Goal: Entertainment & Leisure: Consume media (video, audio)

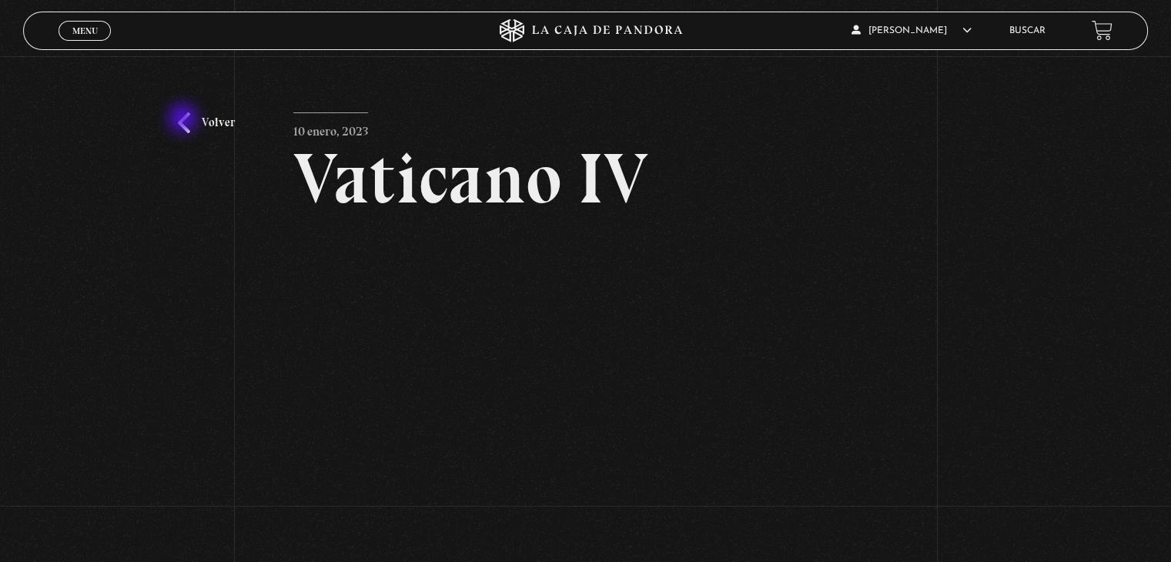
click at [185, 120] on link "Volver" at bounding box center [206, 122] width 57 height 21
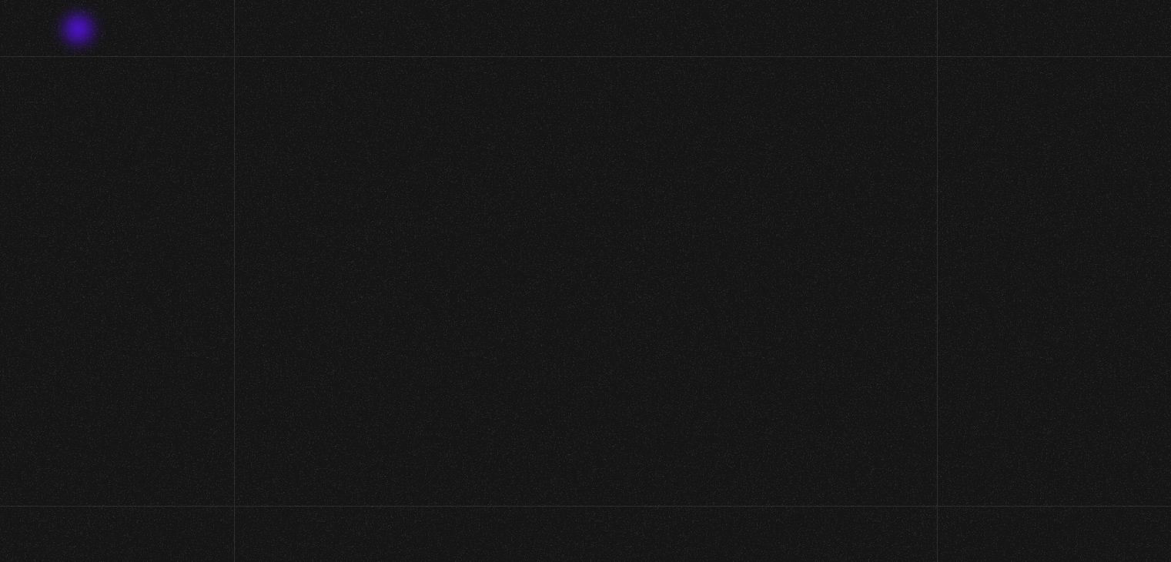
scroll to position [123, 0]
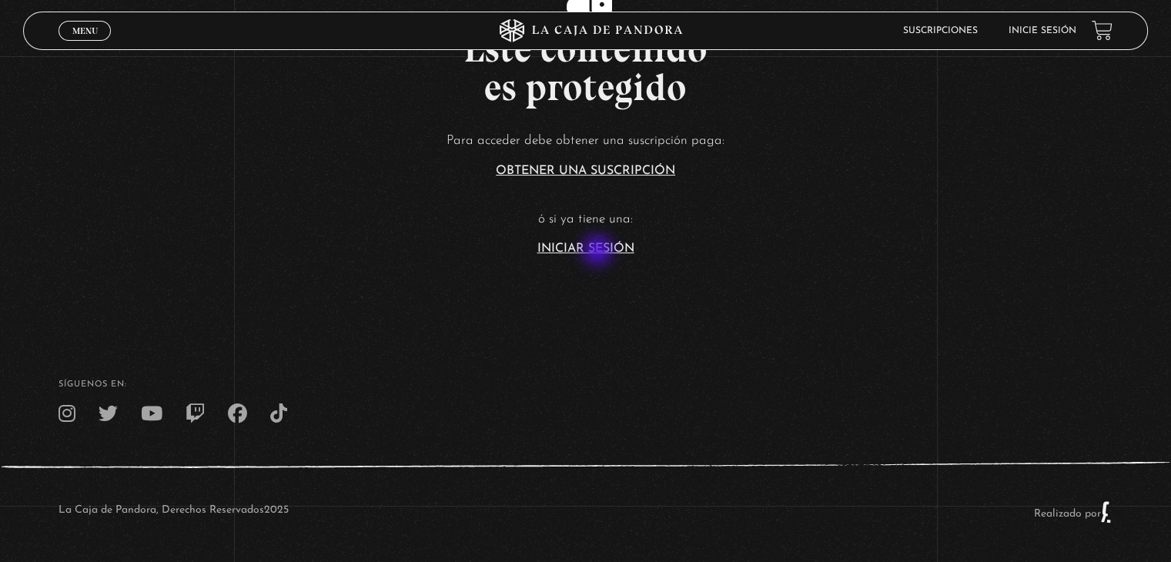
click at [599, 252] on link "Iniciar Sesión" at bounding box center [585, 249] width 97 height 12
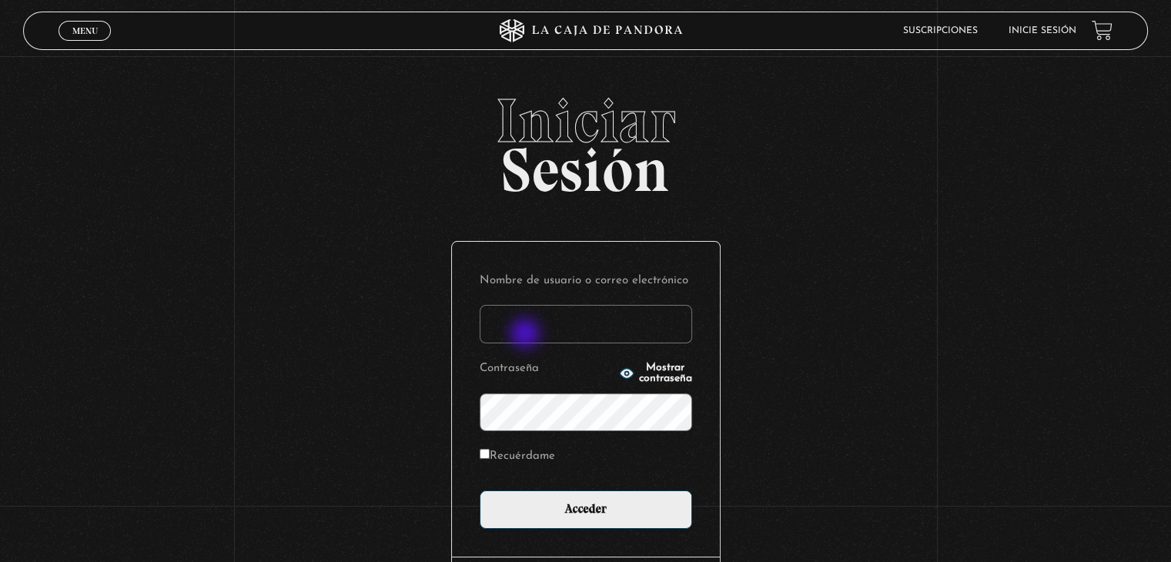
click at [527, 335] on input "Nombre de usuario o correo electrónico" at bounding box center [586, 324] width 213 height 38
type input "aqueflo23@gmail.com"
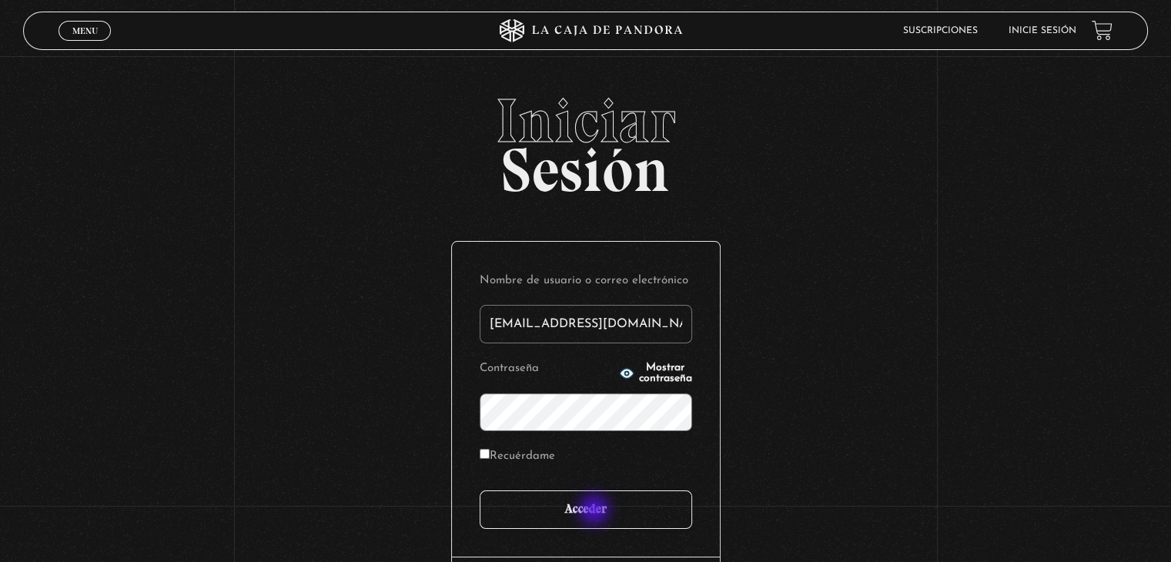
click at [596, 511] on input "Acceder" at bounding box center [586, 509] width 213 height 38
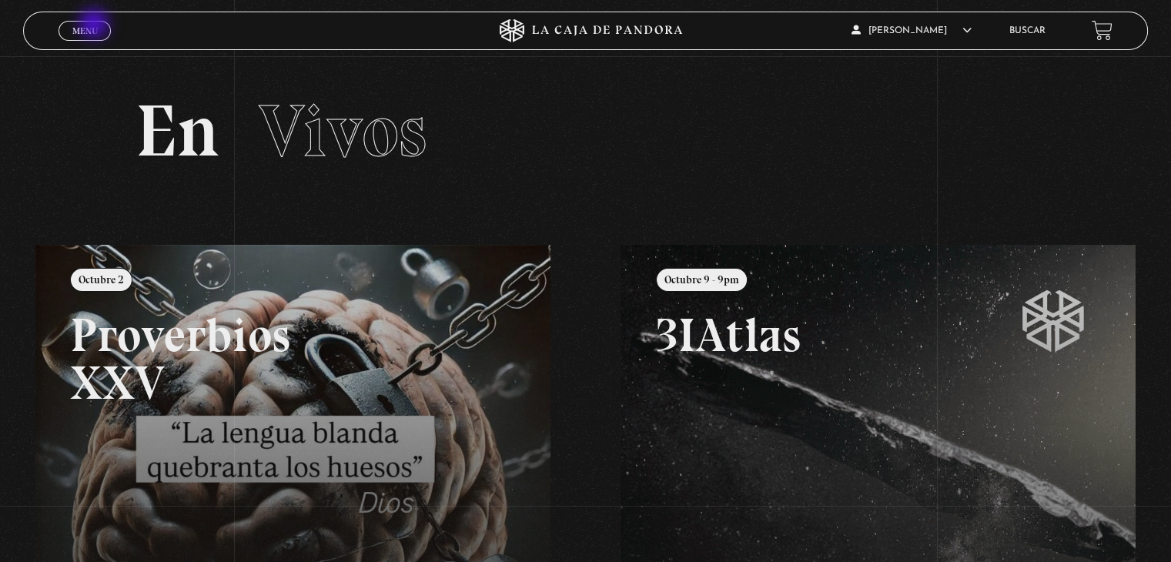
click at [95, 26] on span "Menu" at bounding box center [84, 30] width 25 height 9
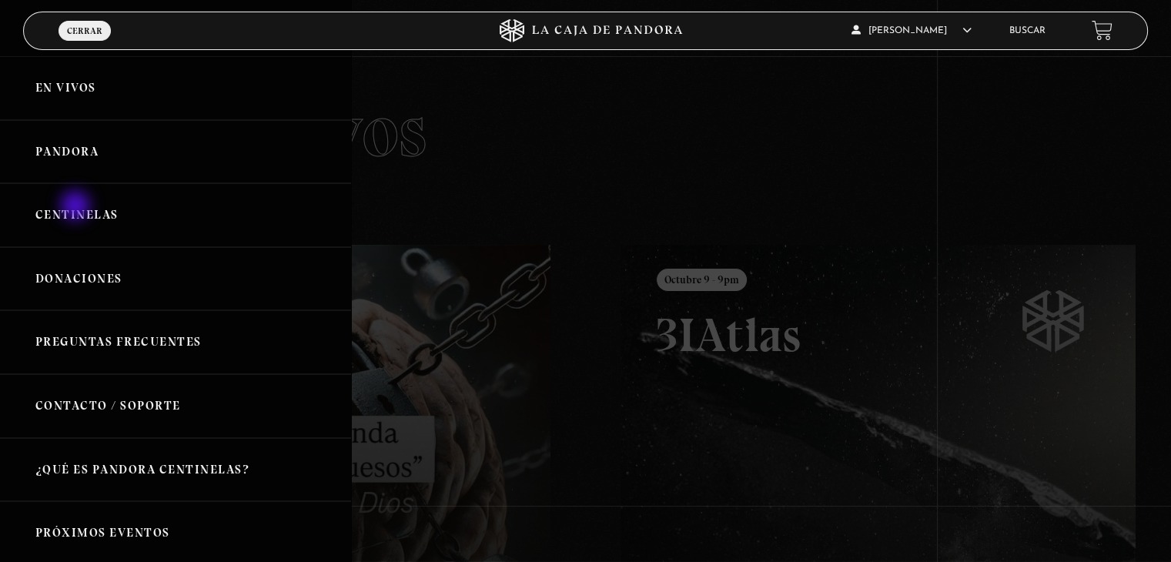
click at [76, 207] on link "Centinelas" at bounding box center [175, 215] width 351 height 64
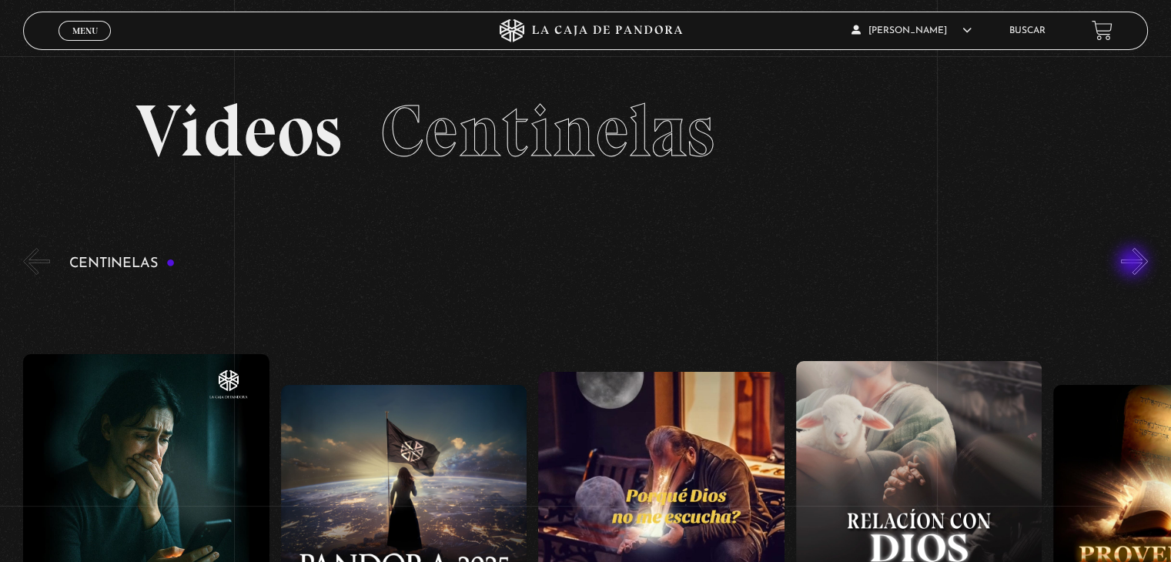
click at [1134, 263] on button "»" at bounding box center [1134, 261] width 27 height 27
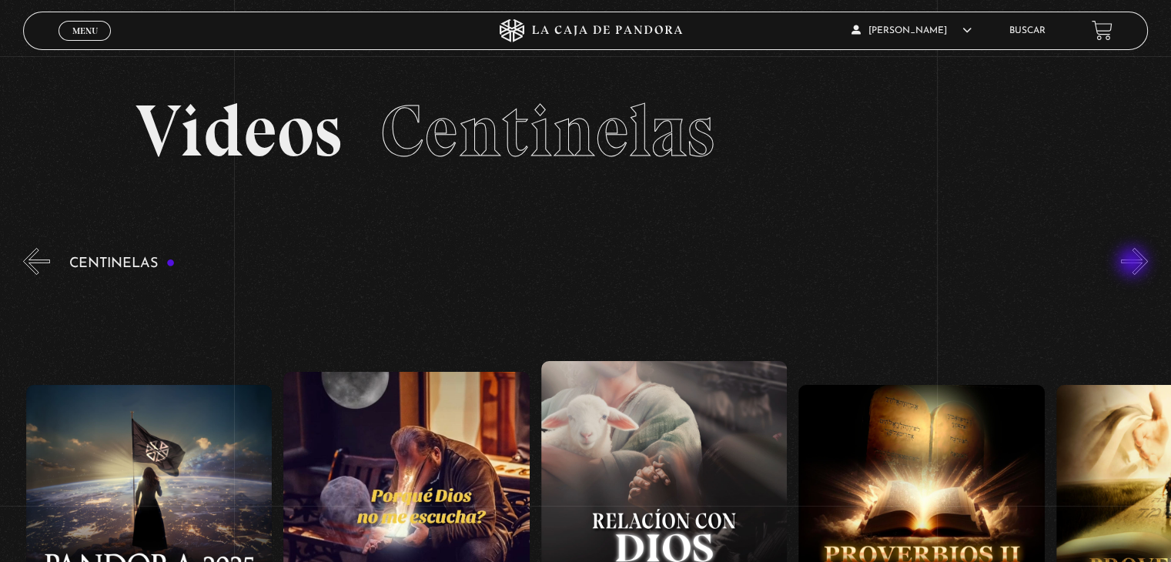
click at [1134, 263] on button "»" at bounding box center [1134, 261] width 27 height 27
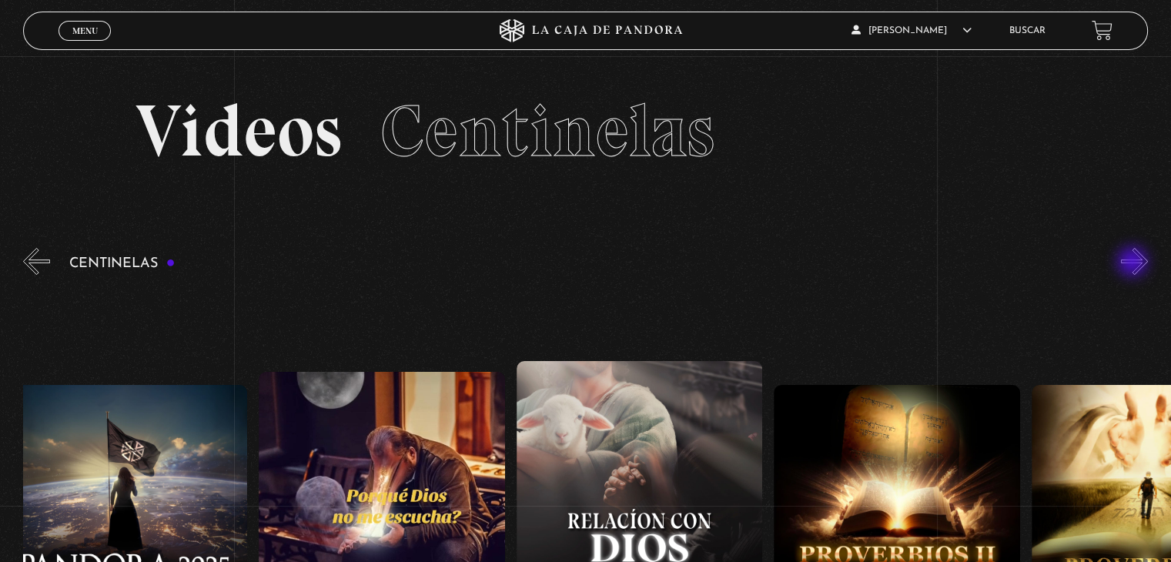
click at [1134, 263] on button "»" at bounding box center [1134, 261] width 27 height 27
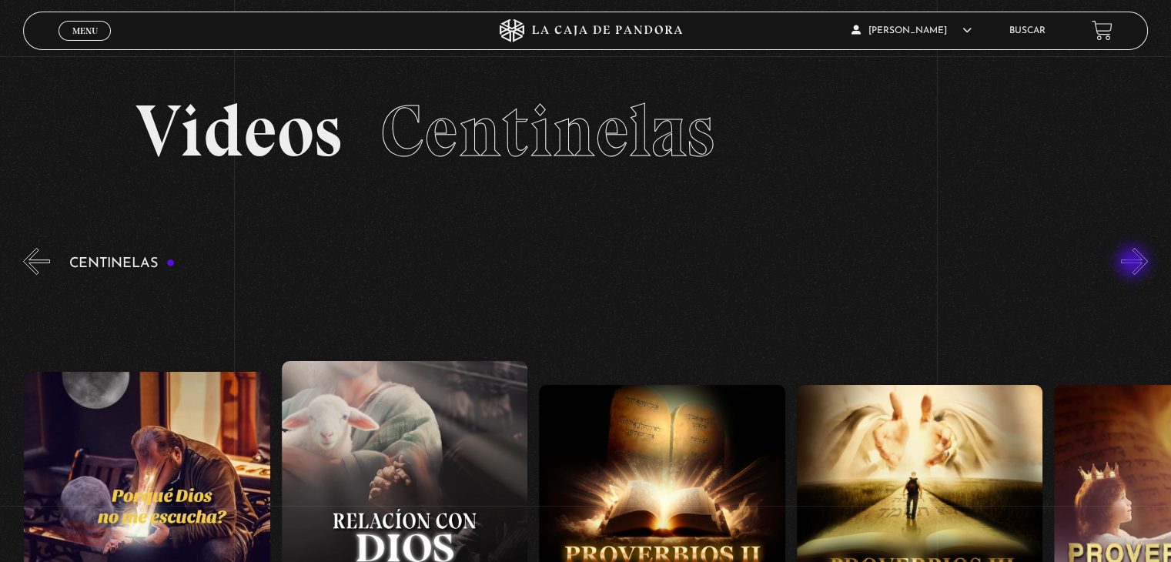
click at [1134, 263] on button "»" at bounding box center [1134, 261] width 27 height 27
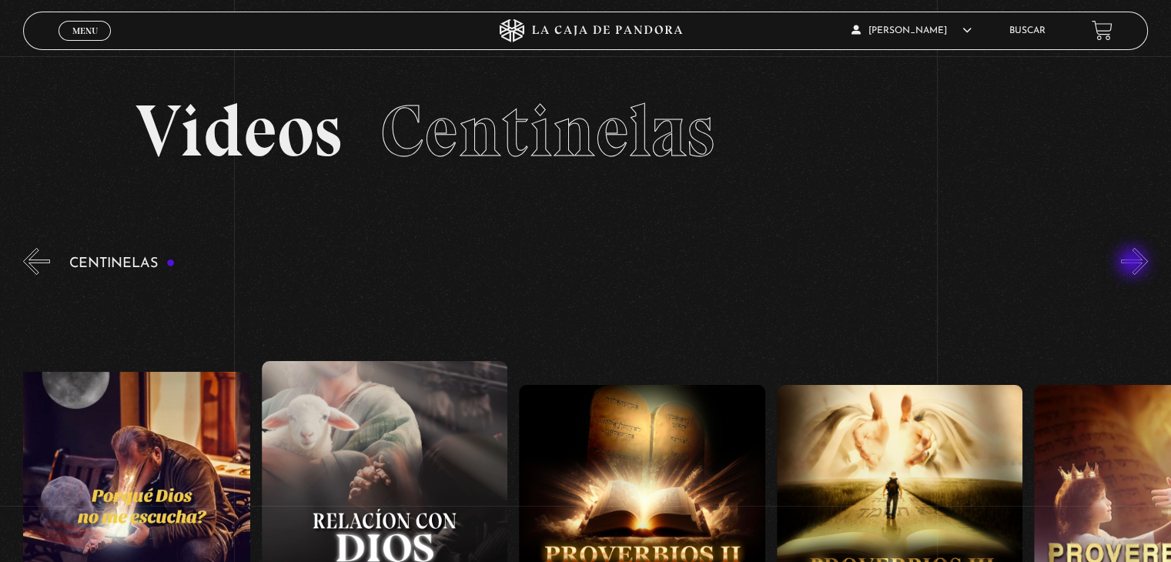
click at [1134, 263] on button "»" at bounding box center [1134, 261] width 27 height 27
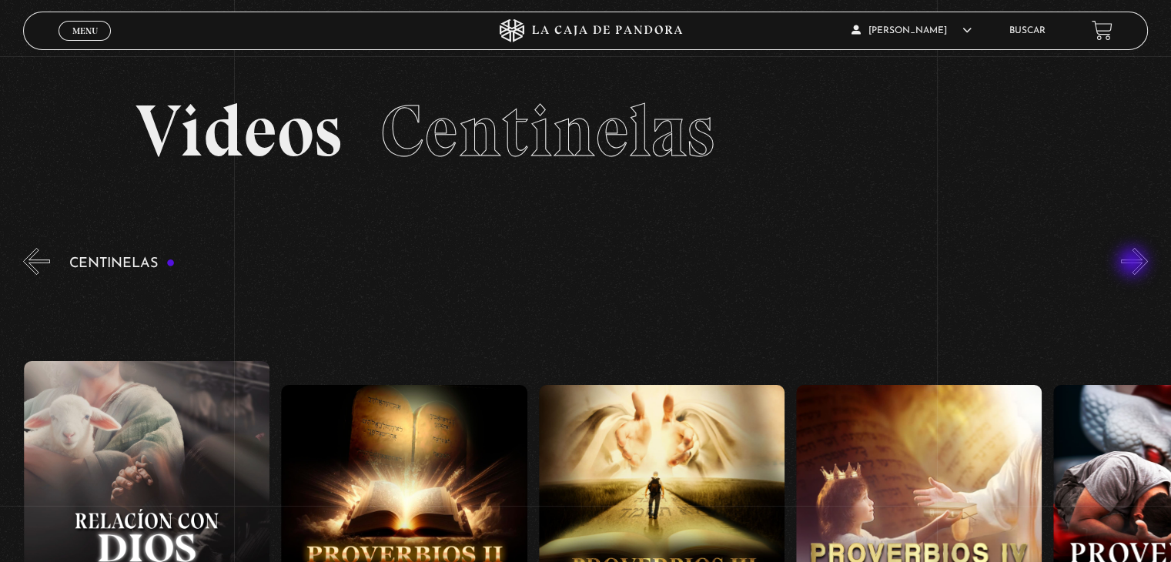
click at [1134, 263] on button "»" at bounding box center [1134, 261] width 27 height 27
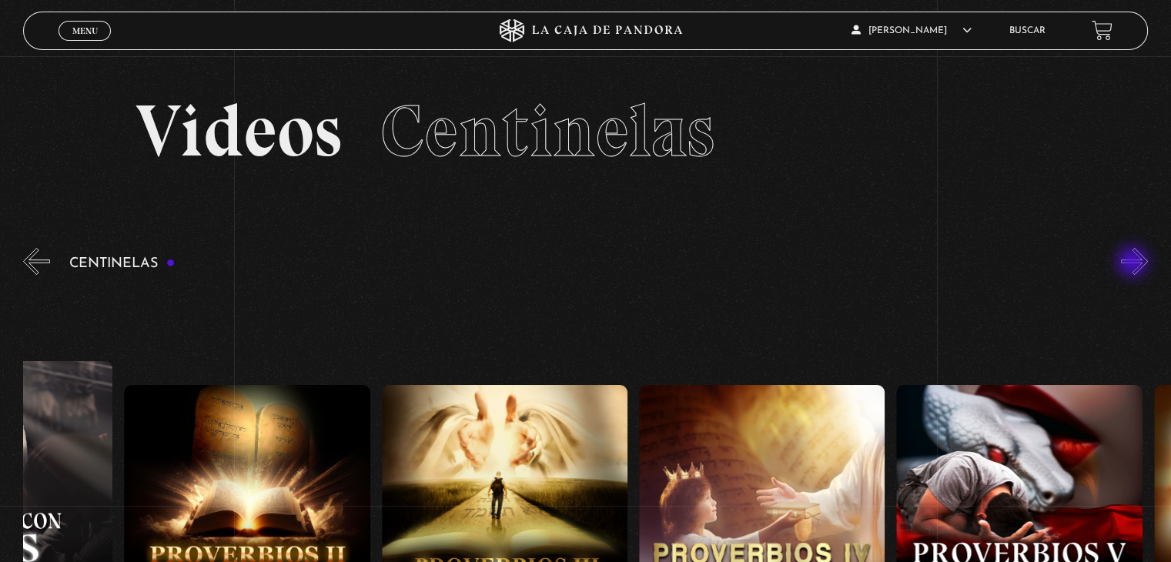
click at [1134, 263] on button "»" at bounding box center [1134, 261] width 27 height 27
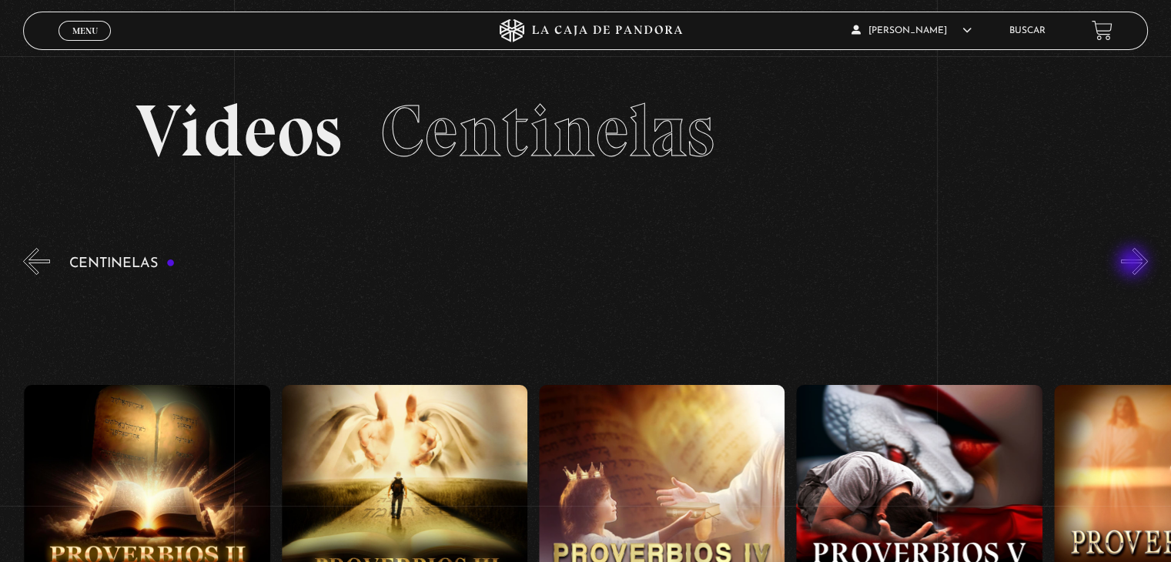
click at [1134, 263] on button "»" at bounding box center [1134, 261] width 27 height 27
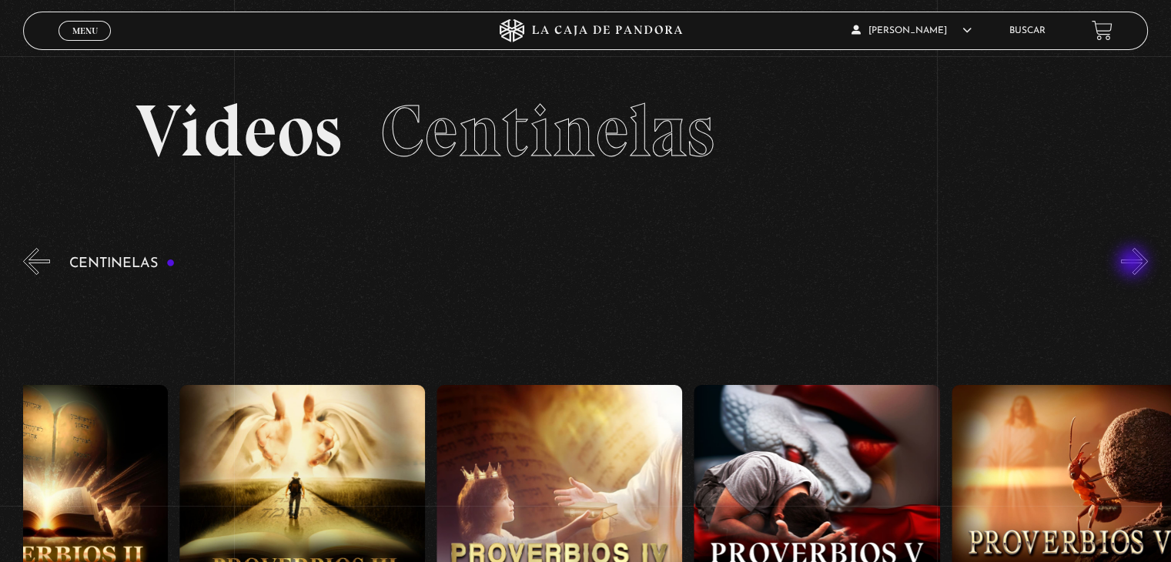
click at [1134, 263] on button "»" at bounding box center [1134, 261] width 27 height 27
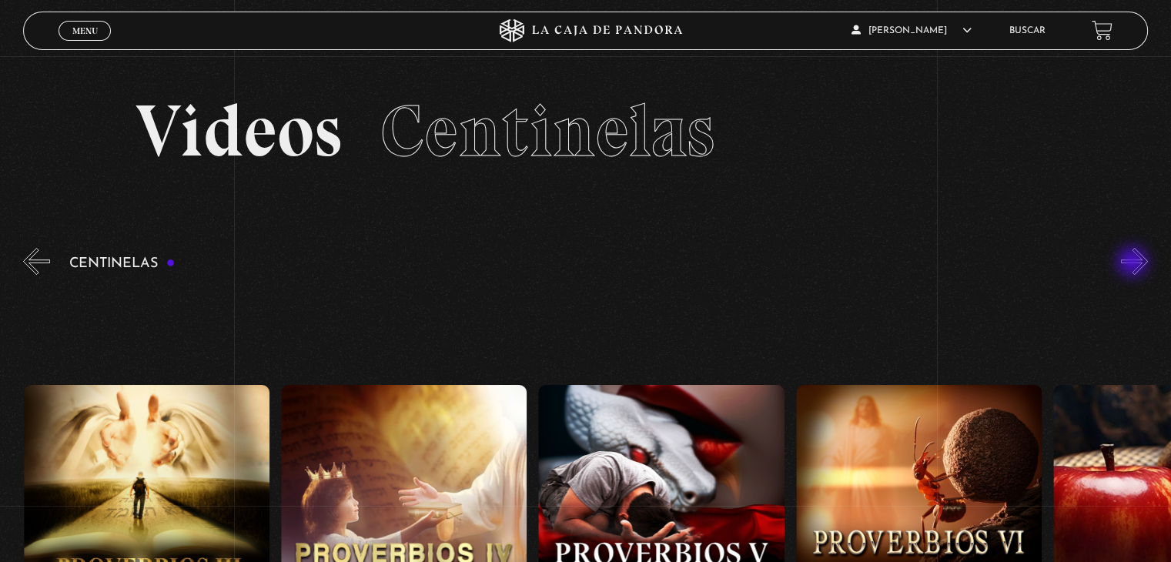
click at [1134, 263] on button "»" at bounding box center [1134, 261] width 27 height 27
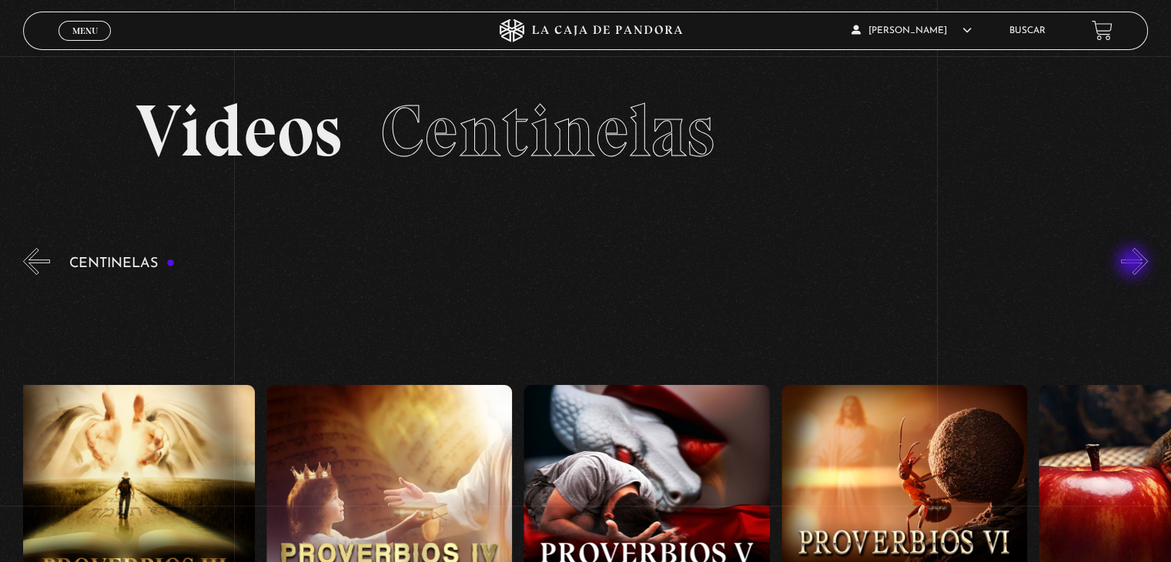
click at [1134, 263] on button "»" at bounding box center [1134, 261] width 27 height 27
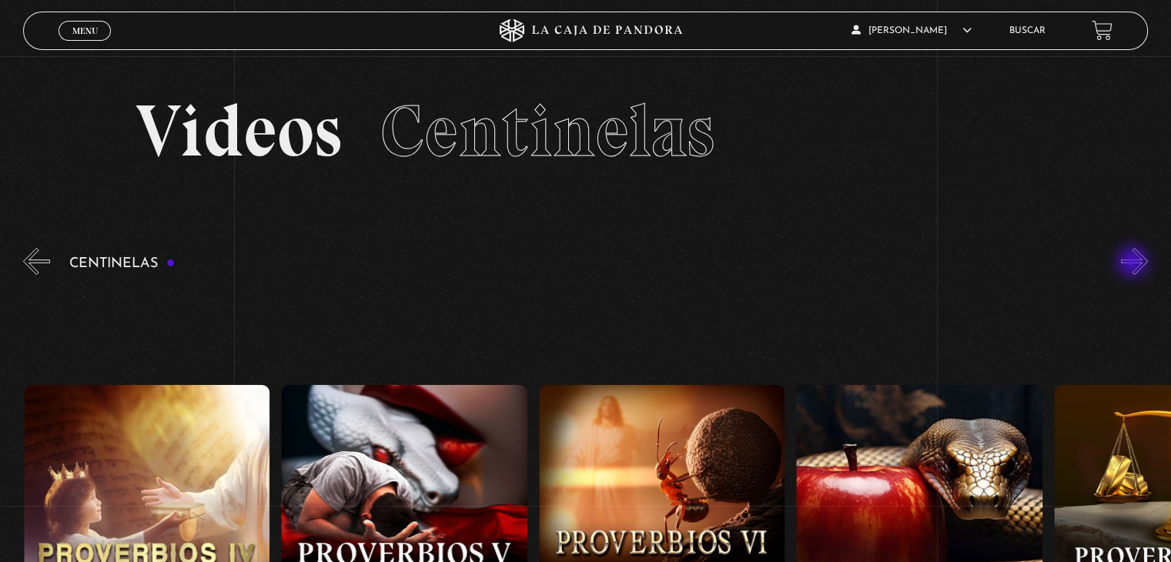
click at [1134, 263] on button "»" at bounding box center [1134, 261] width 27 height 27
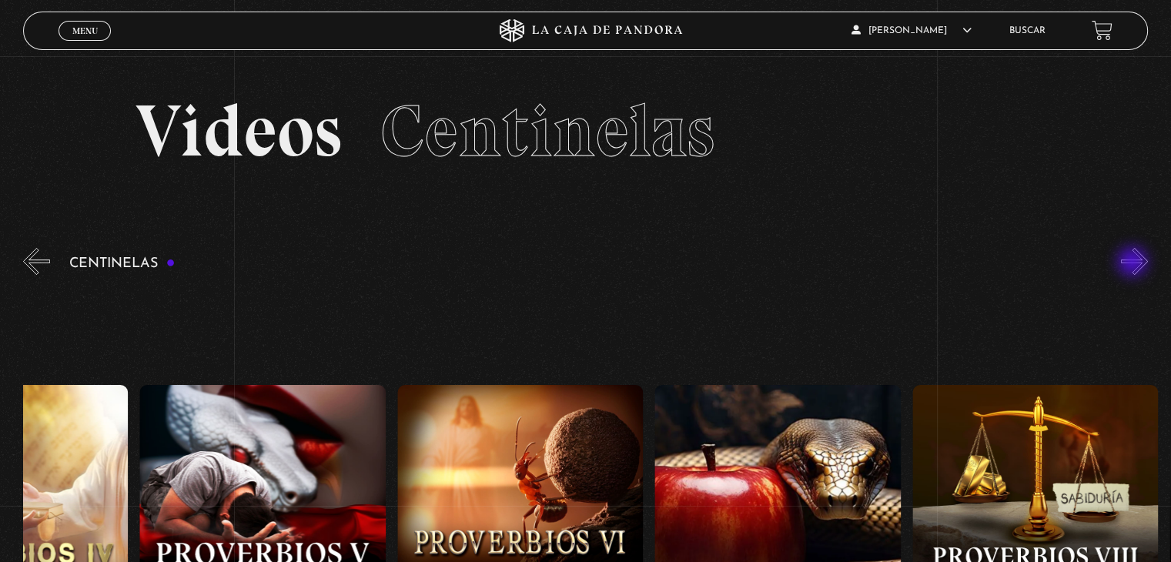
click at [1134, 263] on button "»" at bounding box center [1134, 261] width 27 height 27
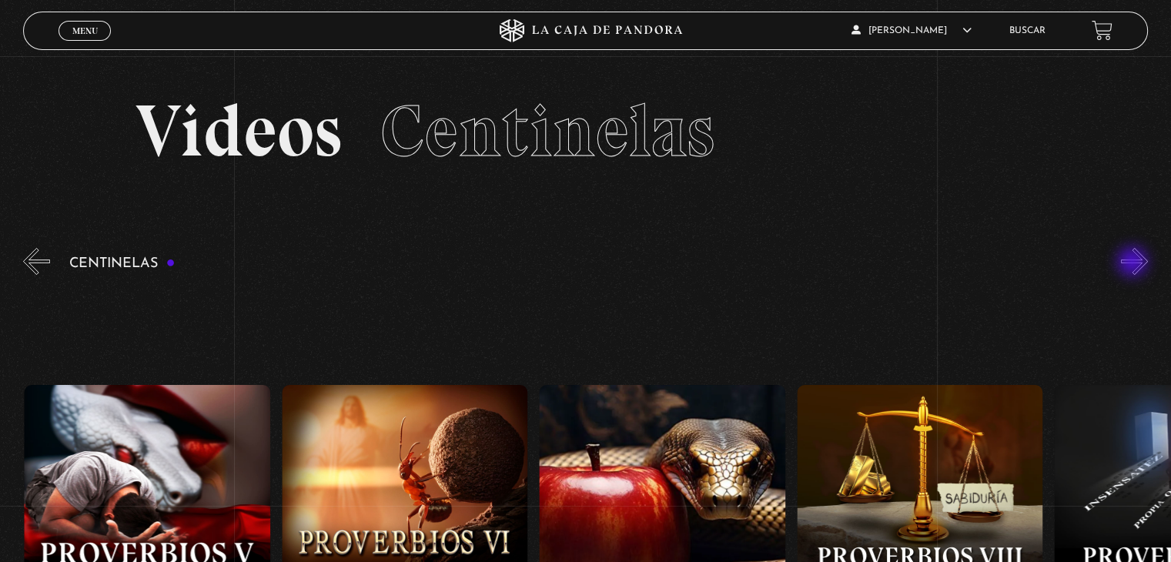
click at [1134, 263] on button "»" at bounding box center [1134, 261] width 27 height 27
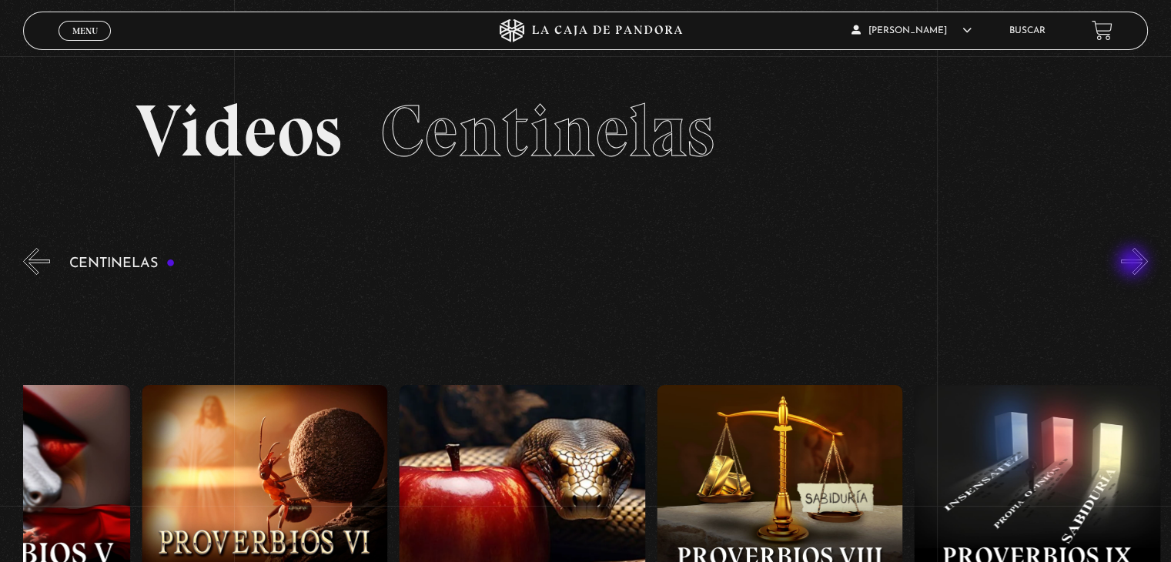
click at [1134, 263] on button "»" at bounding box center [1134, 261] width 27 height 27
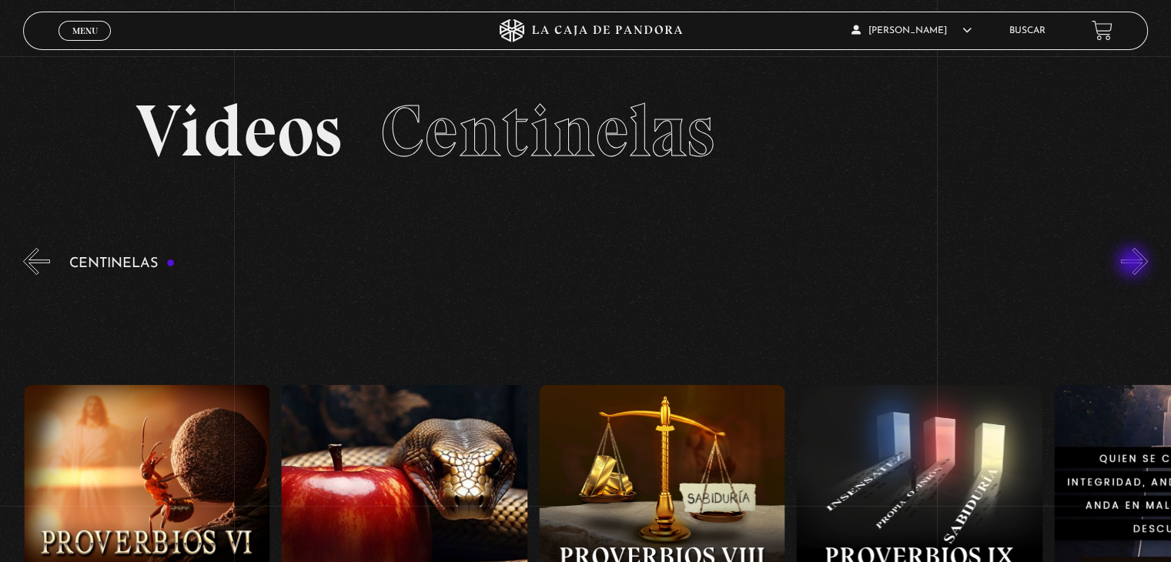
click at [1134, 263] on button "»" at bounding box center [1134, 261] width 27 height 27
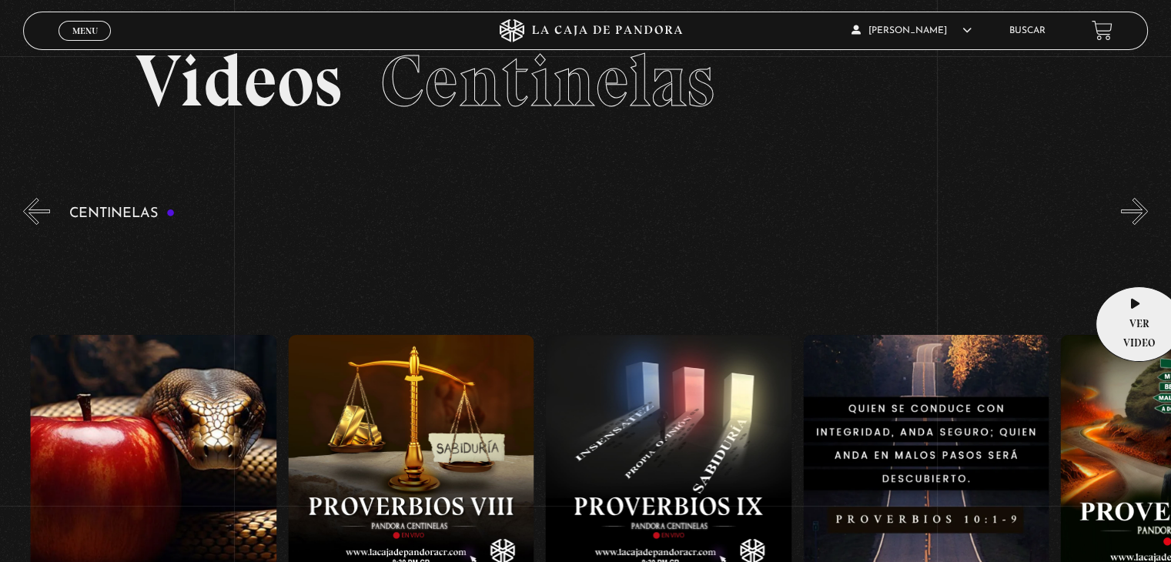
scroll to position [77, 0]
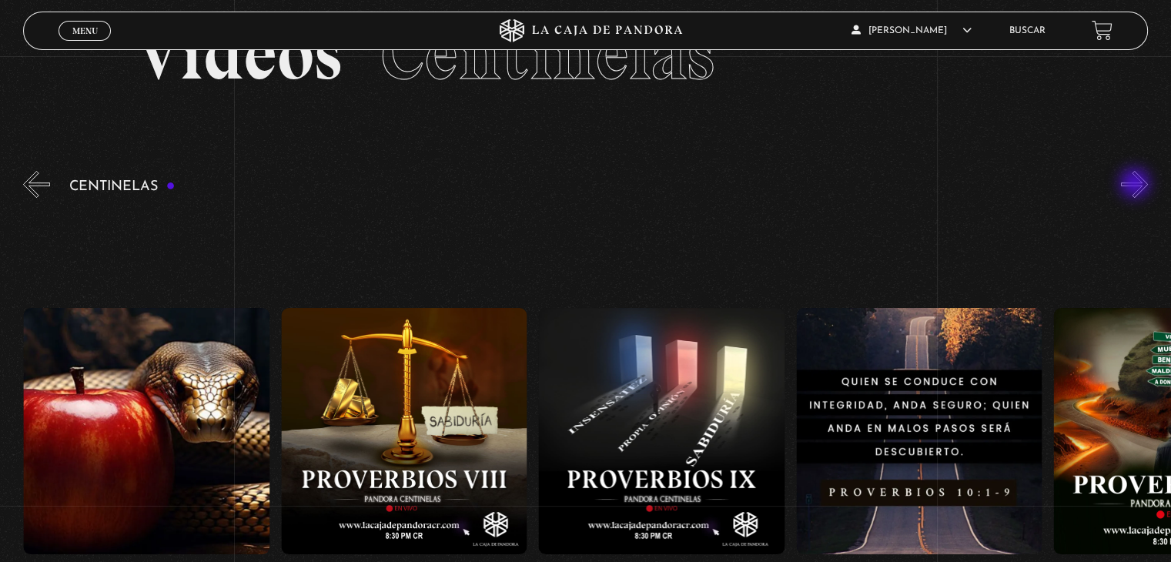
click at [1136, 185] on button "»" at bounding box center [1134, 184] width 27 height 27
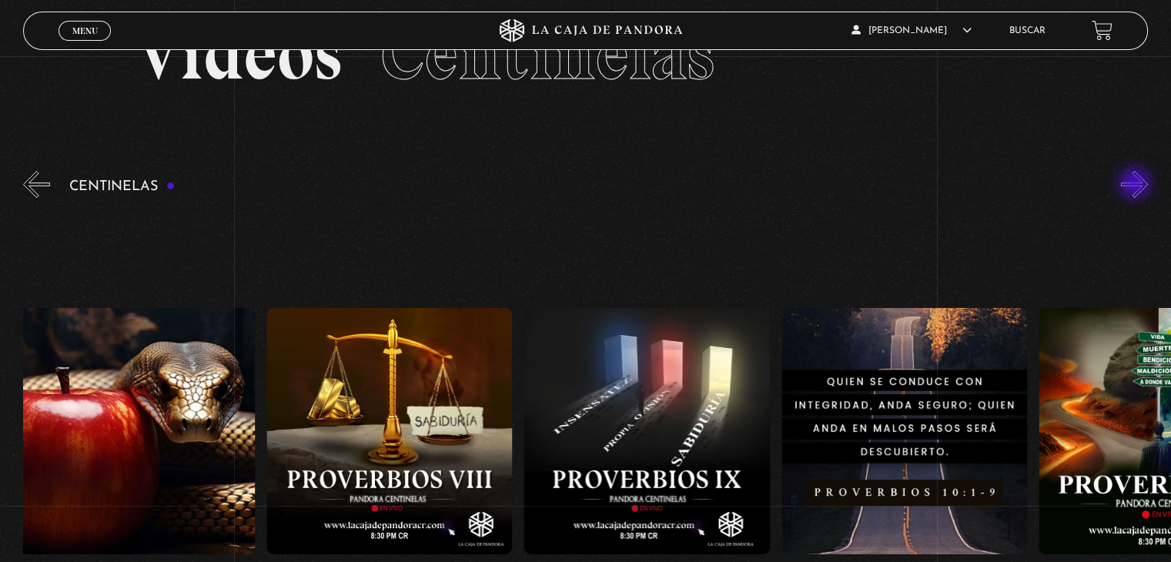
click at [1136, 185] on button "»" at bounding box center [1134, 184] width 27 height 27
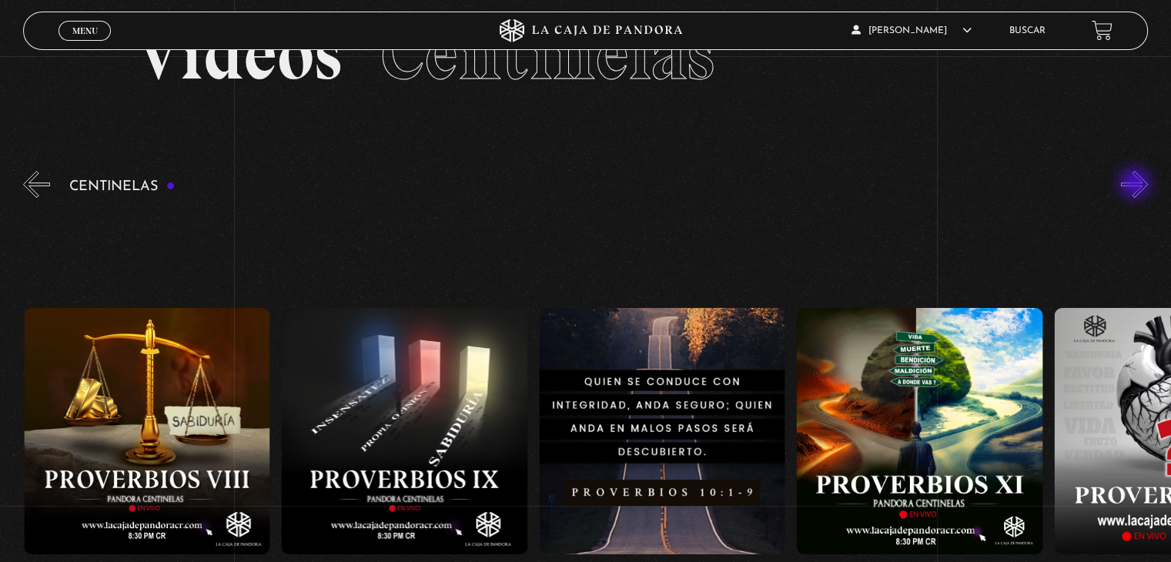
click at [1136, 185] on button "»" at bounding box center [1134, 184] width 27 height 27
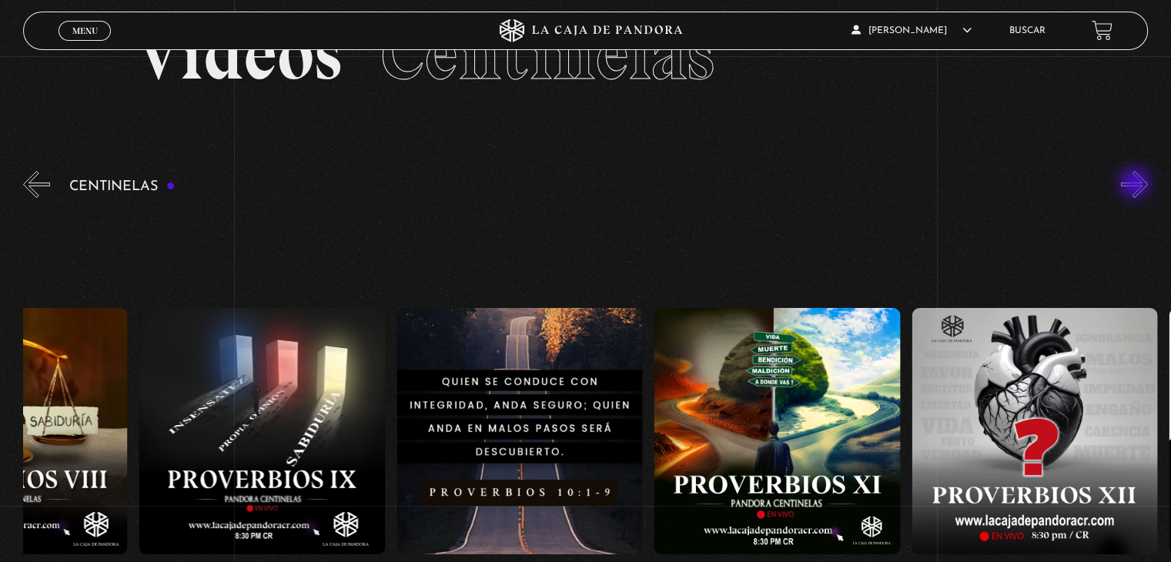
click at [1136, 185] on button "»" at bounding box center [1134, 184] width 27 height 27
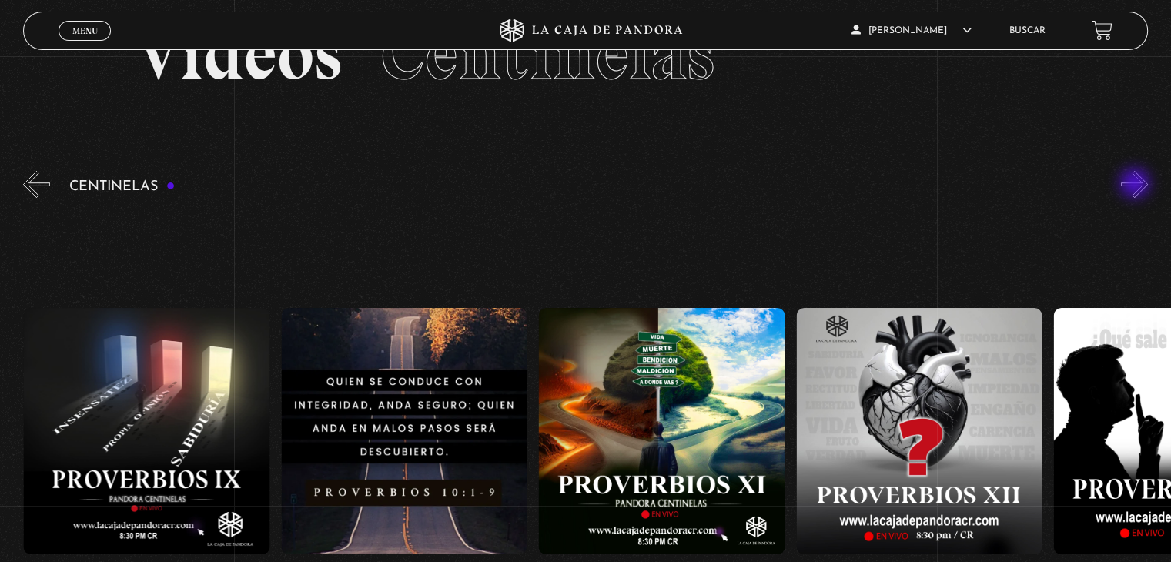
click at [1136, 185] on button "»" at bounding box center [1134, 184] width 27 height 27
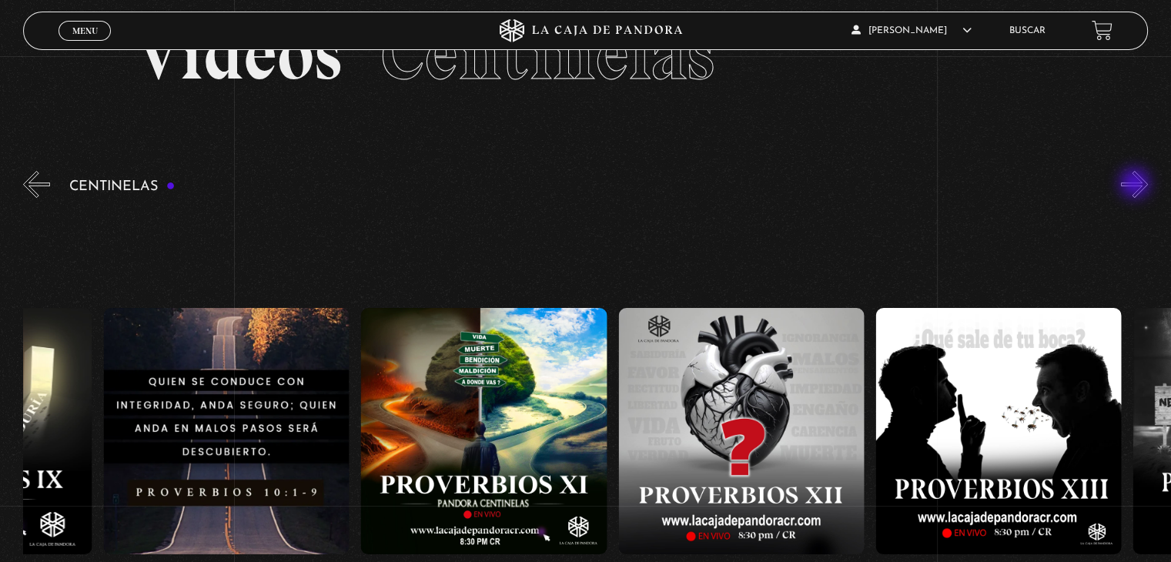
click at [1136, 185] on button "»" at bounding box center [1134, 184] width 27 height 27
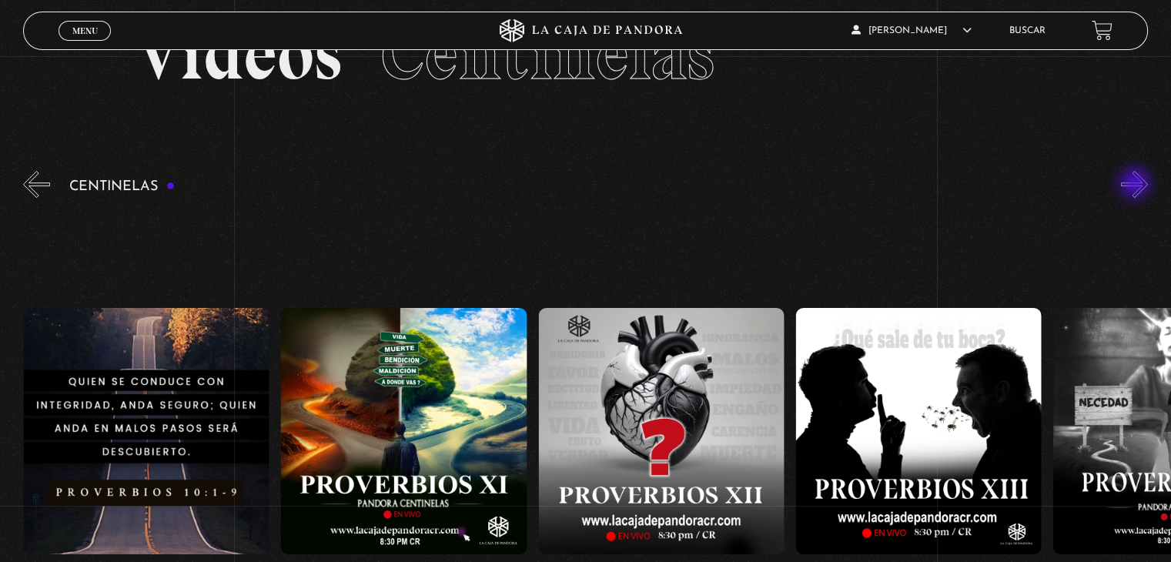
click at [1136, 185] on button "»" at bounding box center [1134, 184] width 27 height 27
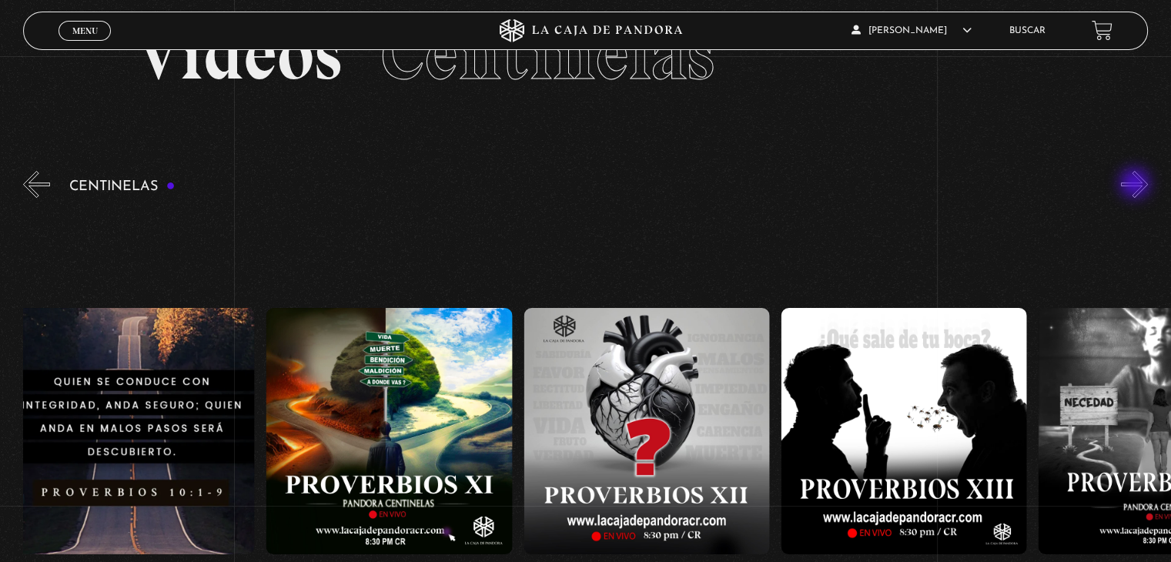
click at [1136, 185] on button "»" at bounding box center [1134, 184] width 27 height 27
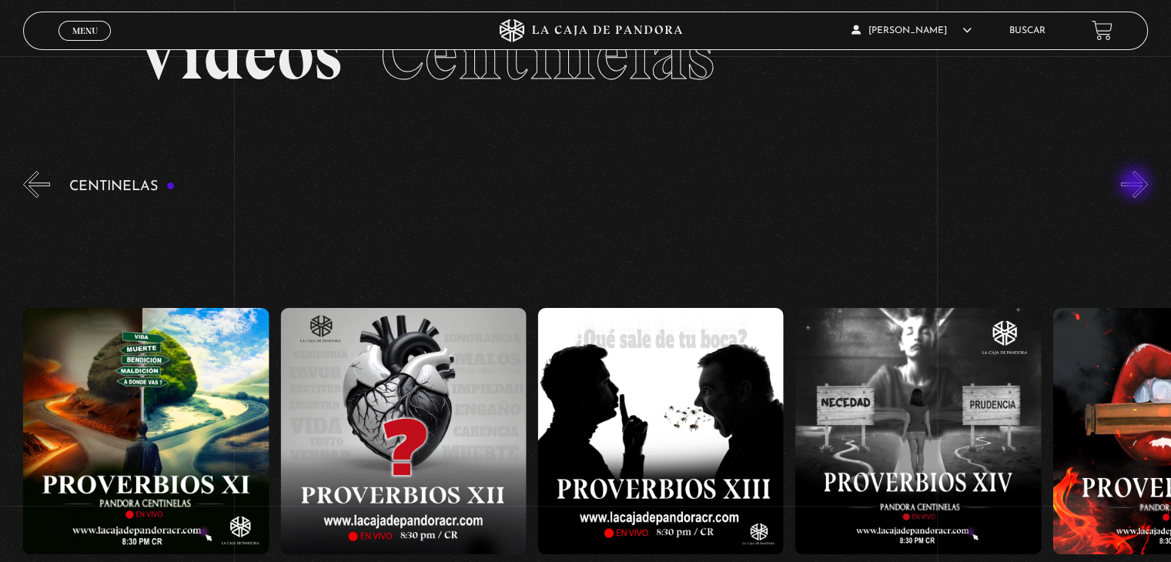
click at [1136, 185] on button "»" at bounding box center [1134, 184] width 27 height 27
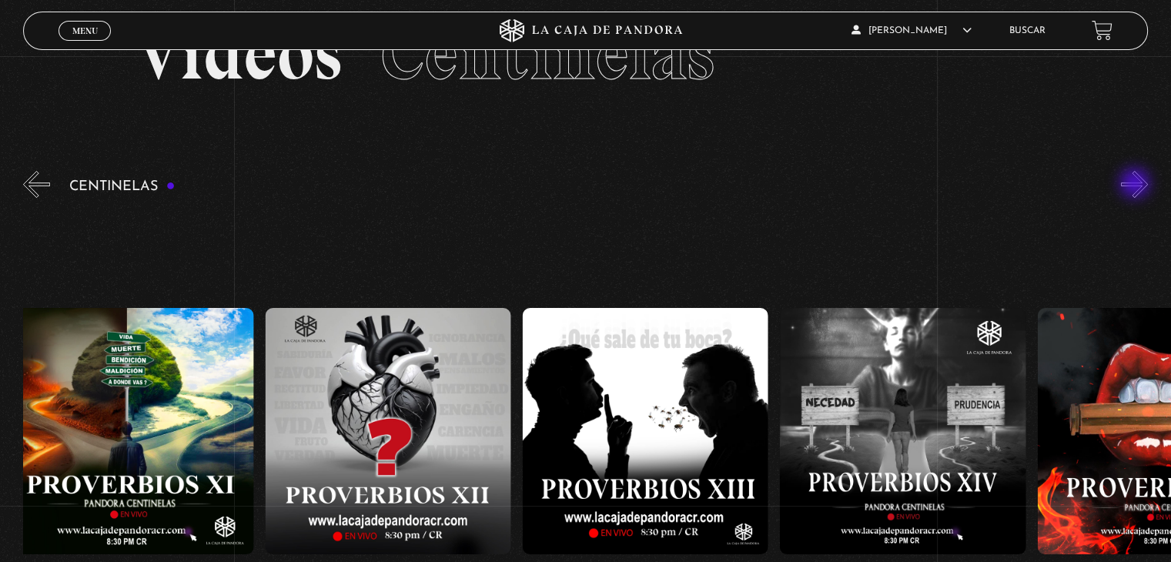
click at [1136, 185] on button "»" at bounding box center [1134, 184] width 27 height 27
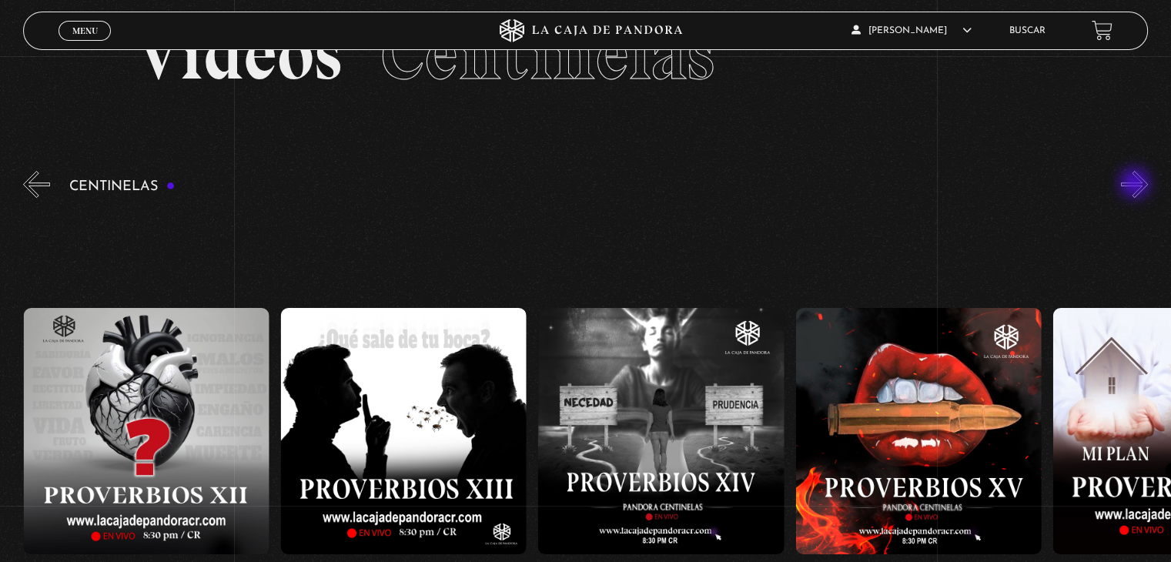
click at [1136, 185] on button "»" at bounding box center [1134, 184] width 27 height 27
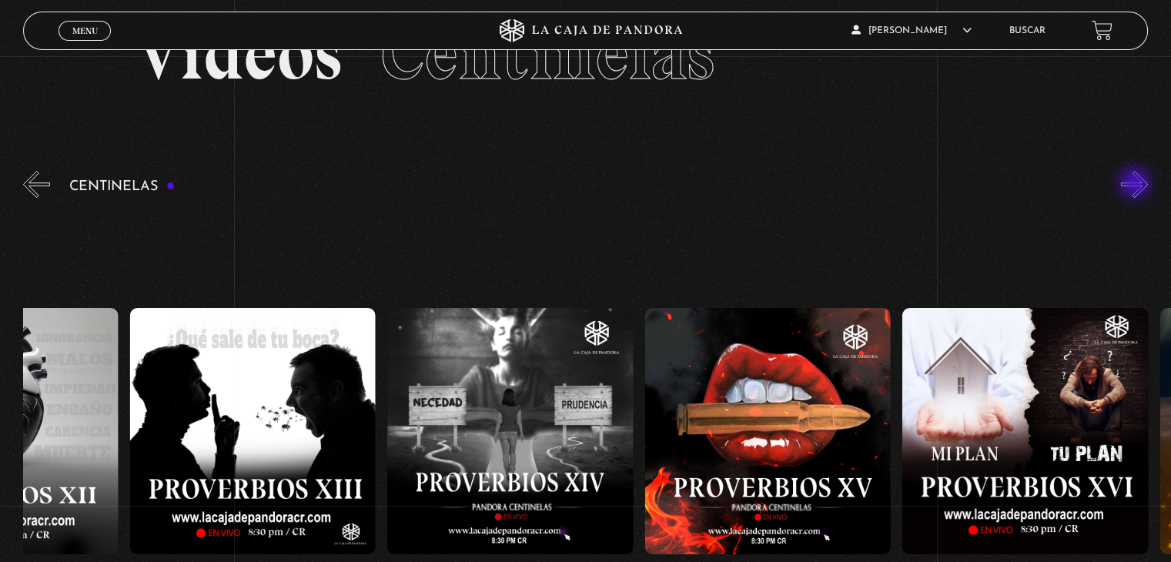
click at [1136, 185] on button "»" at bounding box center [1134, 184] width 27 height 27
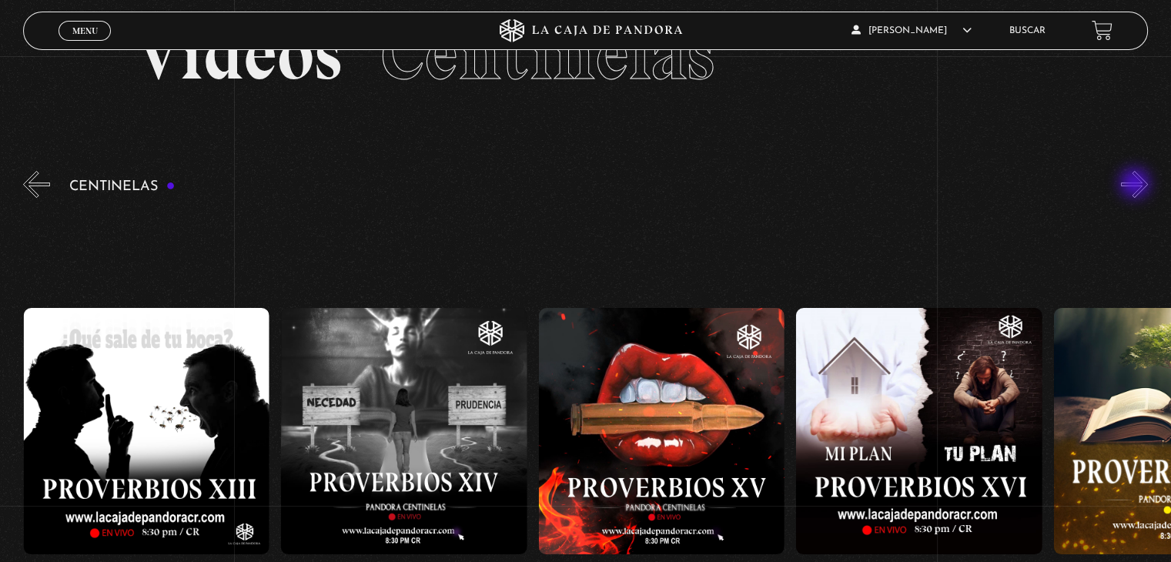
click at [1136, 185] on button "»" at bounding box center [1134, 184] width 27 height 27
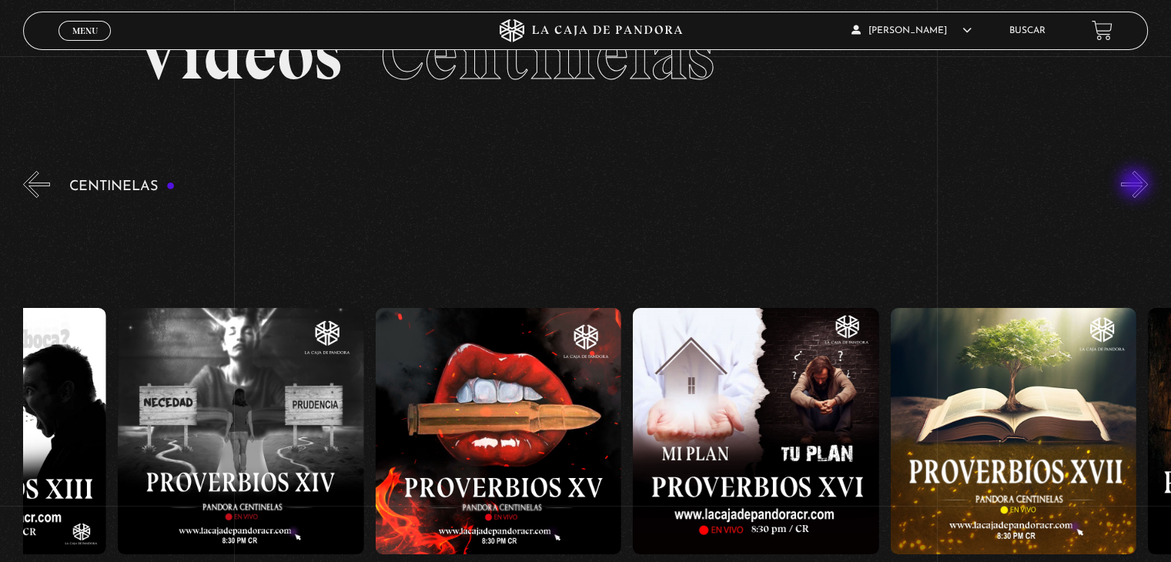
click at [1136, 185] on button "»" at bounding box center [1134, 184] width 27 height 27
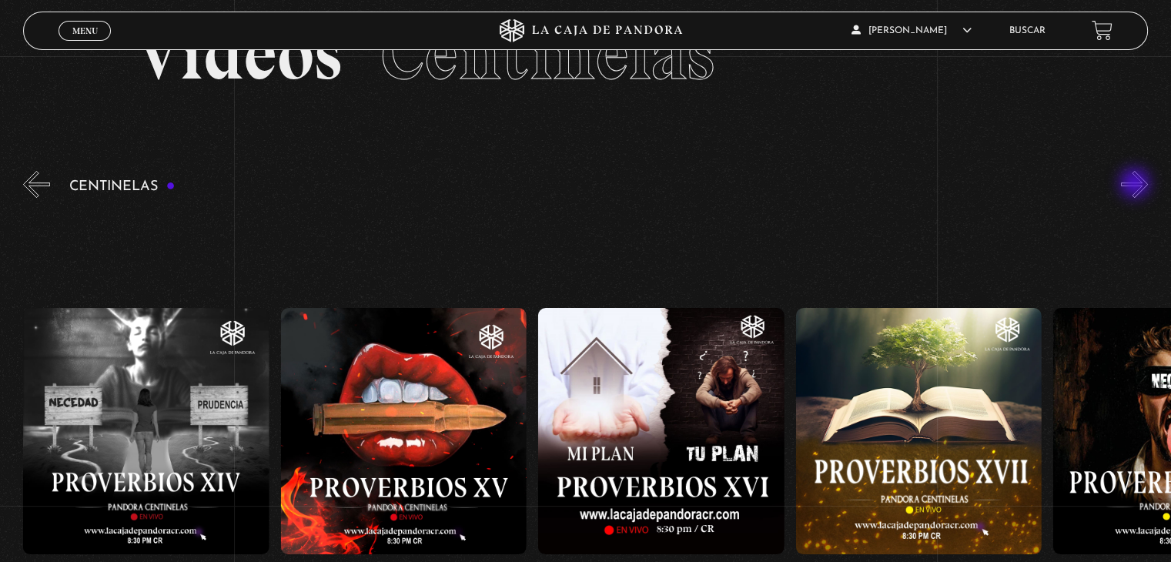
click at [1136, 185] on button "»" at bounding box center [1134, 184] width 27 height 27
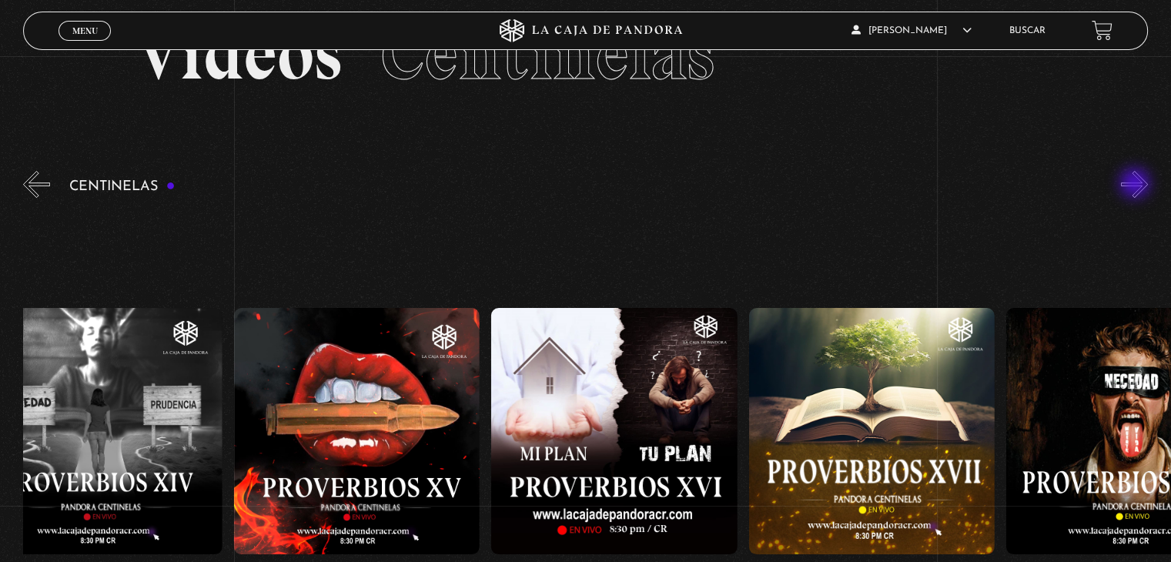
click at [1136, 185] on button "»" at bounding box center [1134, 184] width 27 height 27
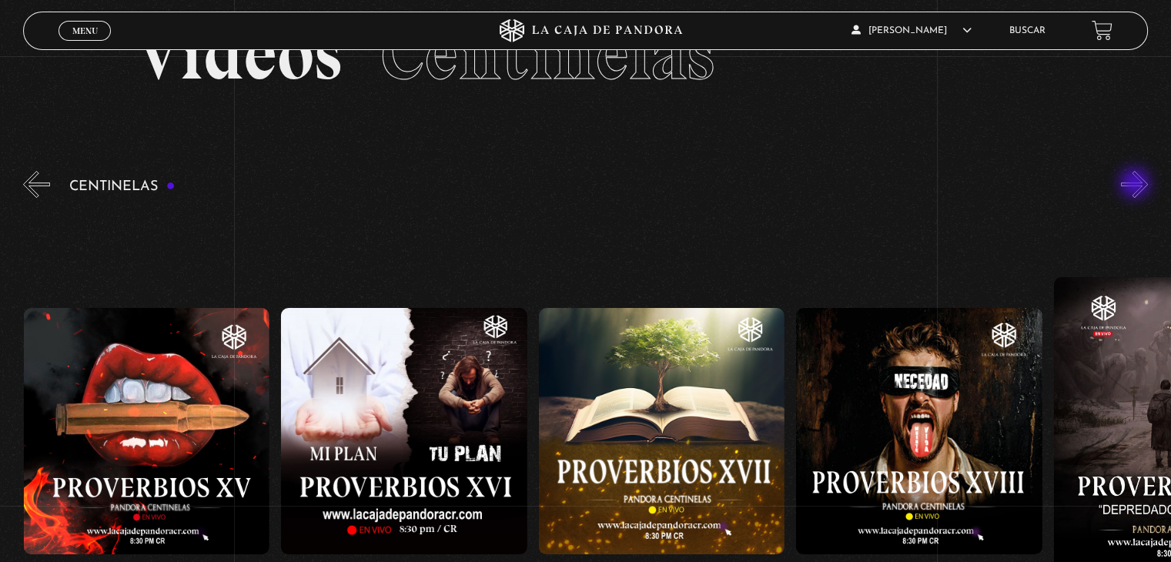
click at [1136, 185] on button "»" at bounding box center [1134, 184] width 27 height 27
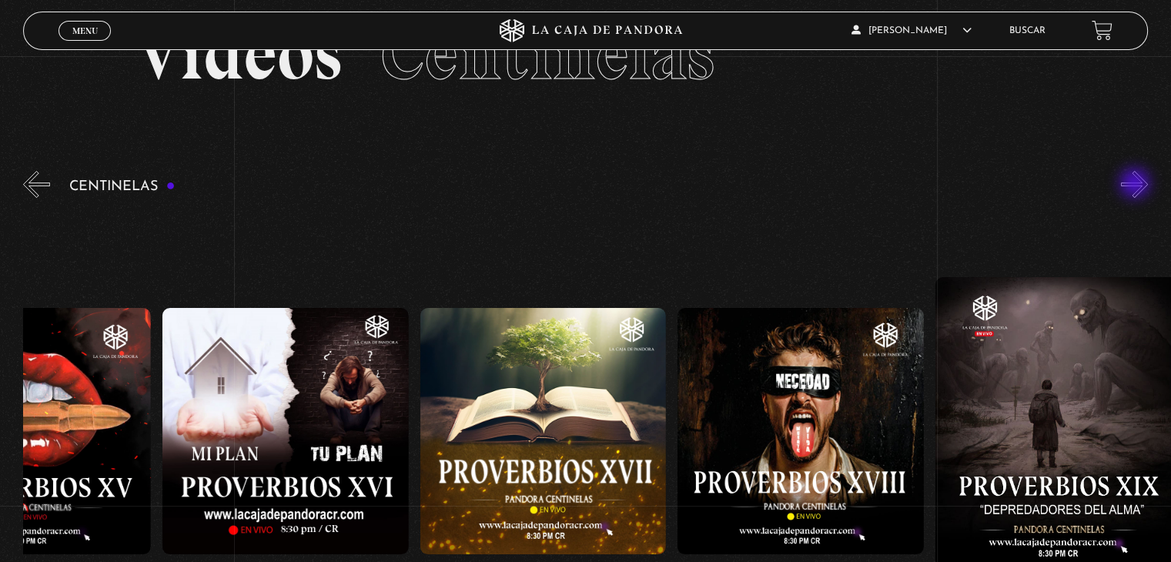
click at [1136, 185] on button "»" at bounding box center [1134, 184] width 27 height 27
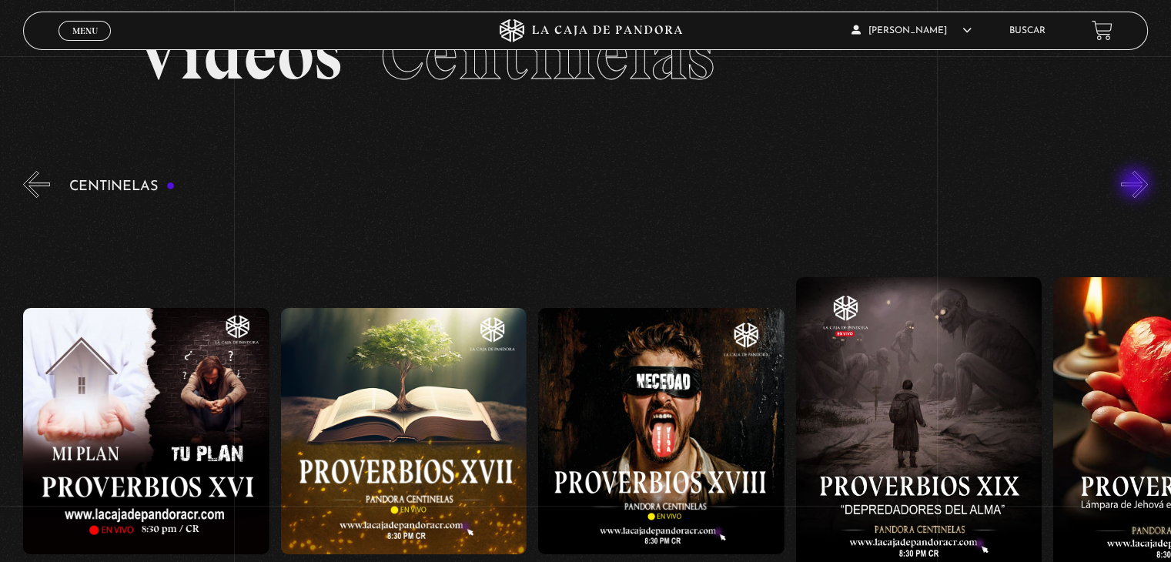
click at [1136, 185] on button "»" at bounding box center [1134, 184] width 27 height 27
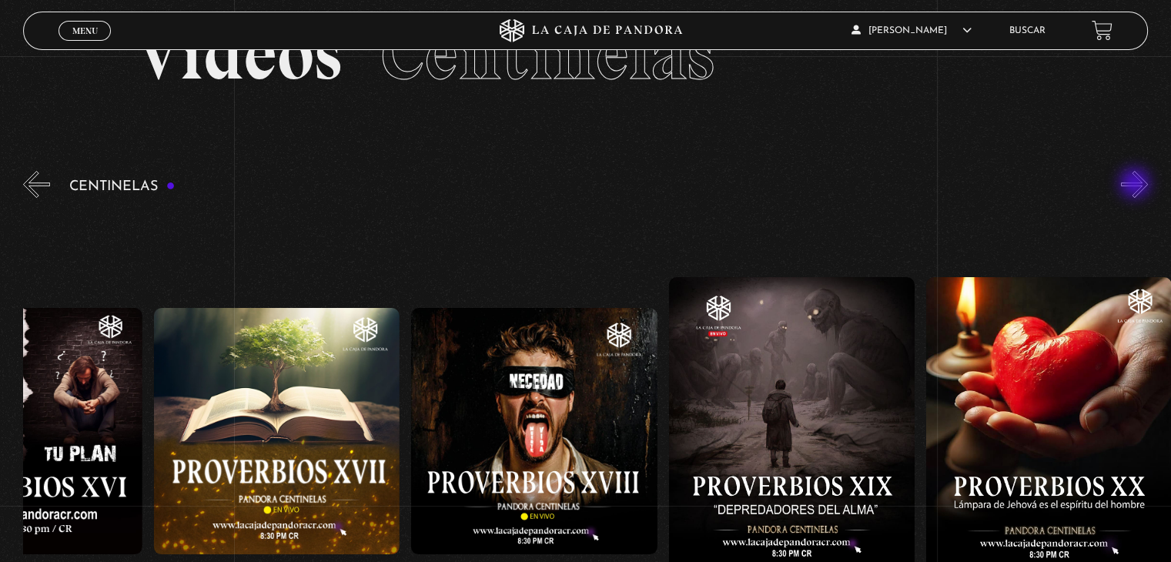
click at [1136, 185] on button "»" at bounding box center [1134, 184] width 27 height 27
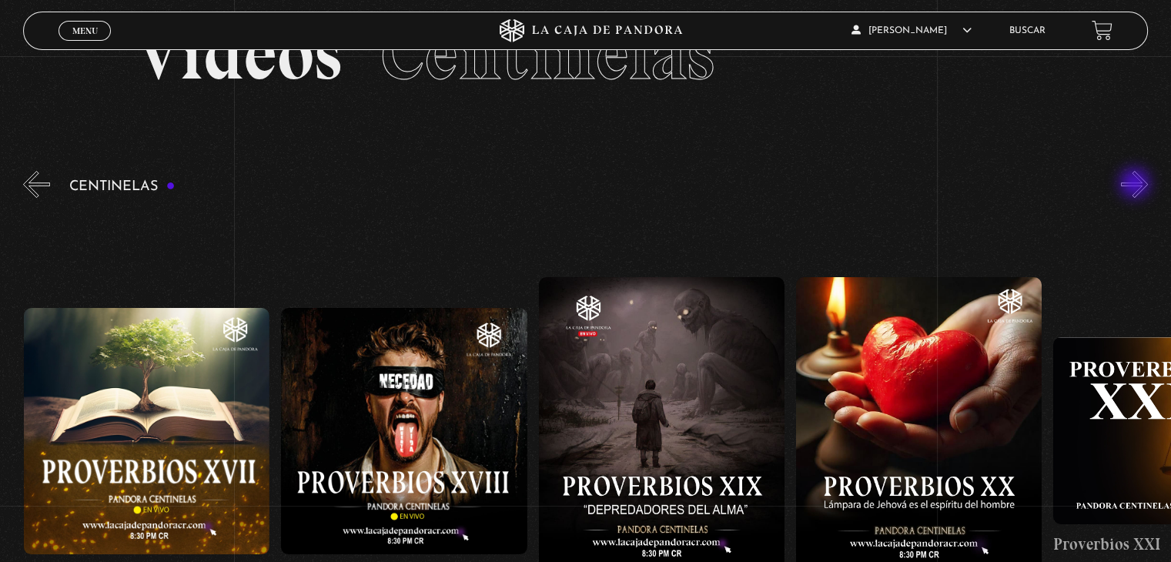
click at [1136, 185] on button "»" at bounding box center [1134, 184] width 27 height 27
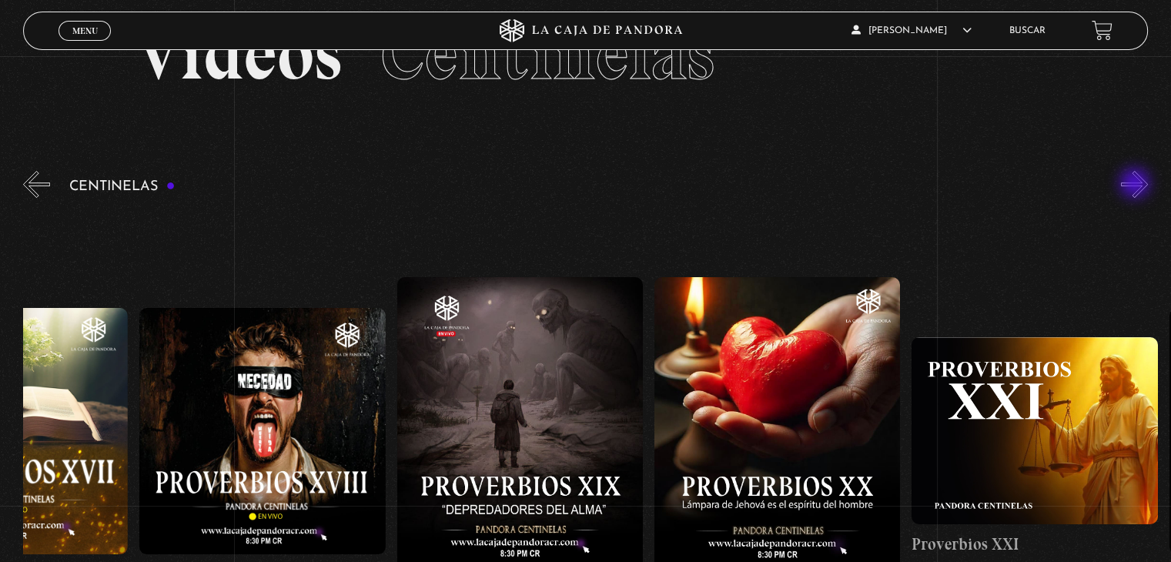
click at [1136, 185] on button "»" at bounding box center [1134, 184] width 27 height 27
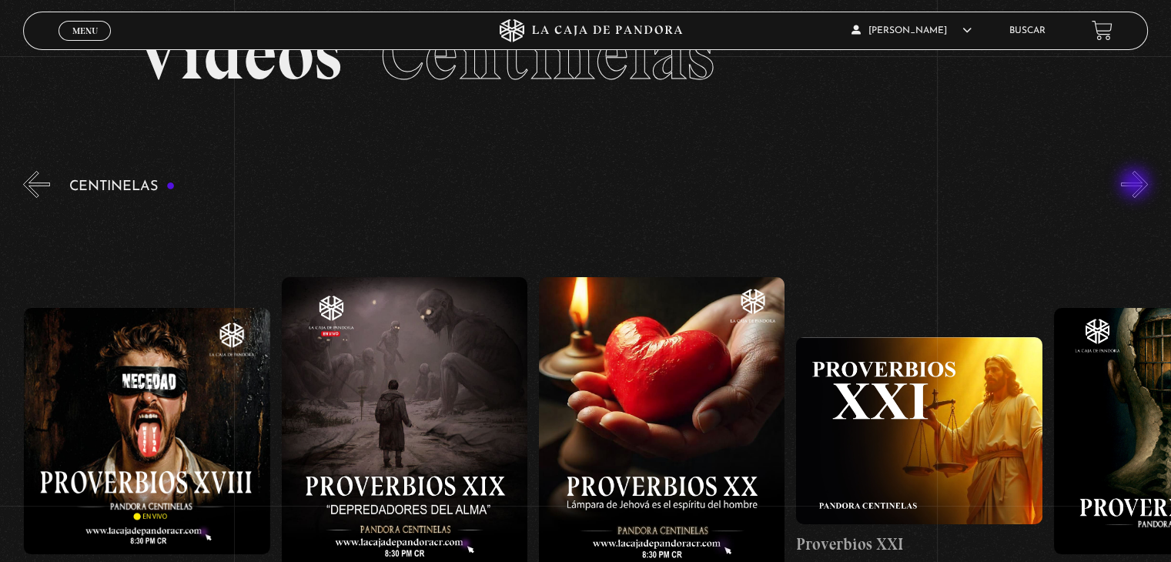
click at [1136, 185] on button "»" at bounding box center [1134, 184] width 27 height 27
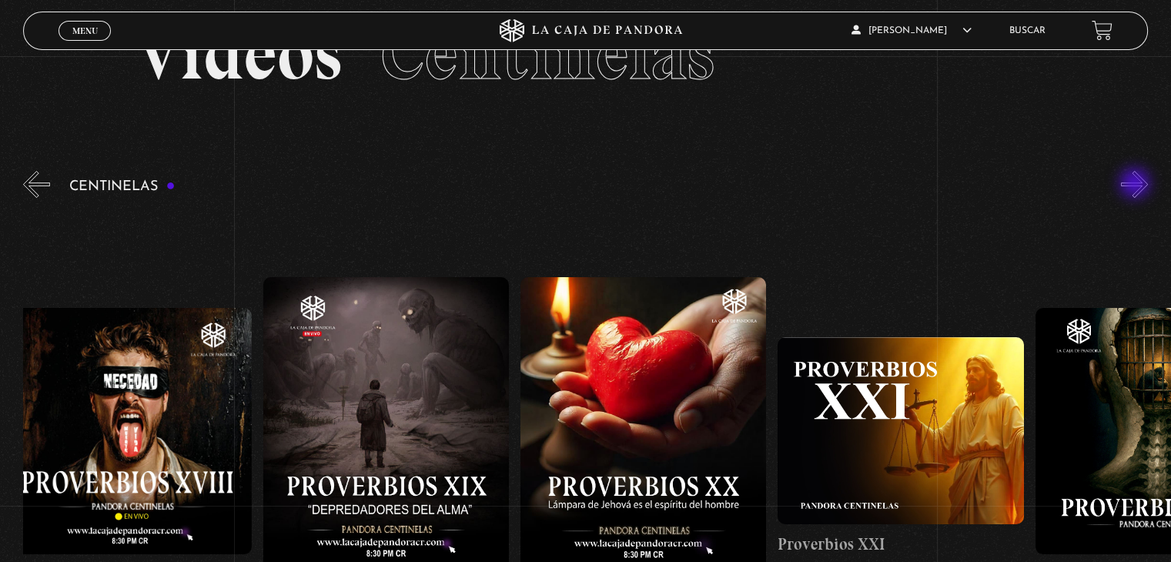
click at [1136, 185] on button "»" at bounding box center [1134, 184] width 27 height 27
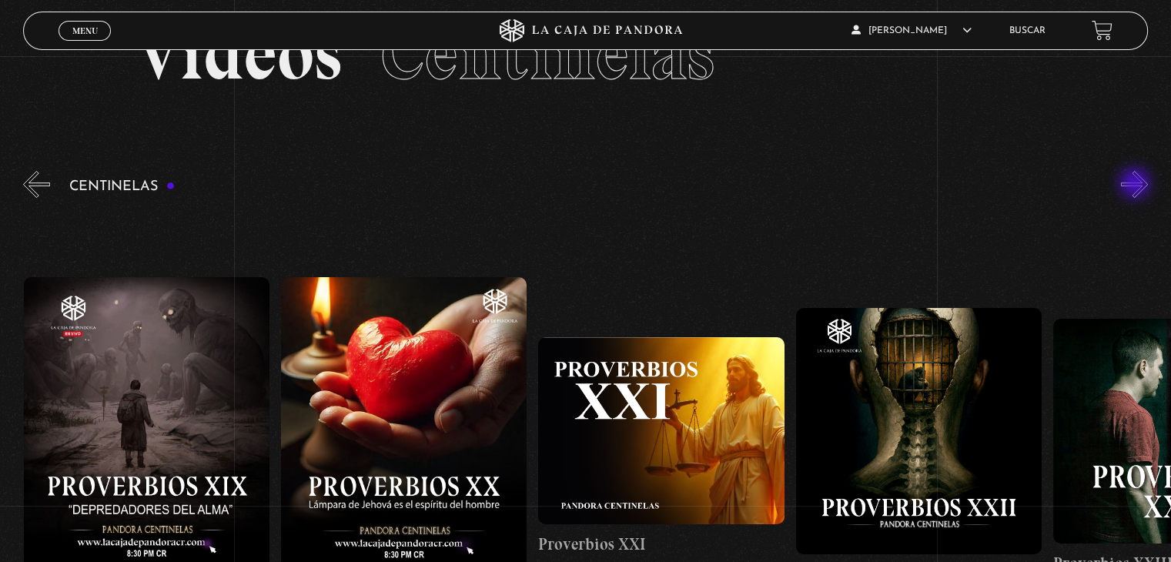
click at [1136, 185] on button "»" at bounding box center [1134, 184] width 27 height 27
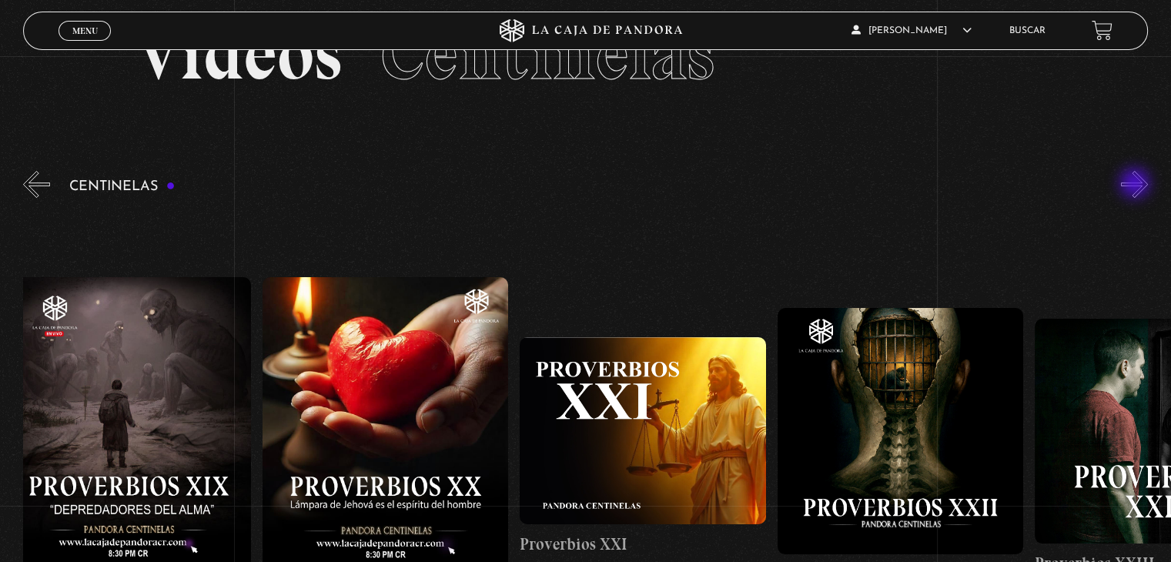
click at [1136, 185] on button "»" at bounding box center [1134, 184] width 27 height 27
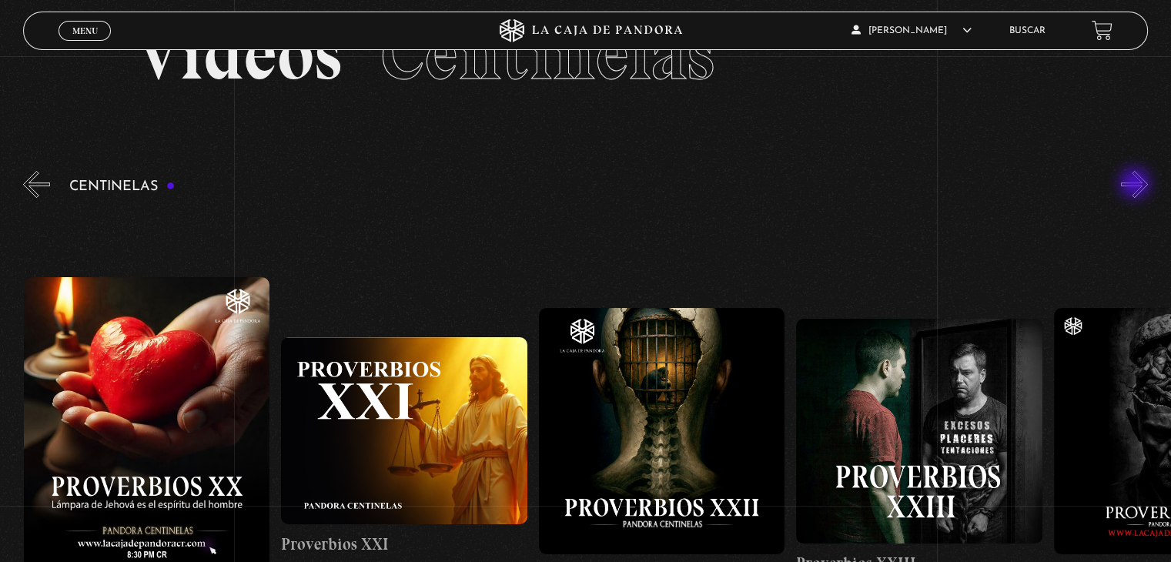
click at [1136, 185] on button "»" at bounding box center [1134, 184] width 27 height 27
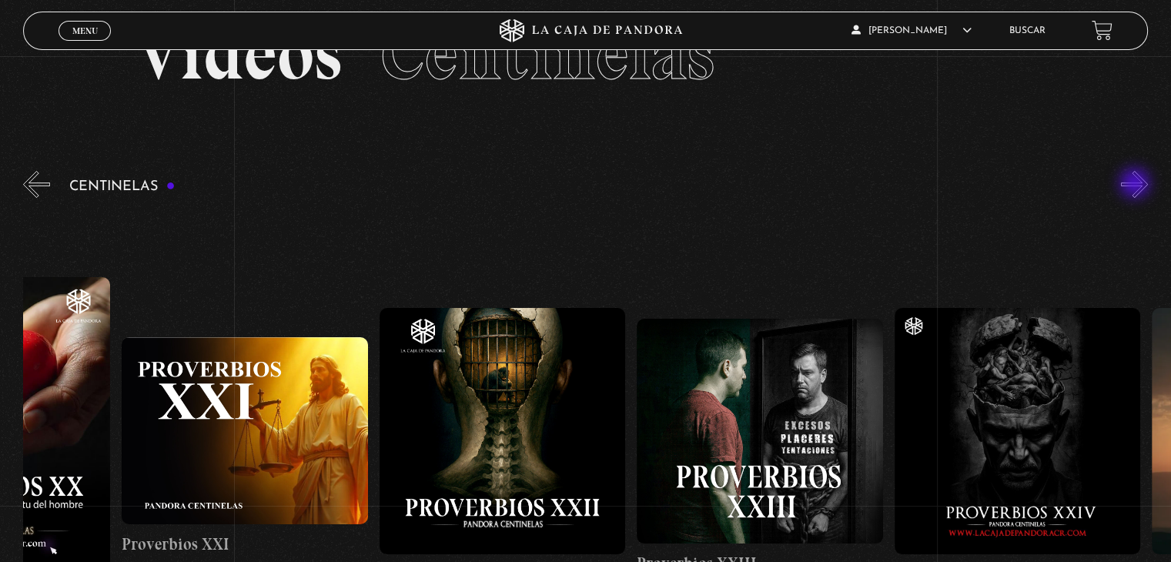
click at [1136, 185] on button "»" at bounding box center [1134, 184] width 27 height 27
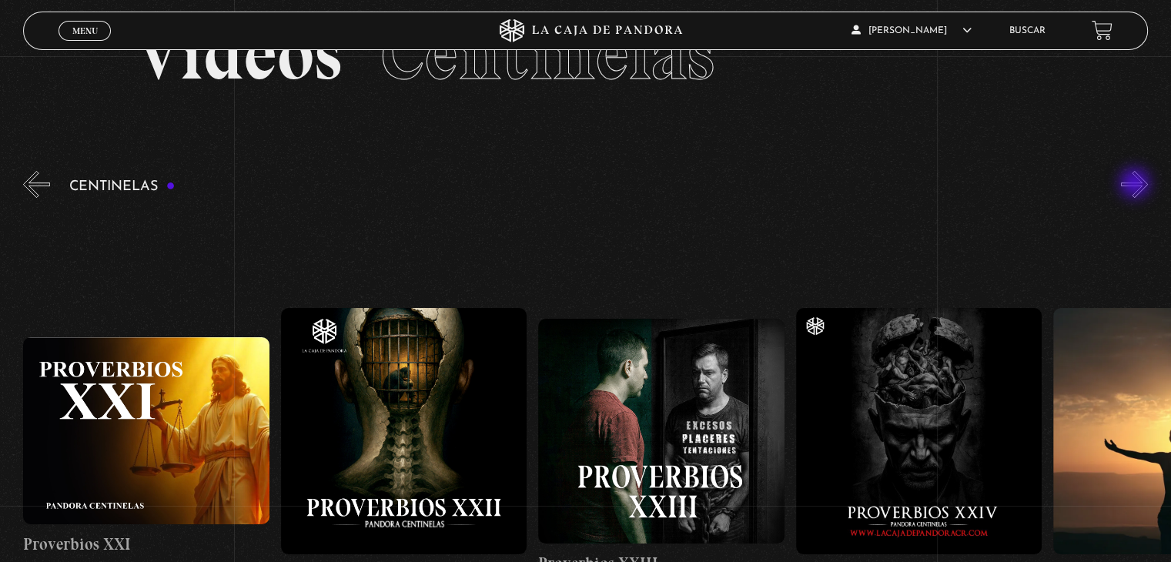
click at [1136, 185] on button "»" at bounding box center [1134, 184] width 27 height 27
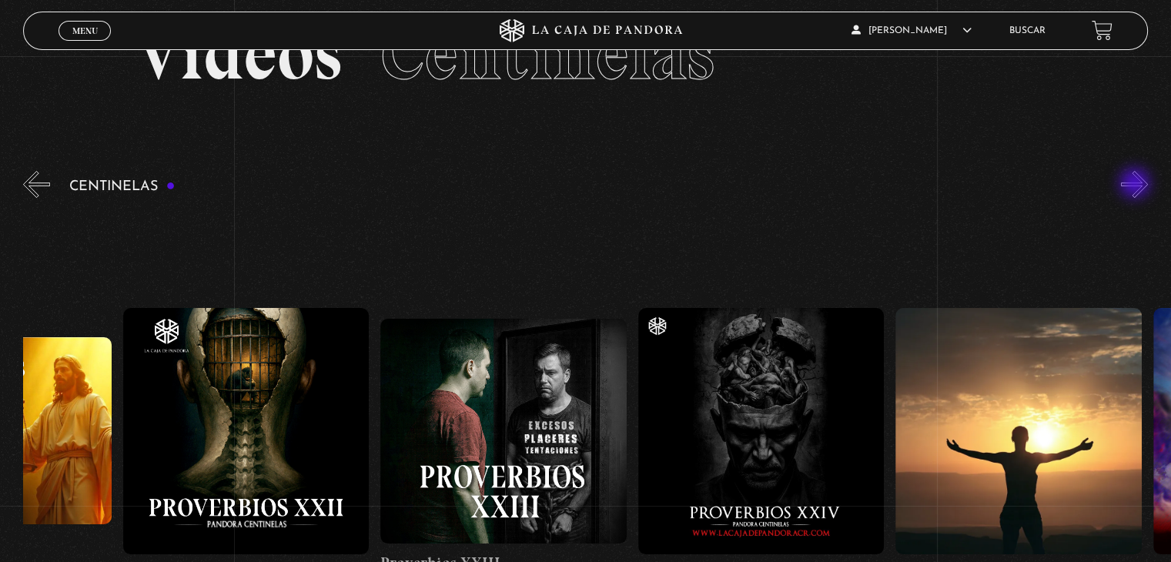
click at [1136, 185] on button "»" at bounding box center [1134, 184] width 27 height 27
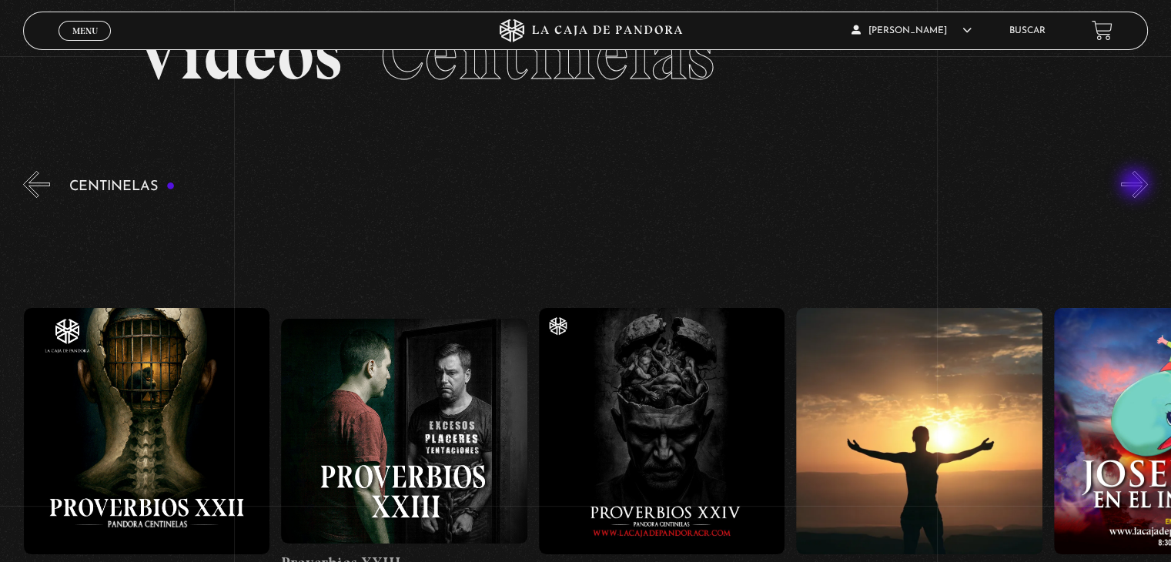
click at [1136, 185] on button "»" at bounding box center [1134, 184] width 27 height 27
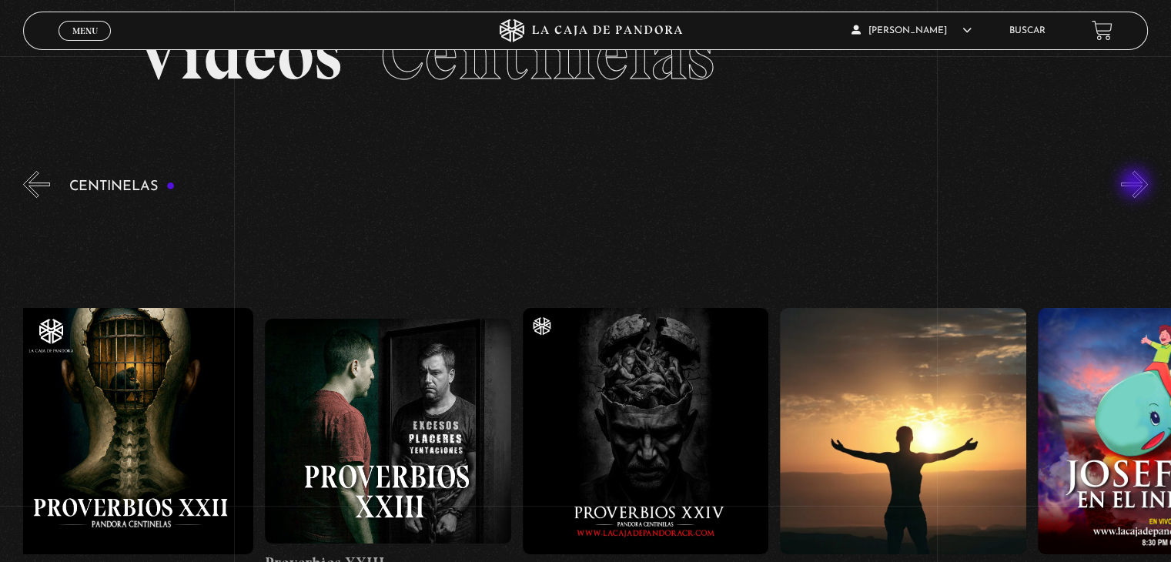
click at [1136, 185] on button "»" at bounding box center [1134, 184] width 27 height 27
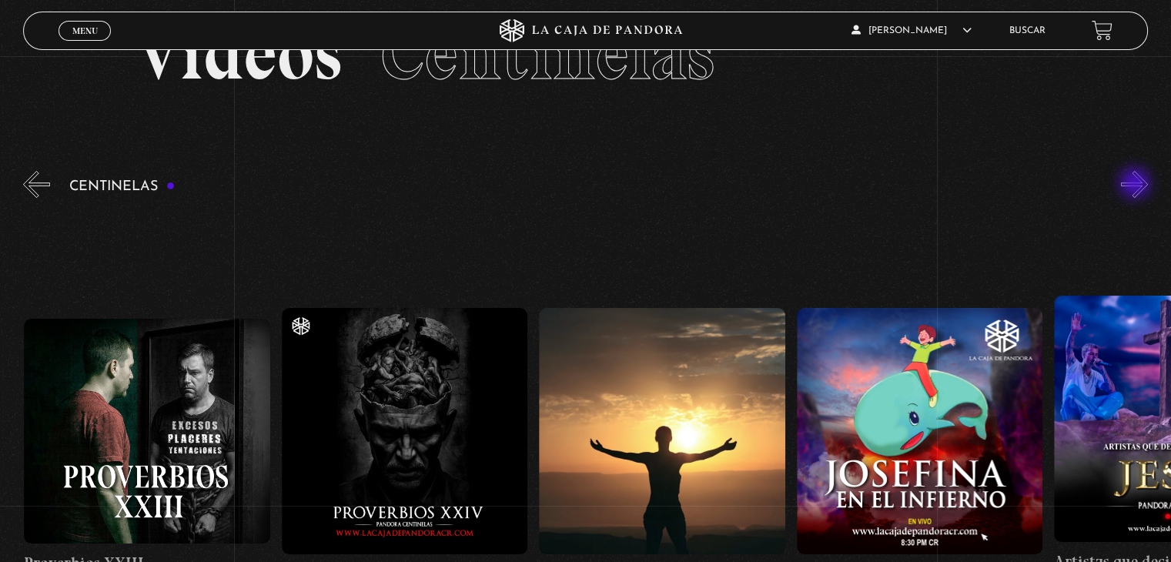
click at [1136, 185] on button "»" at bounding box center [1134, 184] width 27 height 27
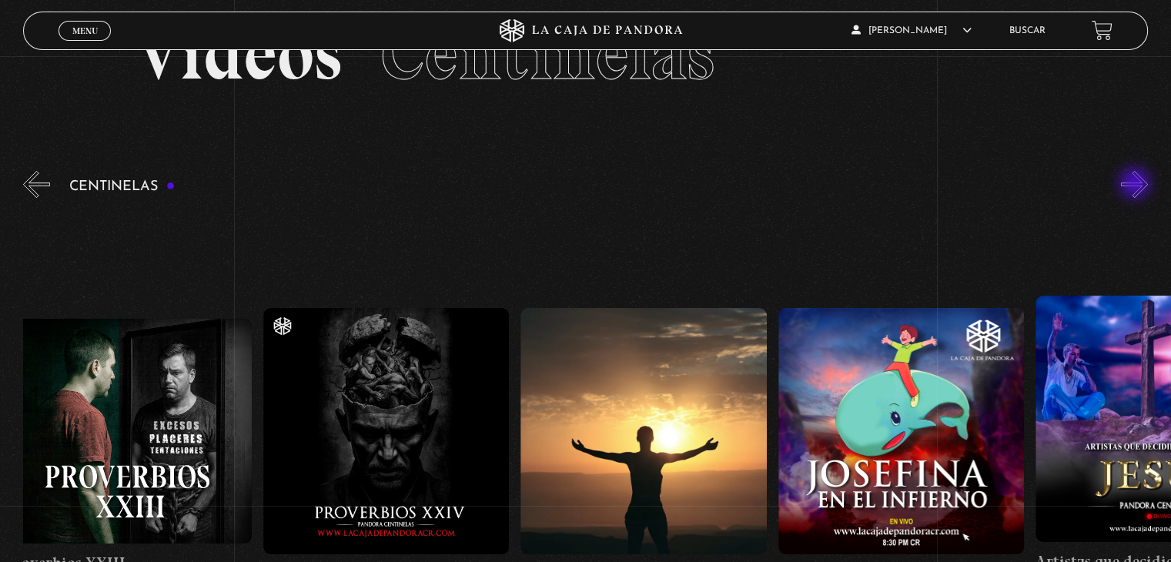
click at [1136, 185] on button "»" at bounding box center [1134, 184] width 27 height 27
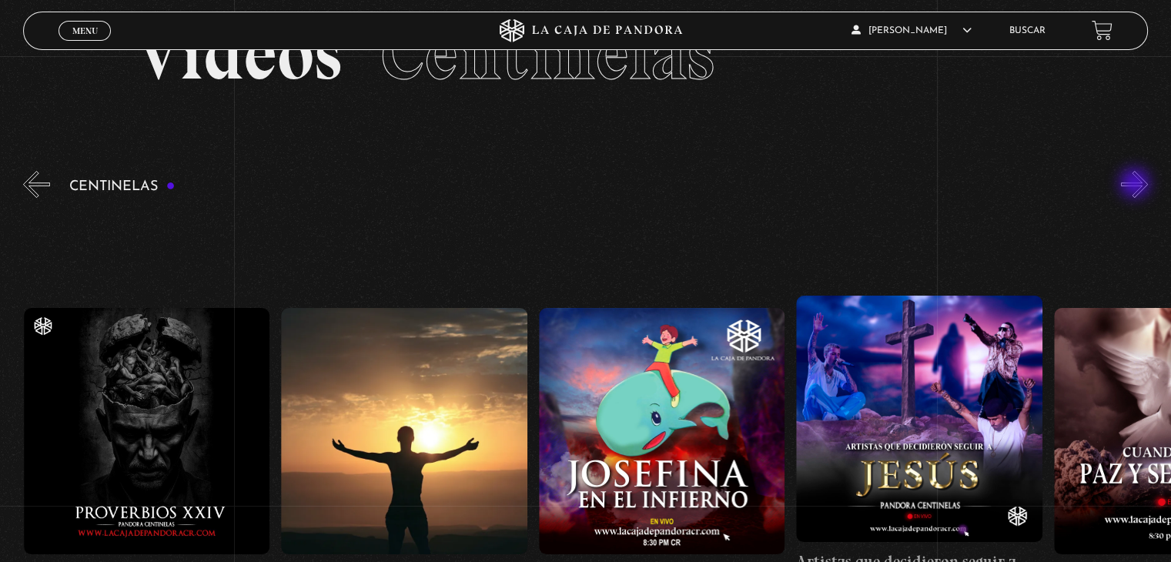
click at [1136, 185] on button "»" at bounding box center [1134, 184] width 27 height 27
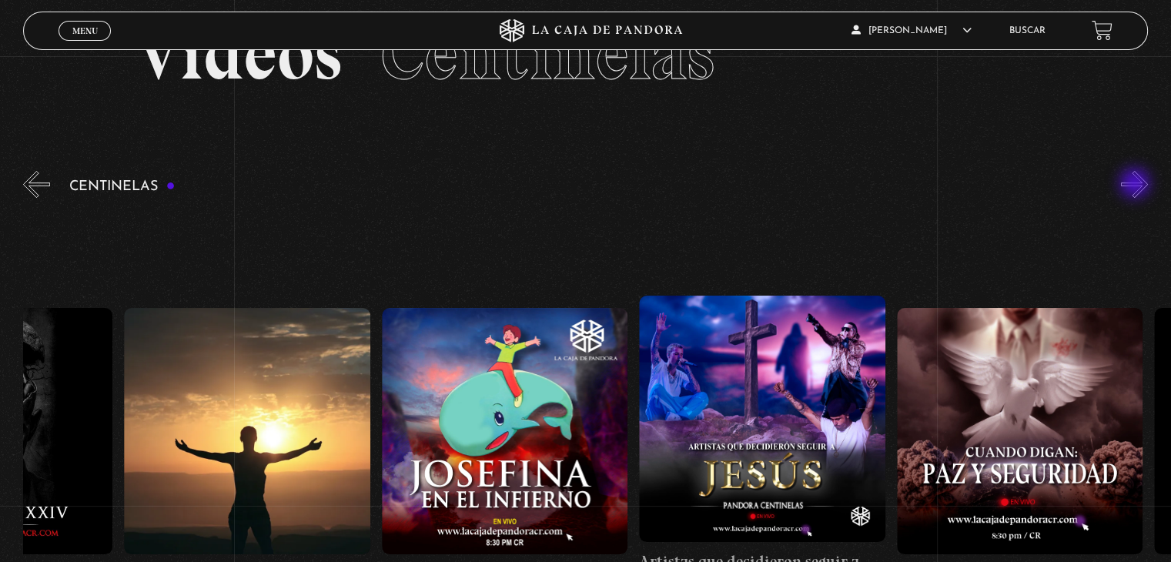
click at [1136, 185] on button "»" at bounding box center [1134, 184] width 27 height 27
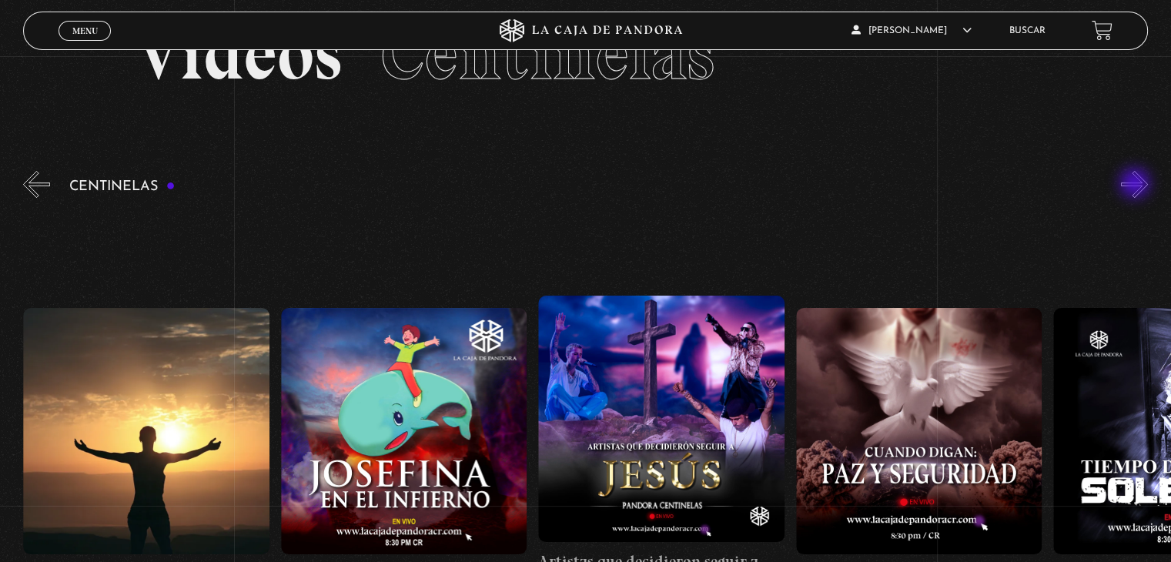
click at [1136, 185] on button "»" at bounding box center [1134, 184] width 27 height 27
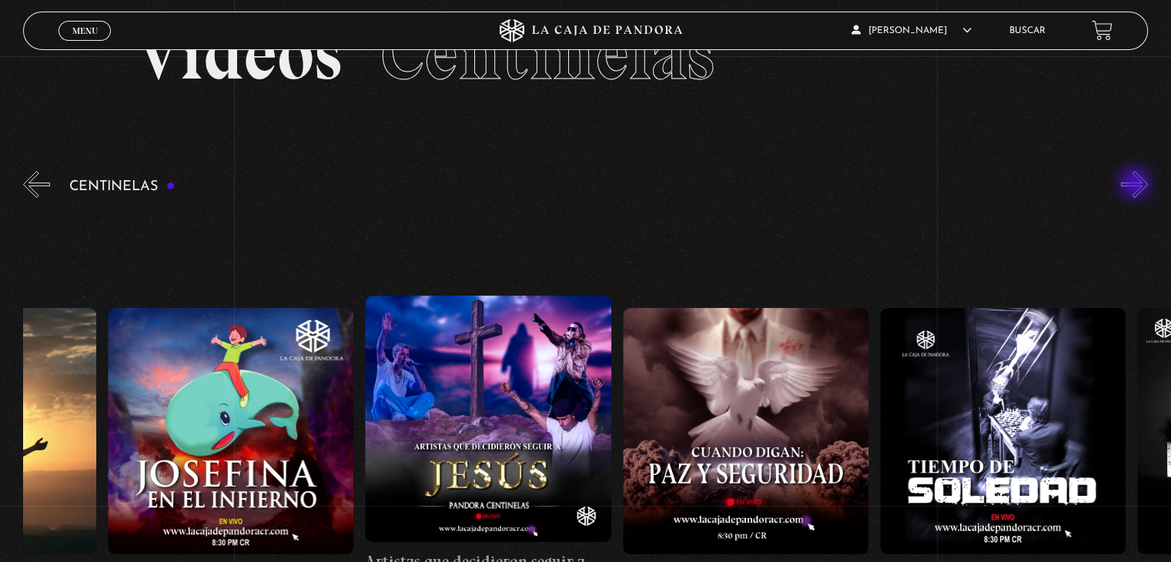
click at [1136, 185] on button "»" at bounding box center [1134, 184] width 27 height 27
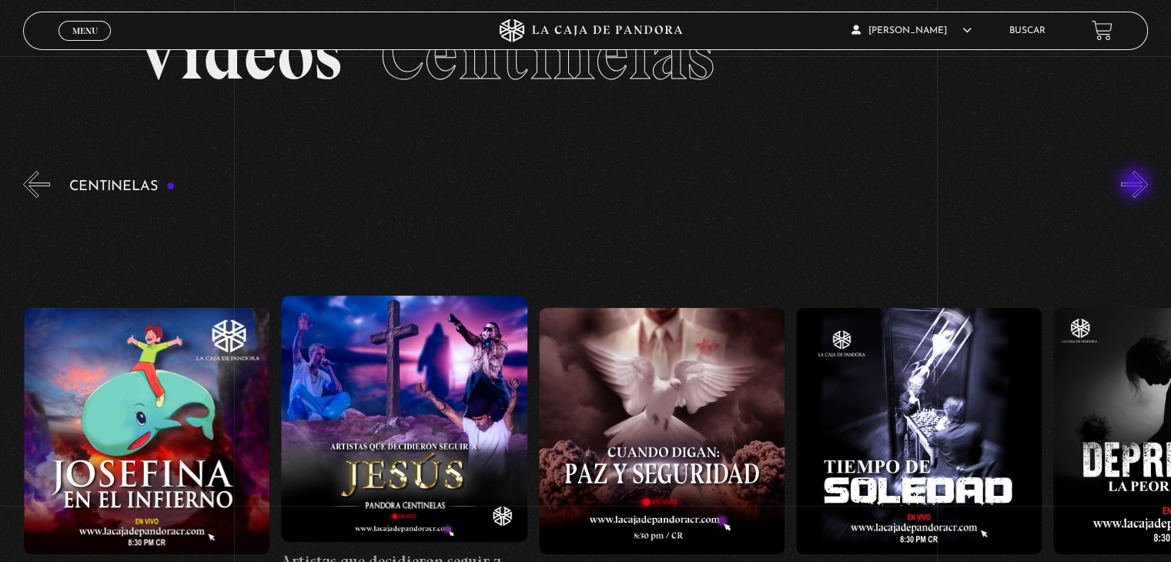
click at [1136, 185] on button "»" at bounding box center [1134, 184] width 27 height 27
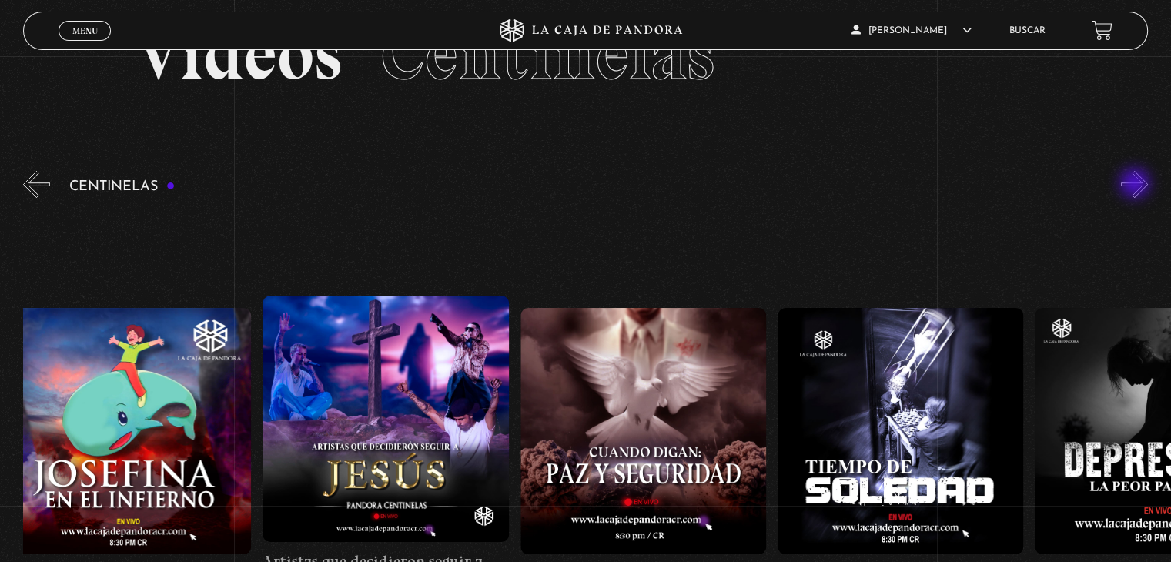
click at [1136, 185] on button "»" at bounding box center [1134, 184] width 27 height 27
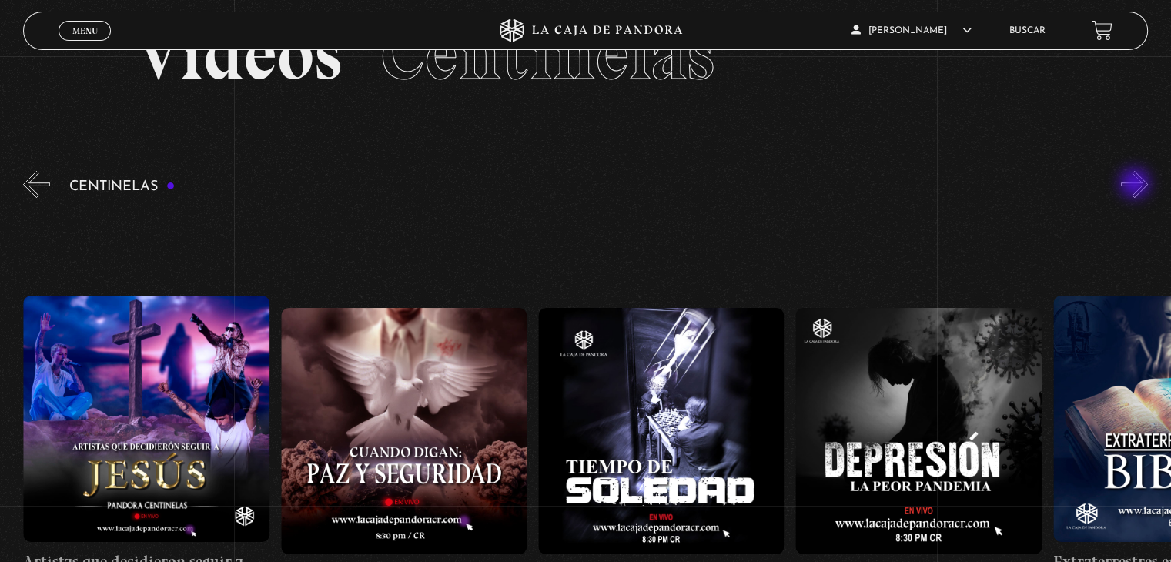
click at [1136, 185] on button "»" at bounding box center [1134, 184] width 27 height 27
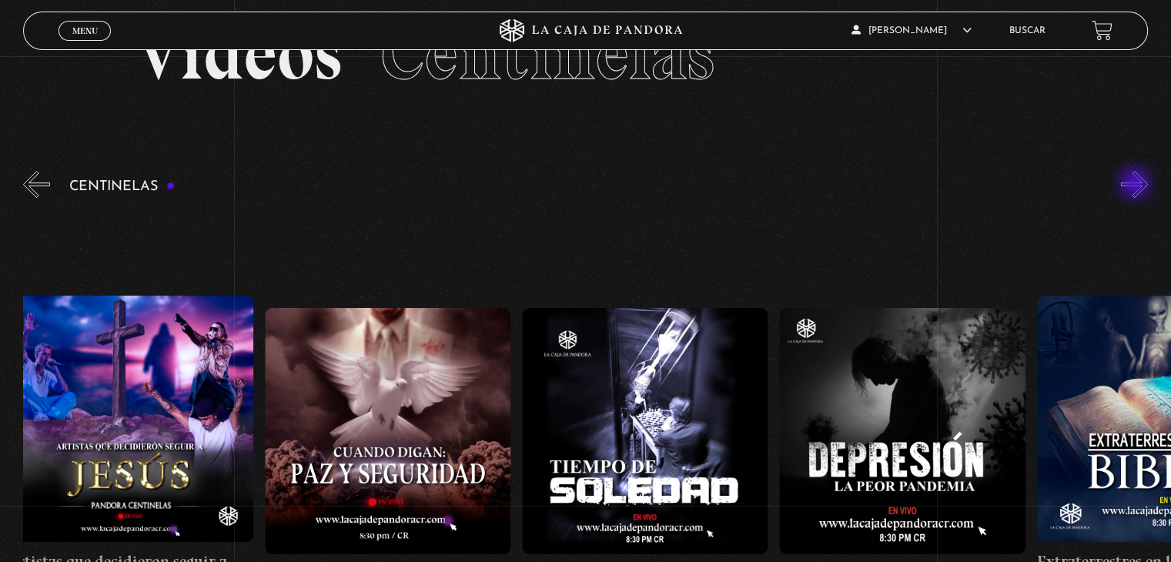
click at [1136, 185] on button "»" at bounding box center [1134, 184] width 27 height 27
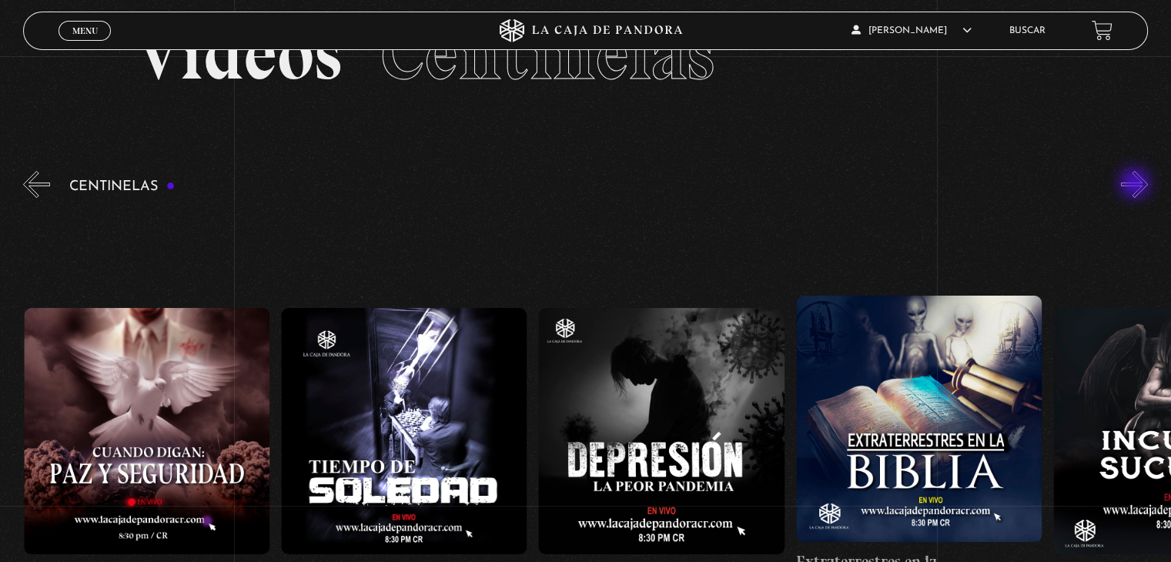
click at [1136, 185] on button "»" at bounding box center [1134, 184] width 27 height 27
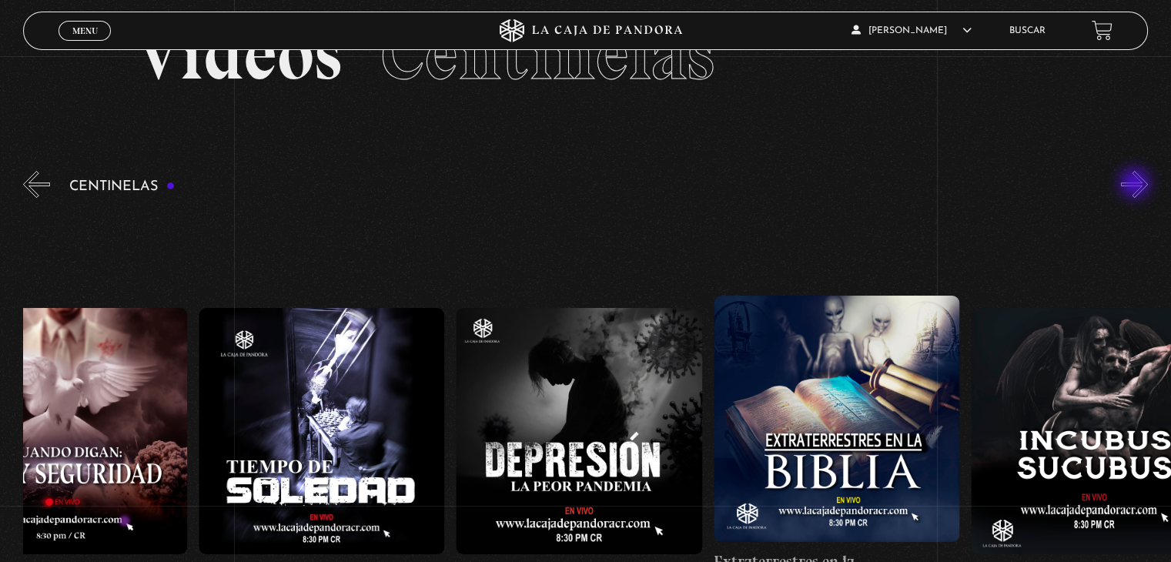
click at [1136, 185] on button "»" at bounding box center [1134, 184] width 27 height 27
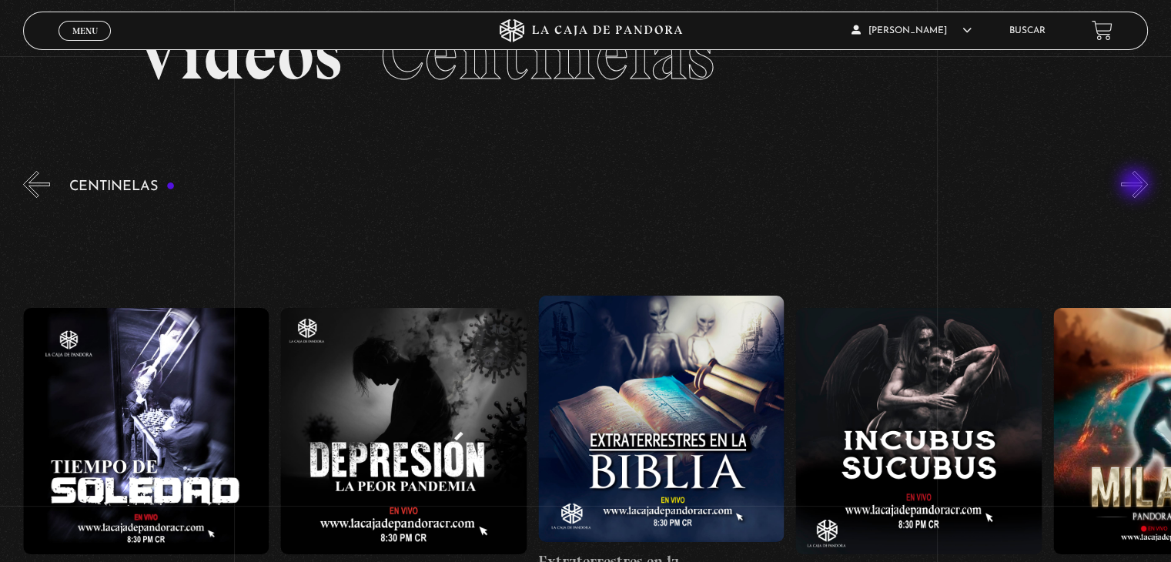
click at [1136, 185] on button "»" at bounding box center [1134, 184] width 27 height 27
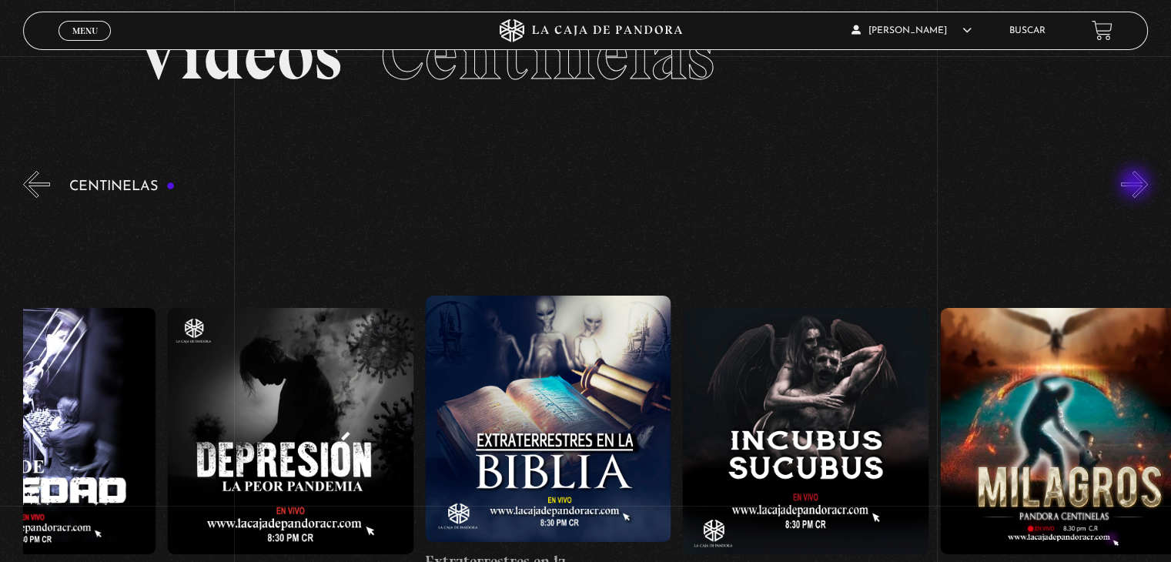
click at [1136, 185] on button "»" at bounding box center [1134, 184] width 27 height 27
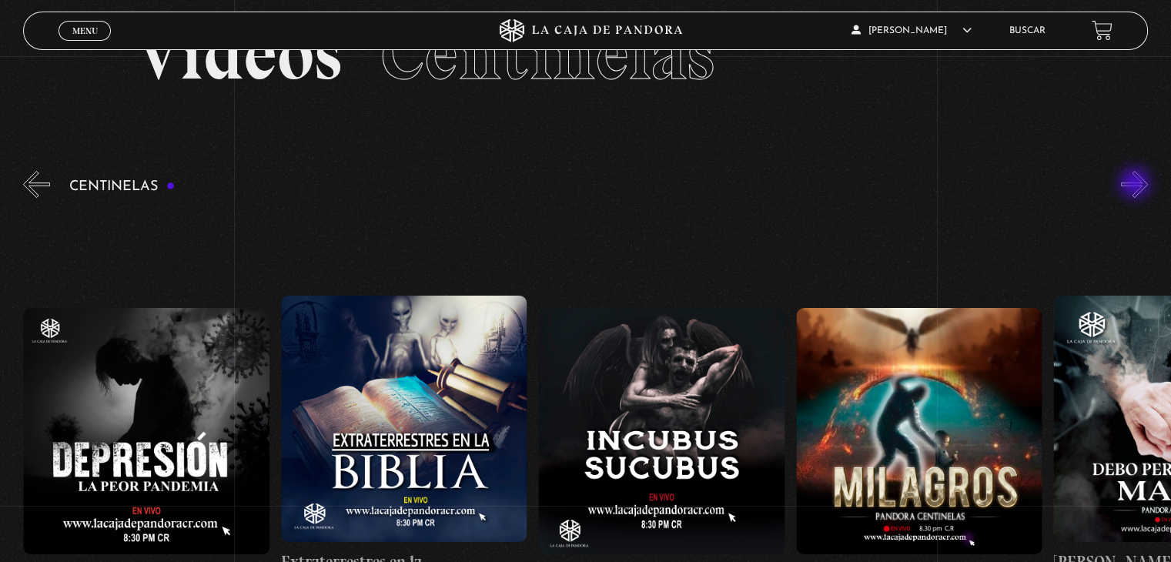
click at [1136, 185] on button "»" at bounding box center [1134, 184] width 27 height 27
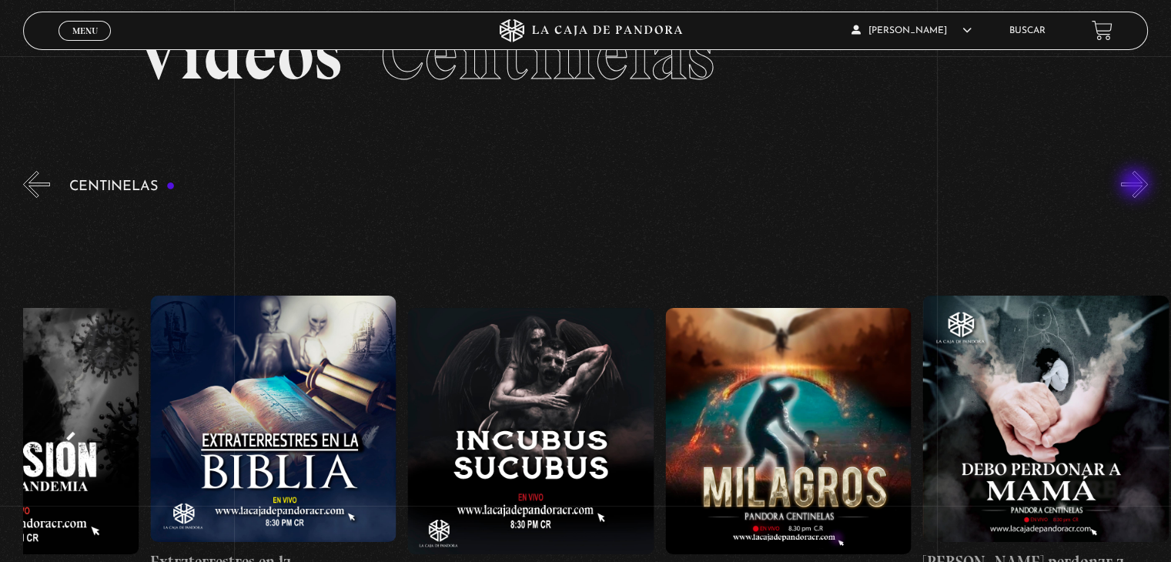
click at [1136, 185] on button "»" at bounding box center [1134, 184] width 27 height 27
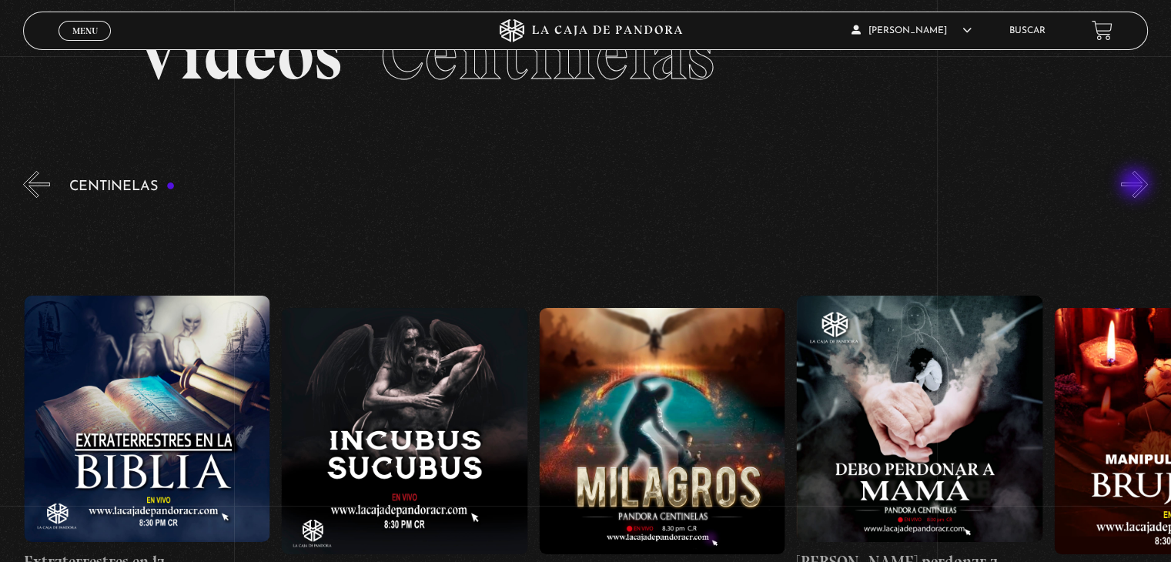
click at [1136, 185] on button "»" at bounding box center [1134, 184] width 27 height 27
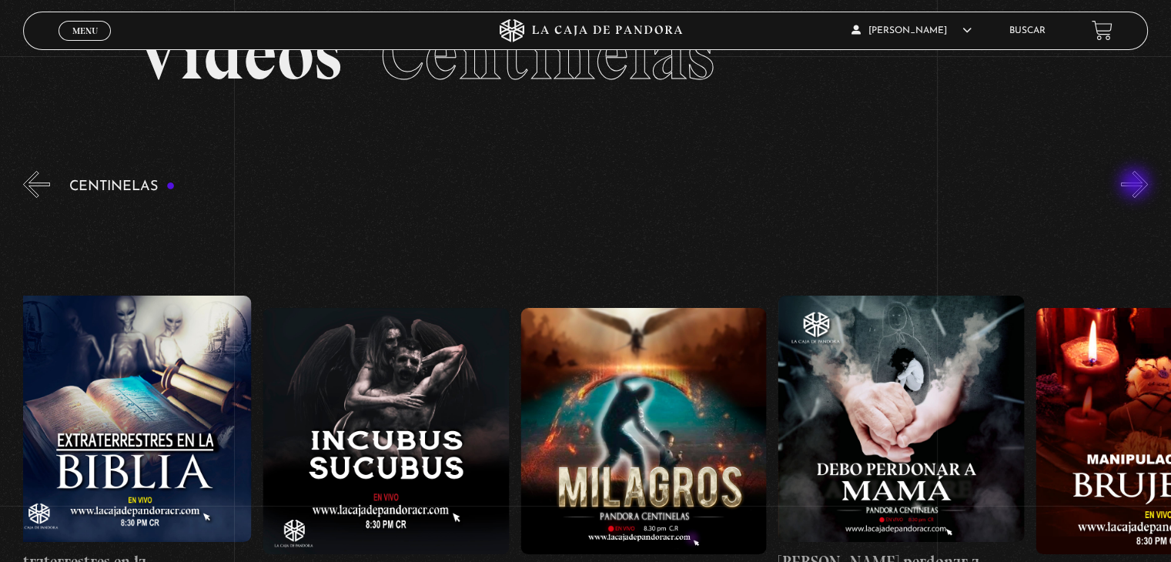
click at [1136, 185] on button "»" at bounding box center [1134, 184] width 27 height 27
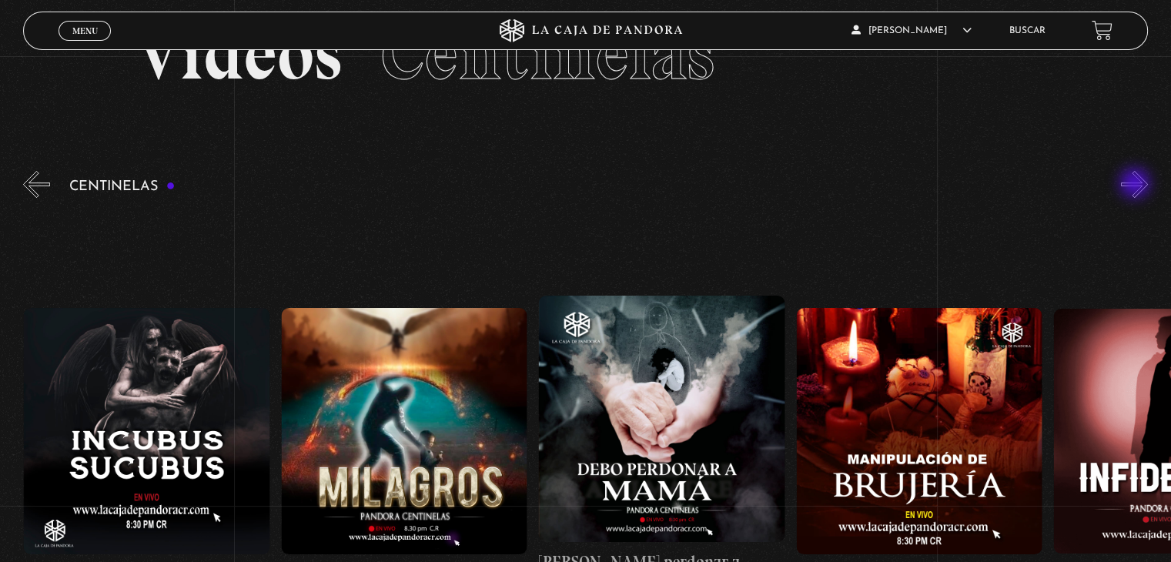
click at [1136, 185] on button "»" at bounding box center [1134, 184] width 27 height 27
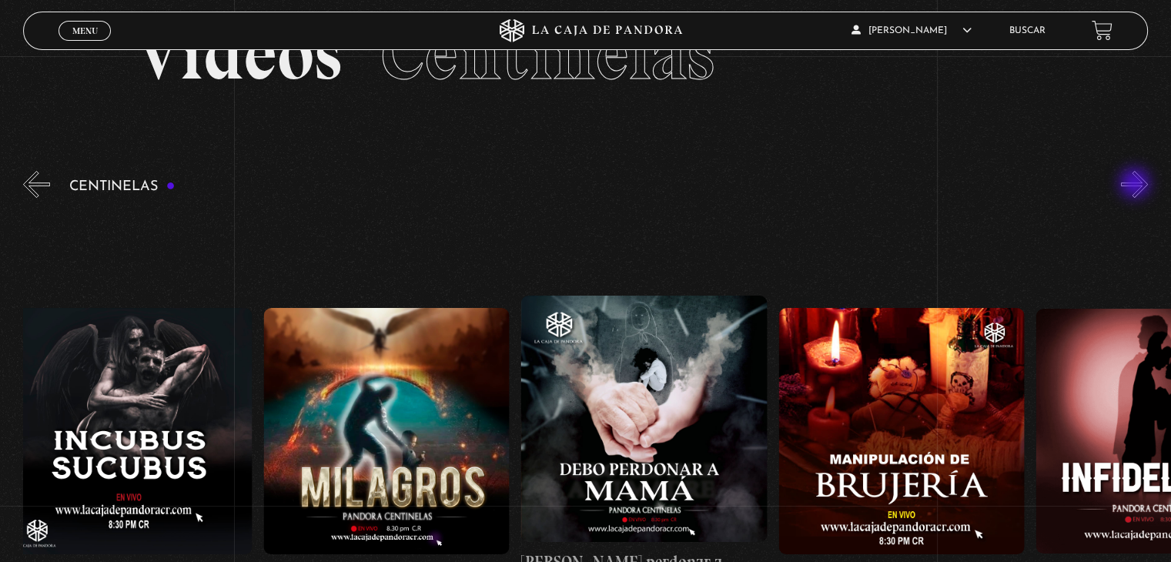
click at [1136, 185] on button "»" at bounding box center [1134, 184] width 27 height 27
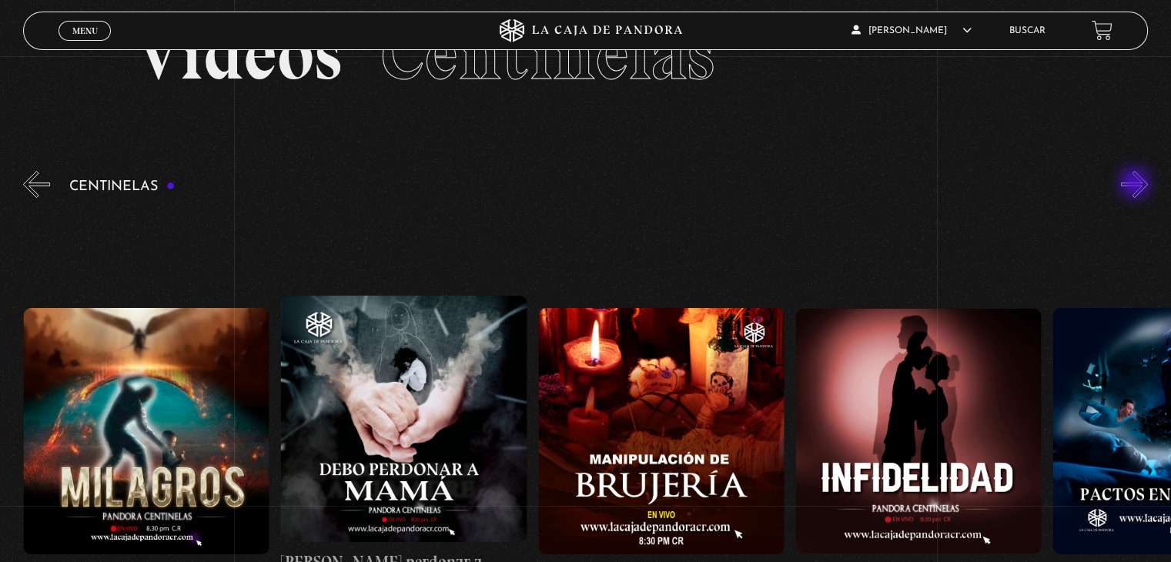
click at [1136, 185] on button "»" at bounding box center [1134, 184] width 27 height 27
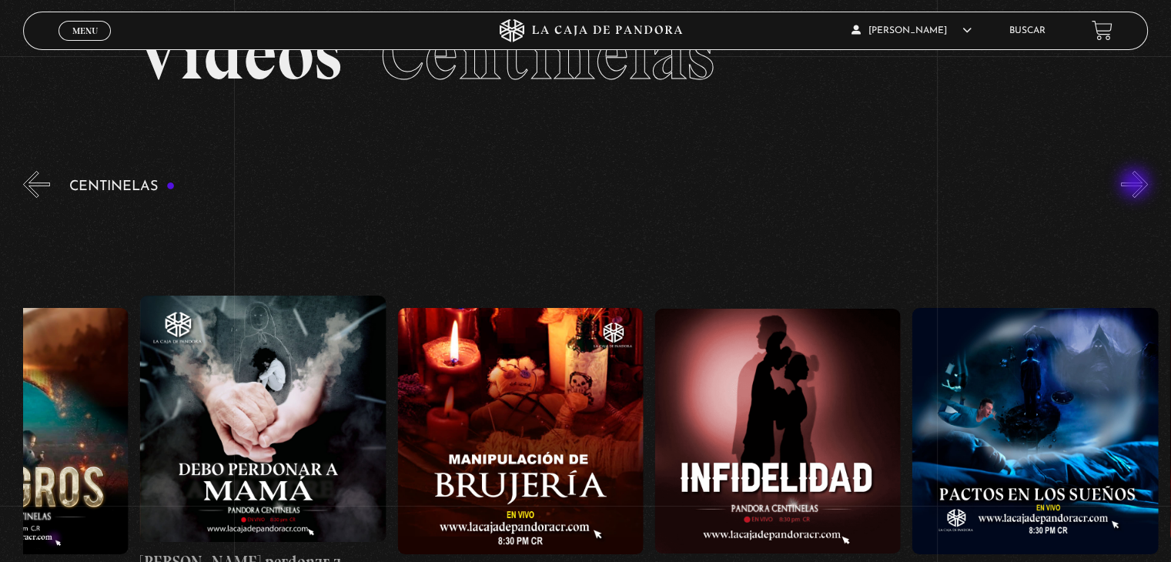
click at [1136, 185] on button "»" at bounding box center [1134, 184] width 27 height 27
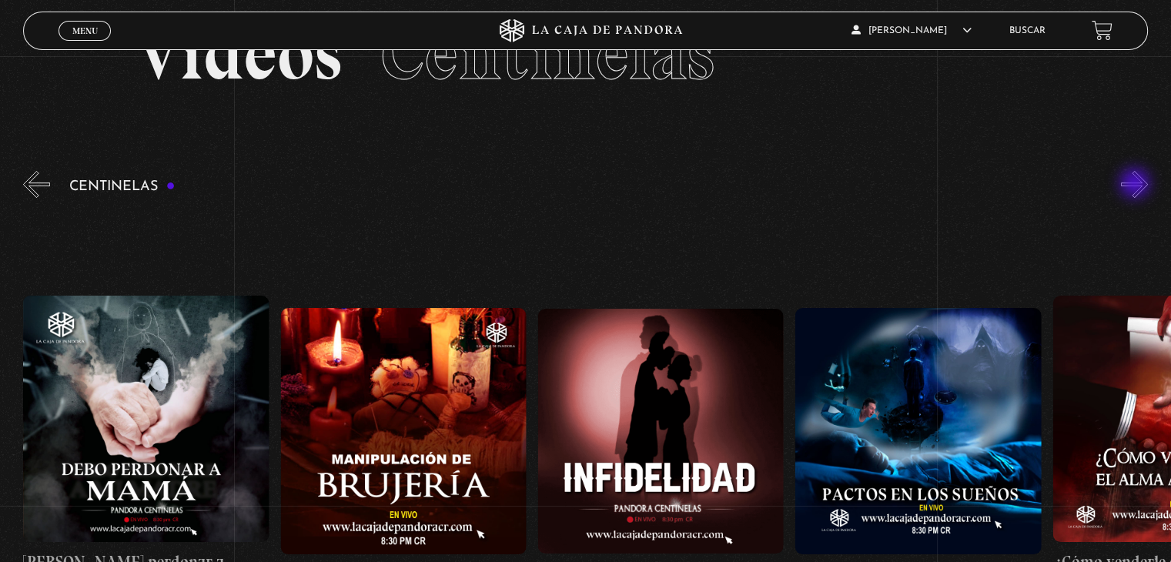
click at [1136, 185] on button "»" at bounding box center [1134, 184] width 27 height 27
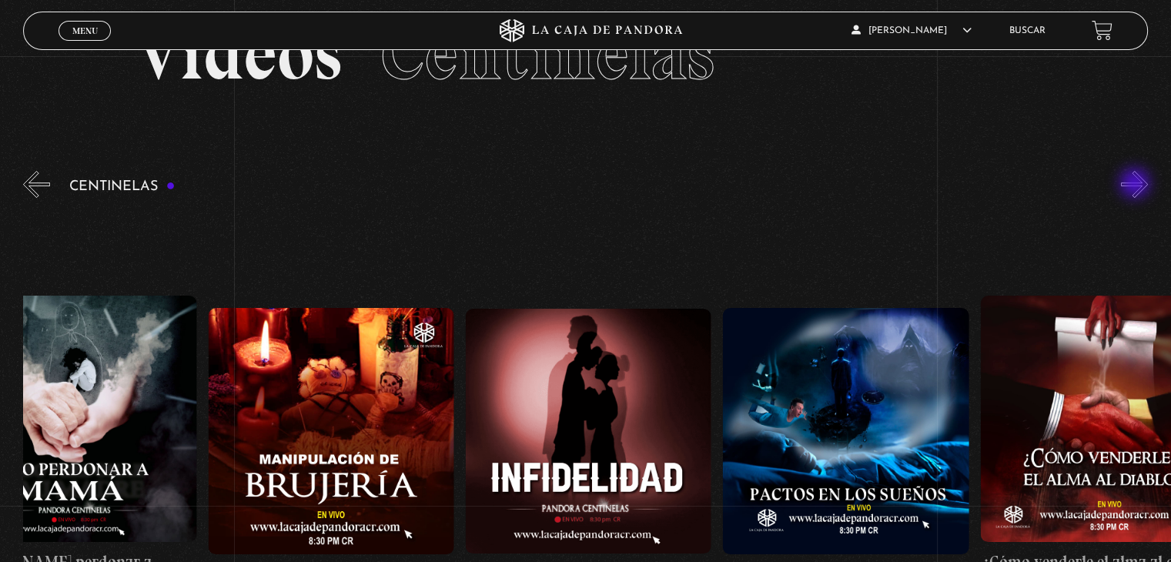
click at [1136, 185] on button "»" at bounding box center [1134, 184] width 27 height 27
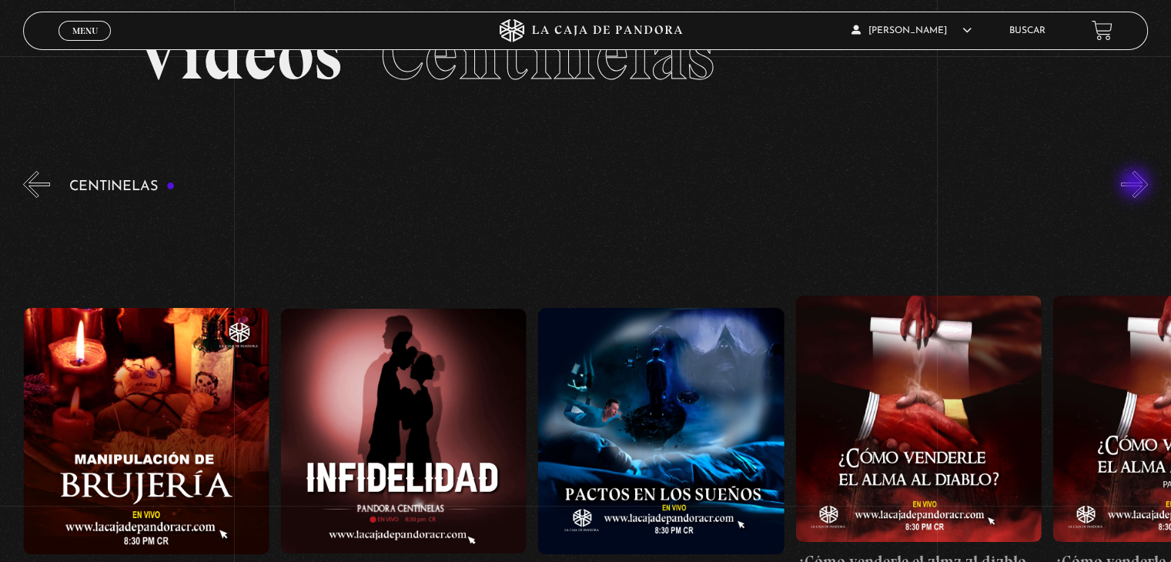
click at [1136, 185] on button "»" at bounding box center [1134, 184] width 27 height 27
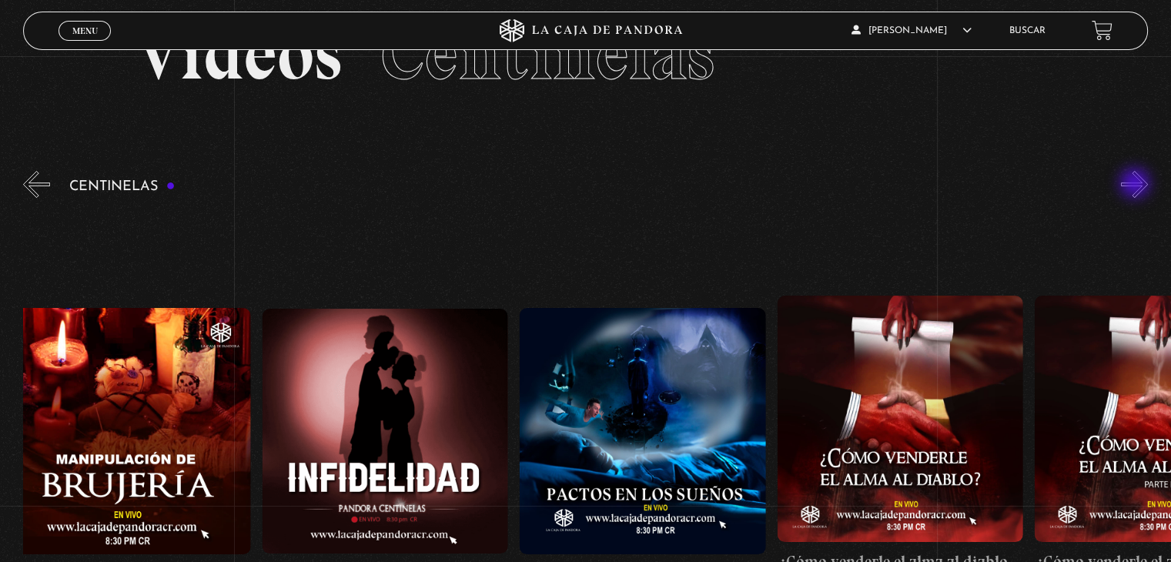
click at [1136, 185] on button "»" at bounding box center [1134, 184] width 27 height 27
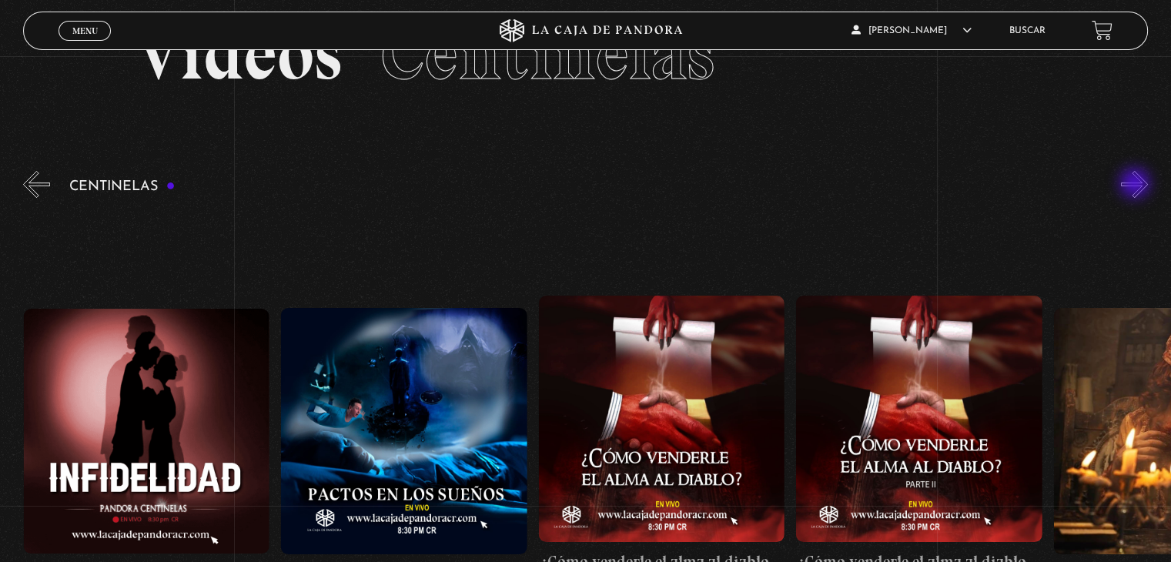
click at [1136, 185] on button "»" at bounding box center [1134, 184] width 27 height 27
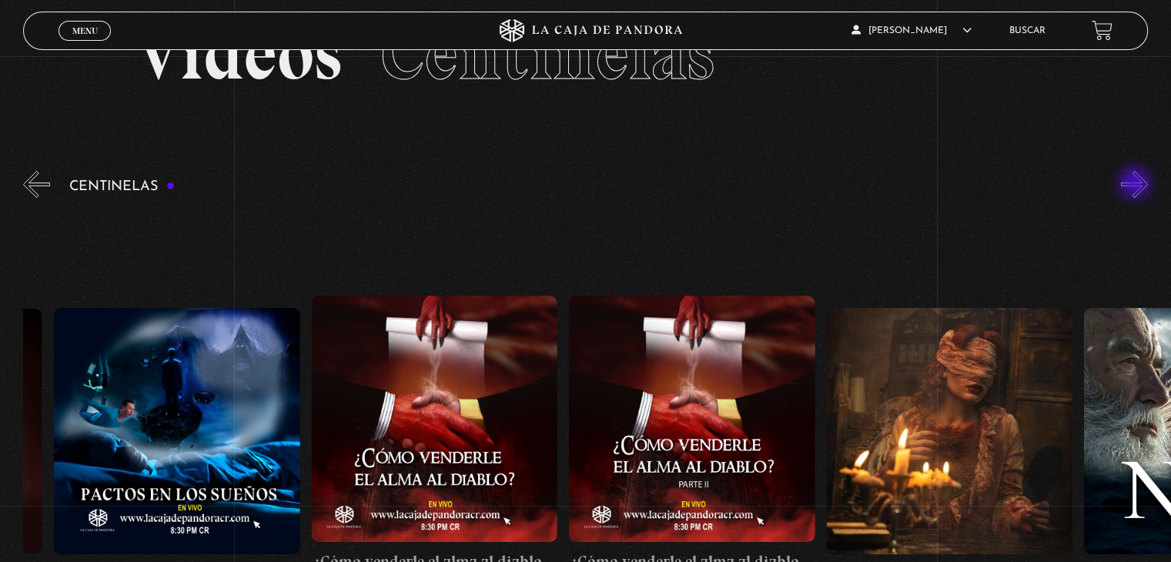
click at [1136, 185] on button "»" at bounding box center [1134, 184] width 27 height 27
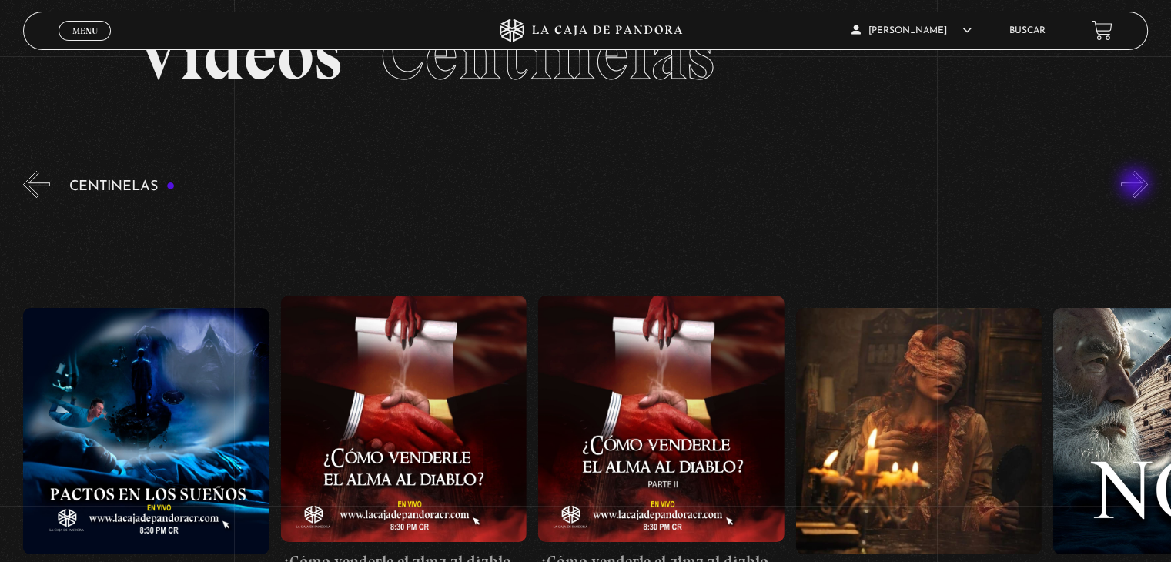
click at [1136, 185] on button "»" at bounding box center [1134, 184] width 27 height 27
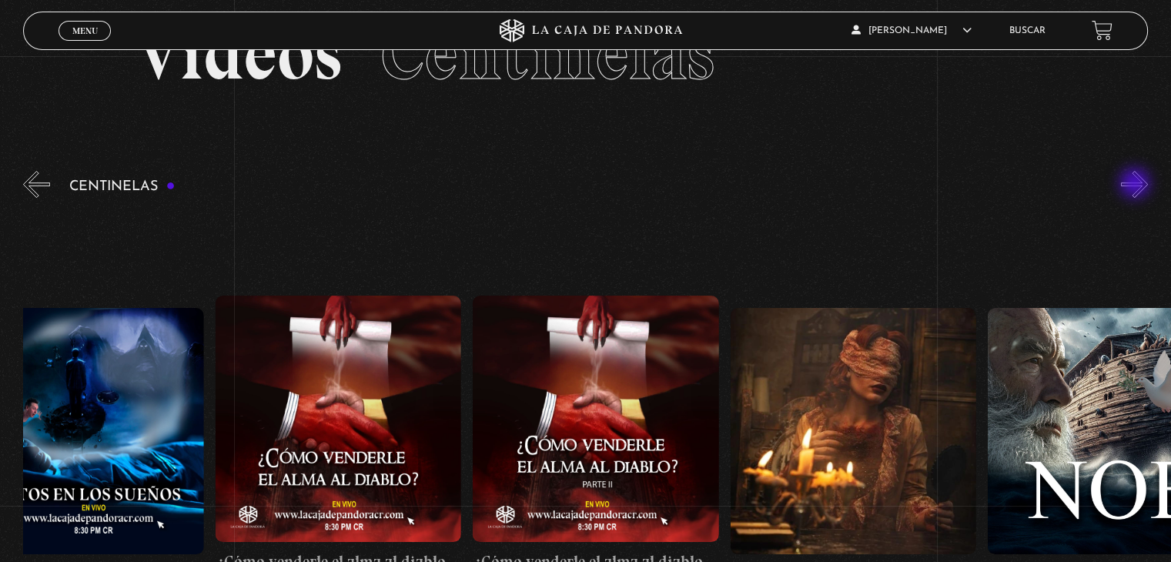
click at [1136, 185] on button "»" at bounding box center [1134, 184] width 27 height 27
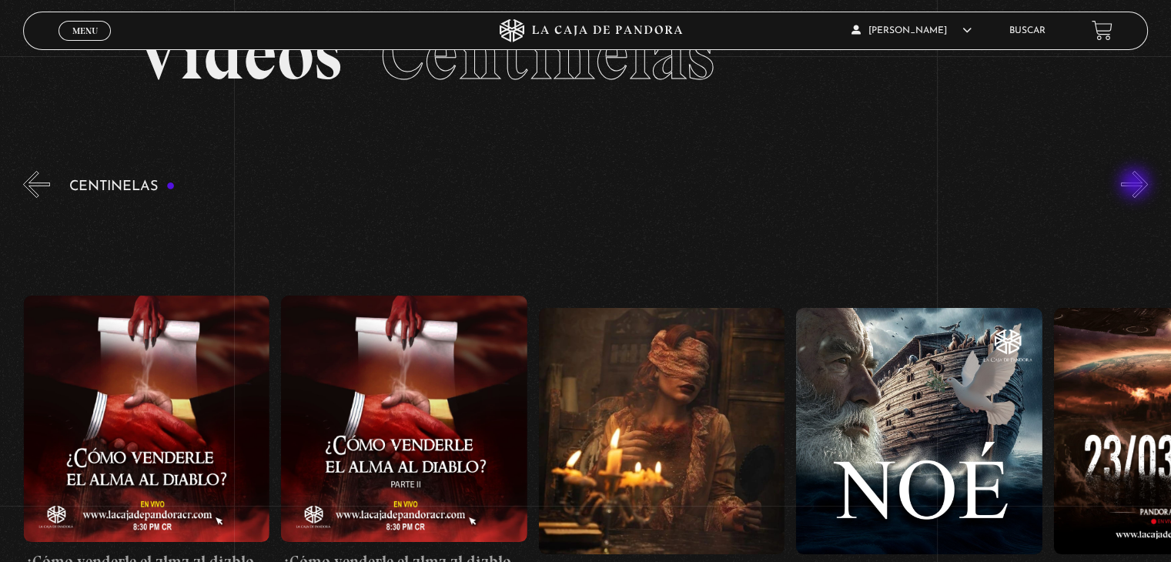
click at [1136, 185] on button "»" at bounding box center [1134, 184] width 27 height 27
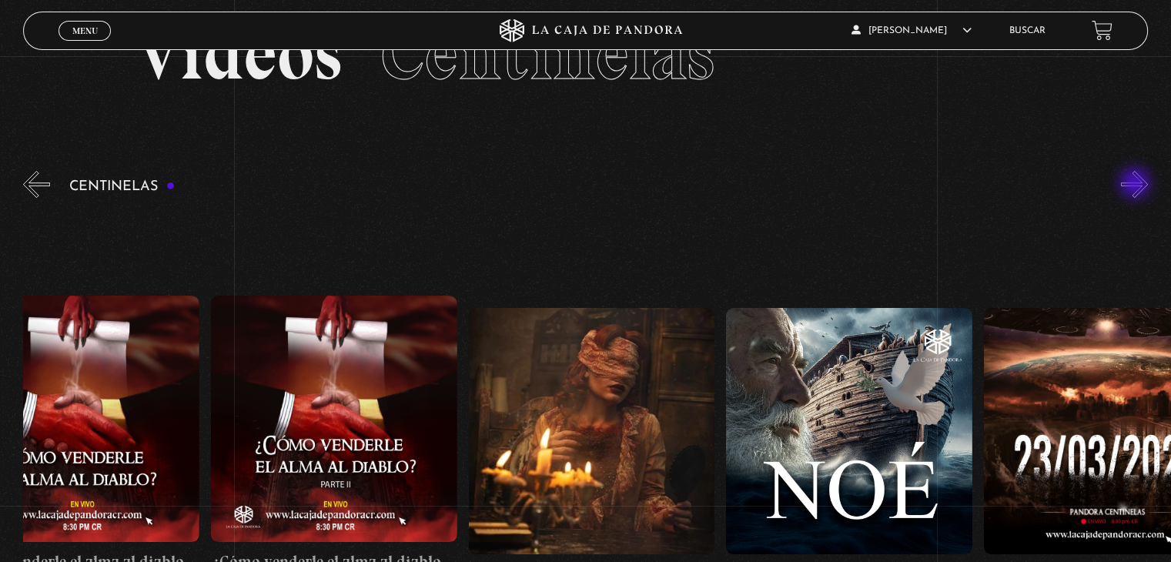
click at [1136, 185] on button "»" at bounding box center [1134, 184] width 27 height 27
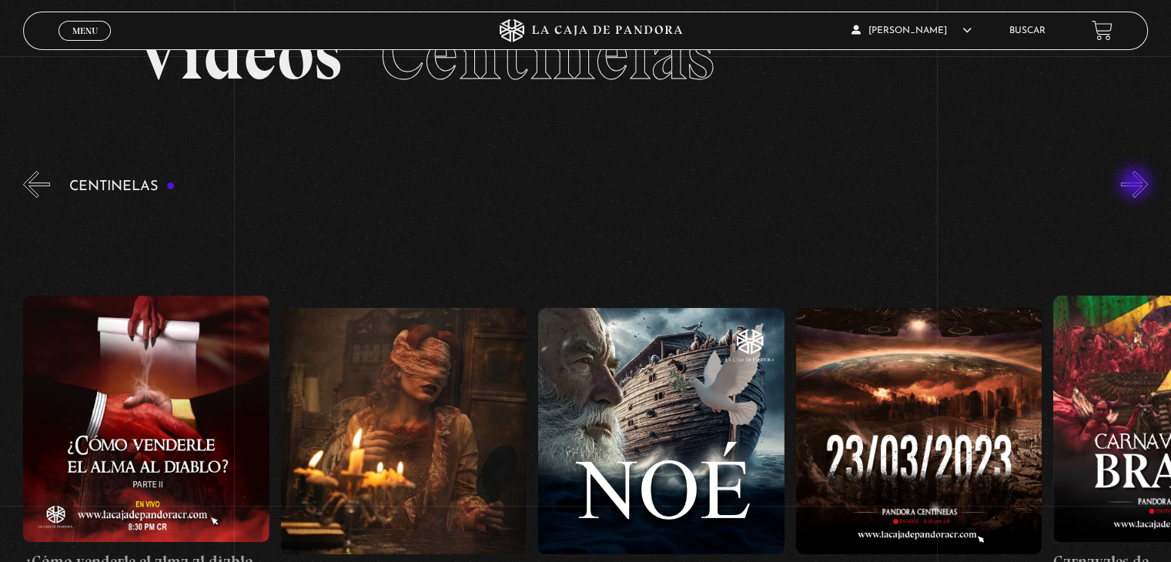
click at [1136, 185] on button "»" at bounding box center [1134, 184] width 27 height 27
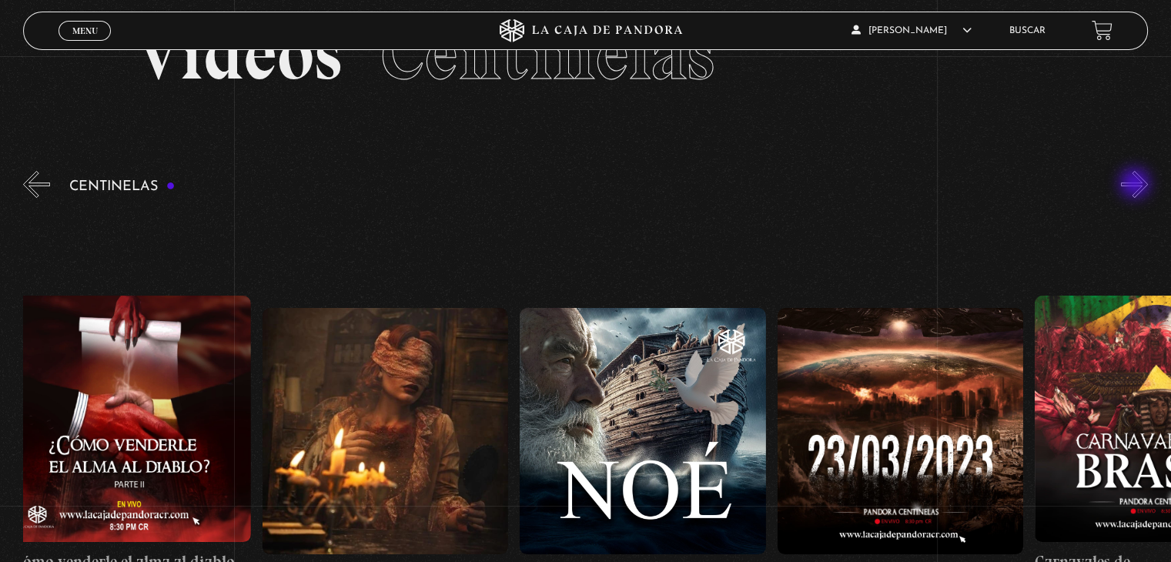
click at [1136, 185] on button "»" at bounding box center [1134, 184] width 27 height 27
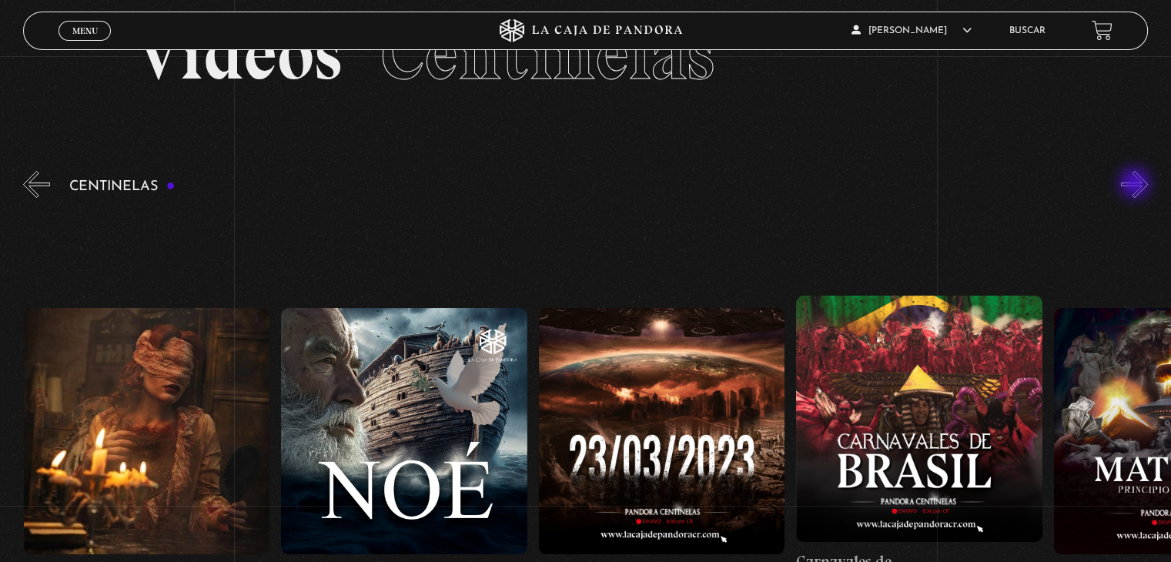
click at [1136, 185] on button "»" at bounding box center [1134, 184] width 27 height 27
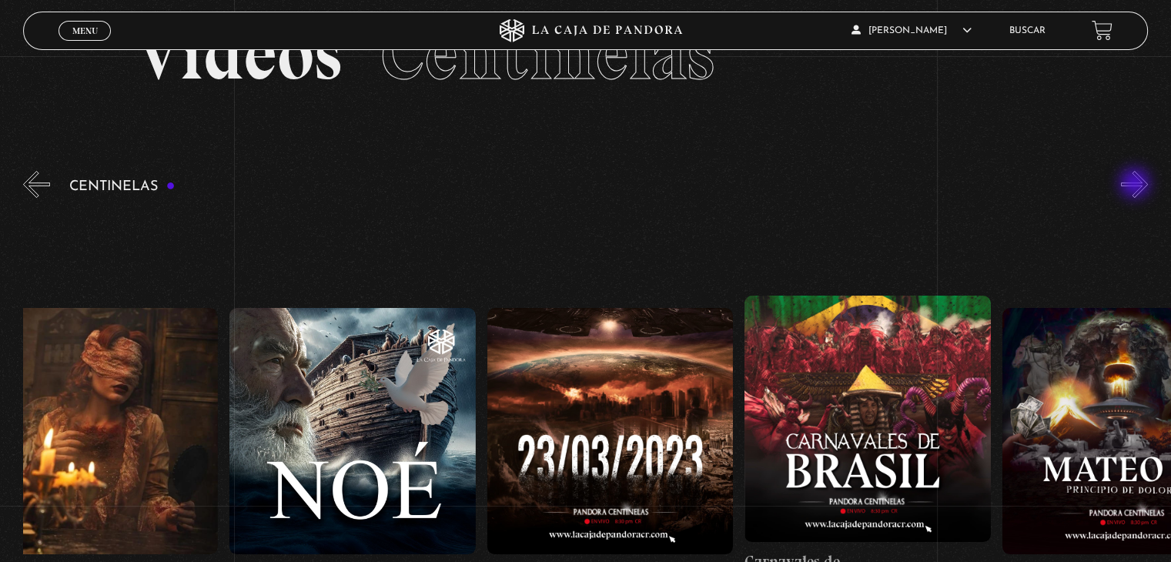
click at [1136, 185] on button "»" at bounding box center [1134, 184] width 27 height 27
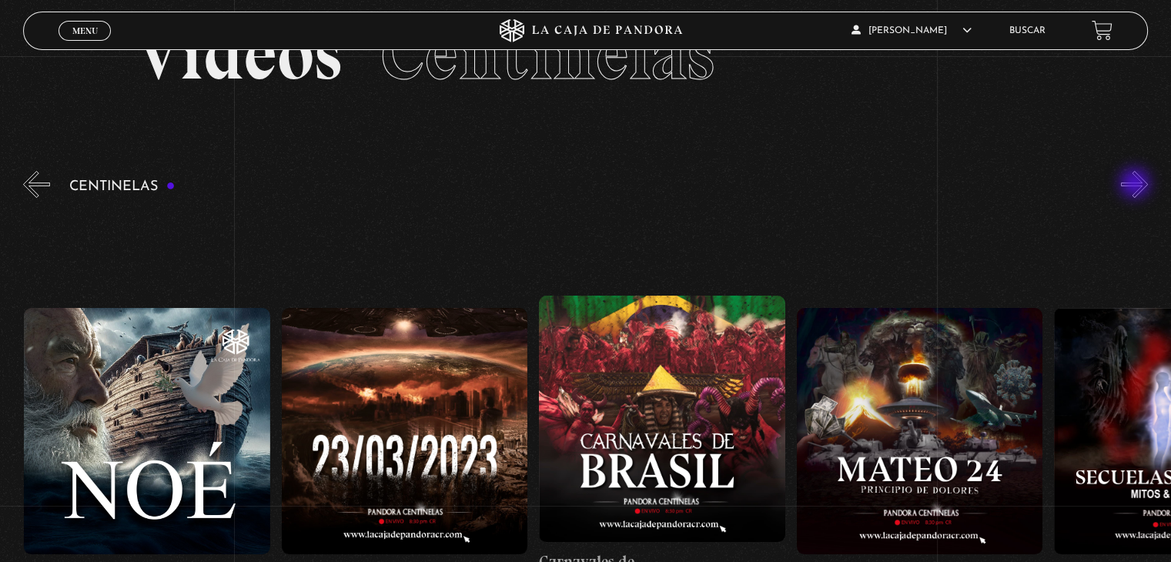
click at [1136, 185] on button "»" at bounding box center [1134, 184] width 27 height 27
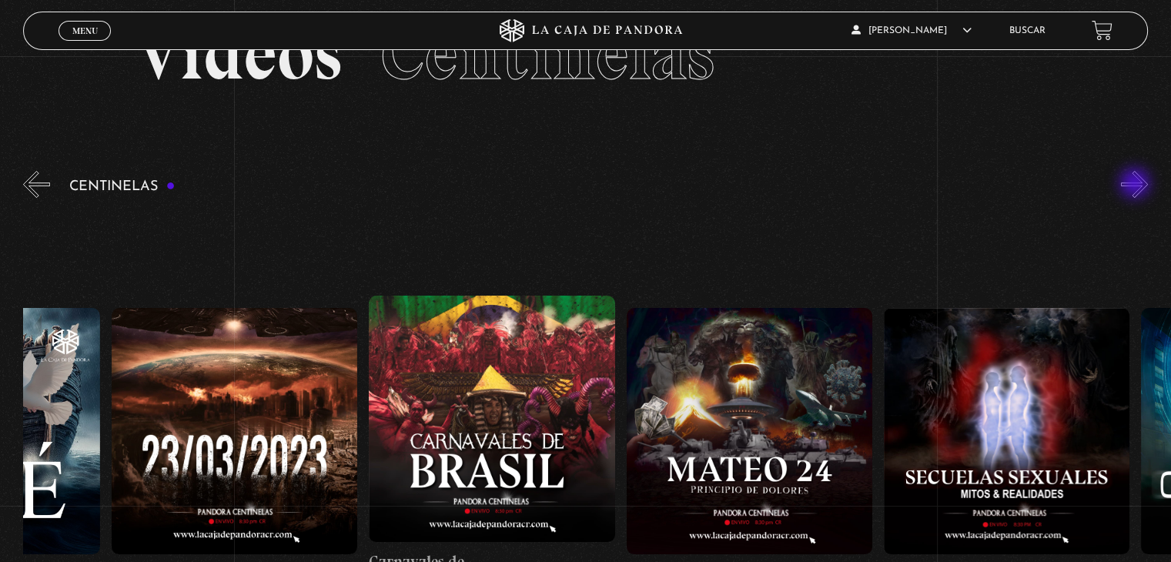
click at [1136, 185] on button "»" at bounding box center [1134, 184] width 27 height 27
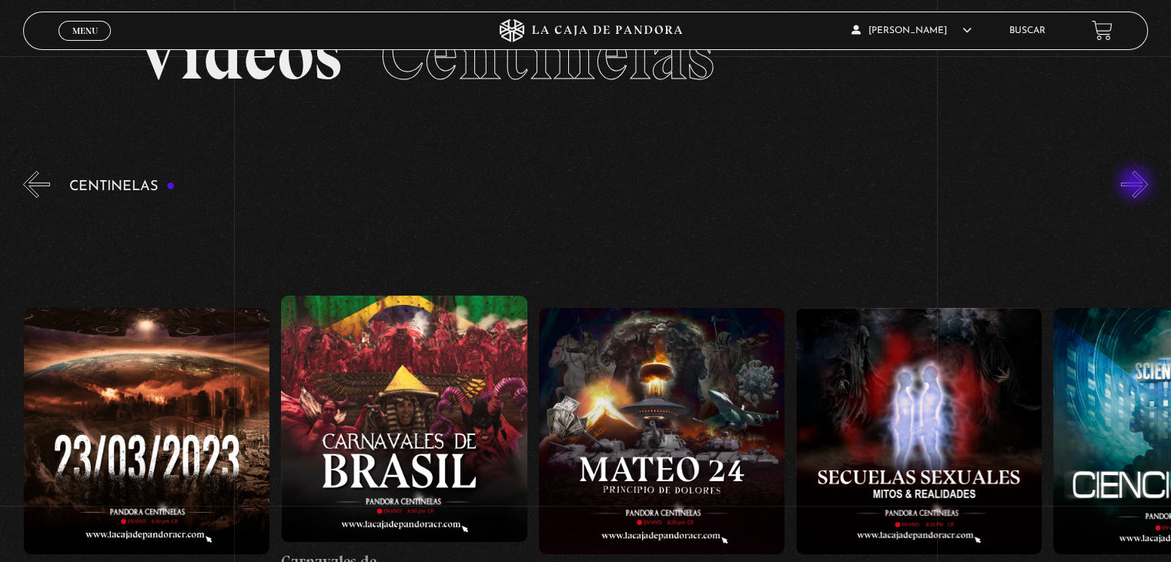
click at [1136, 185] on button "»" at bounding box center [1134, 184] width 27 height 27
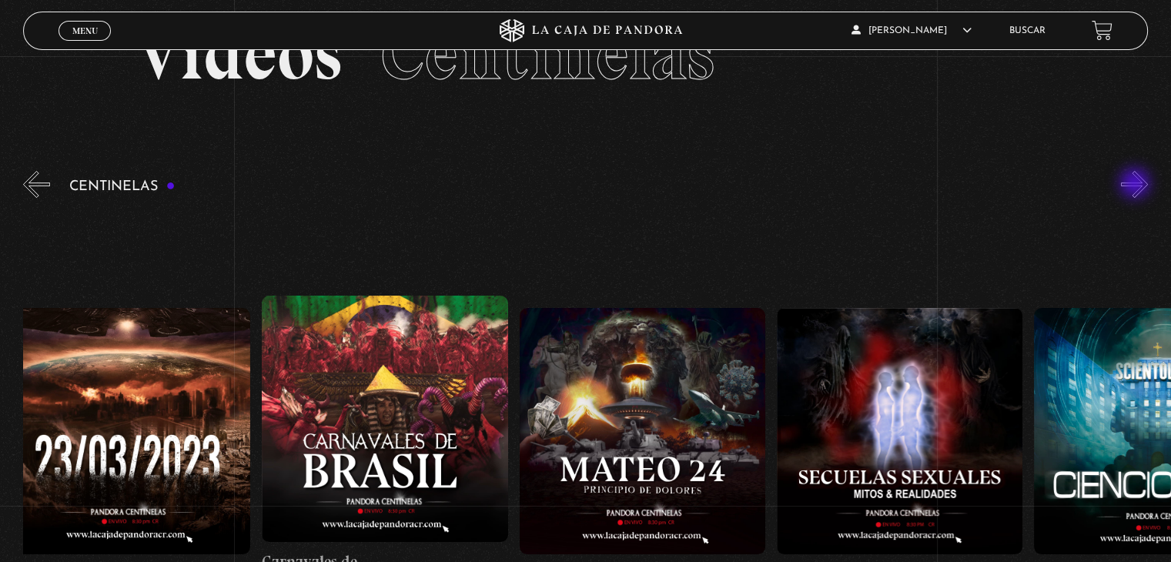
click at [1136, 185] on button "»" at bounding box center [1134, 184] width 27 height 27
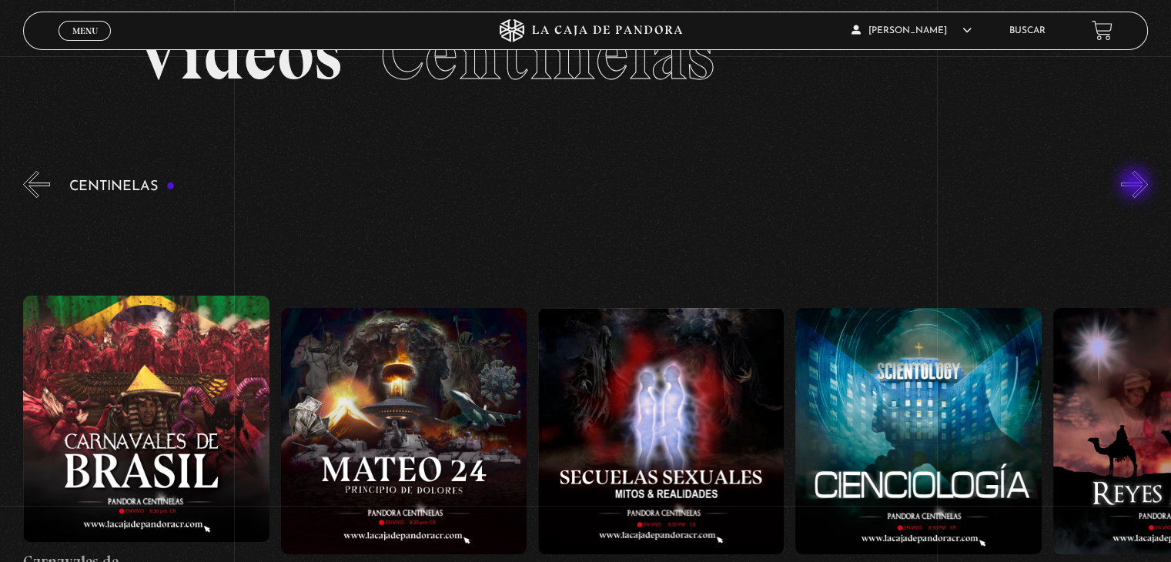
click at [1136, 185] on button "»" at bounding box center [1134, 184] width 27 height 27
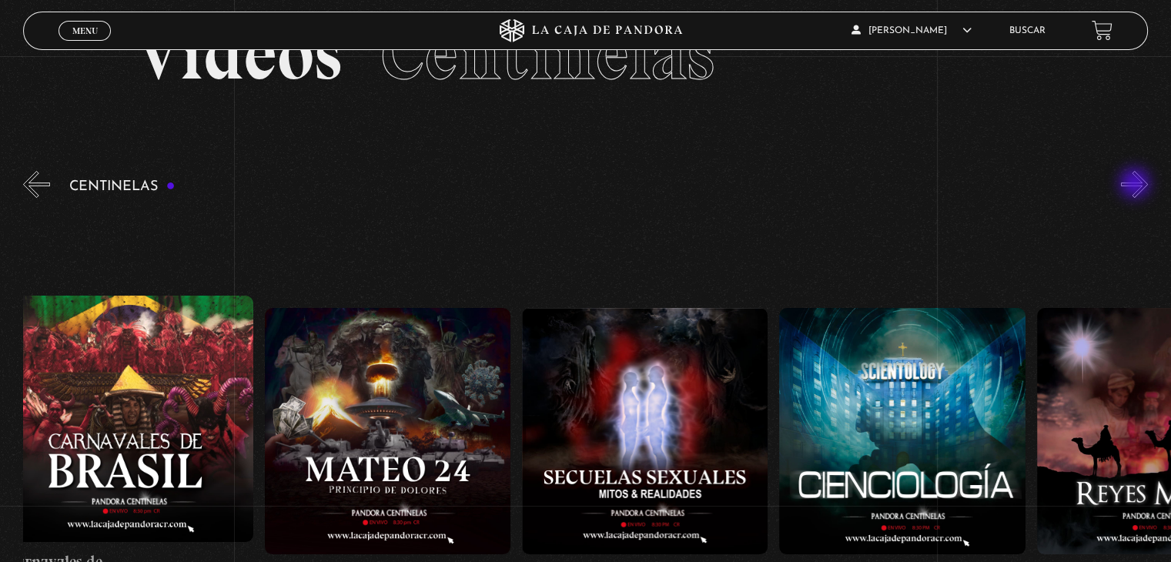
click at [1136, 185] on button "»" at bounding box center [1134, 184] width 27 height 27
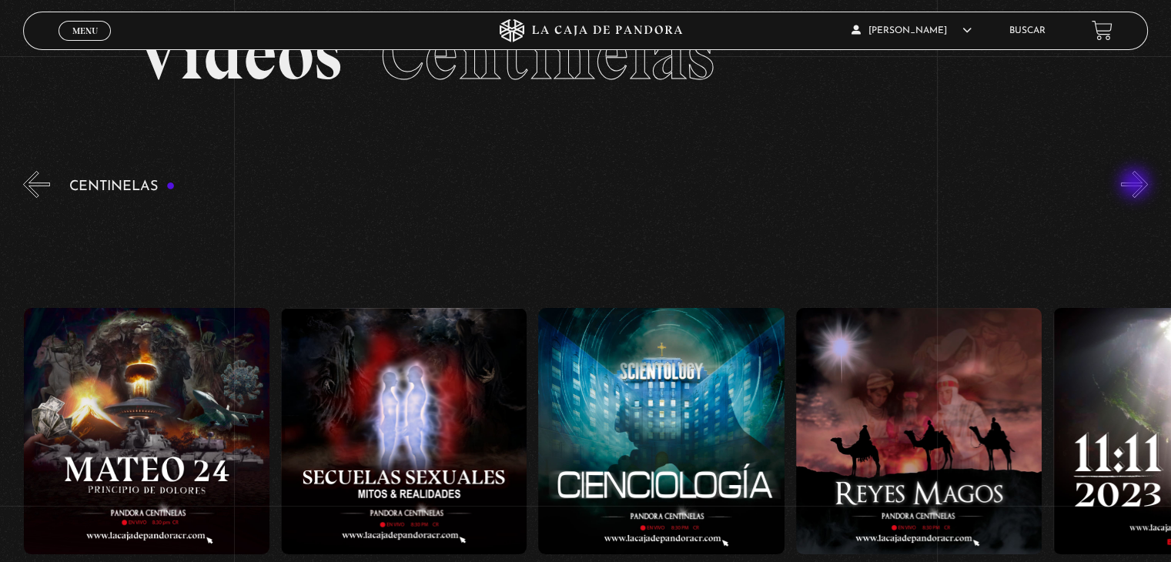
click at [1136, 185] on button "»" at bounding box center [1134, 184] width 27 height 27
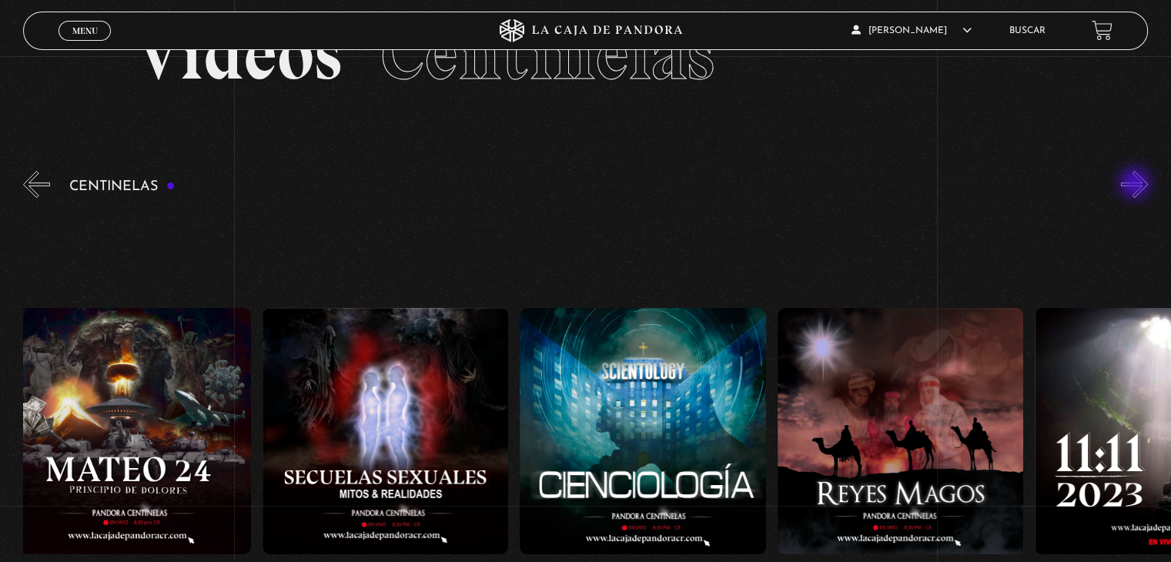
click at [1136, 185] on button "»" at bounding box center [1134, 184] width 27 height 27
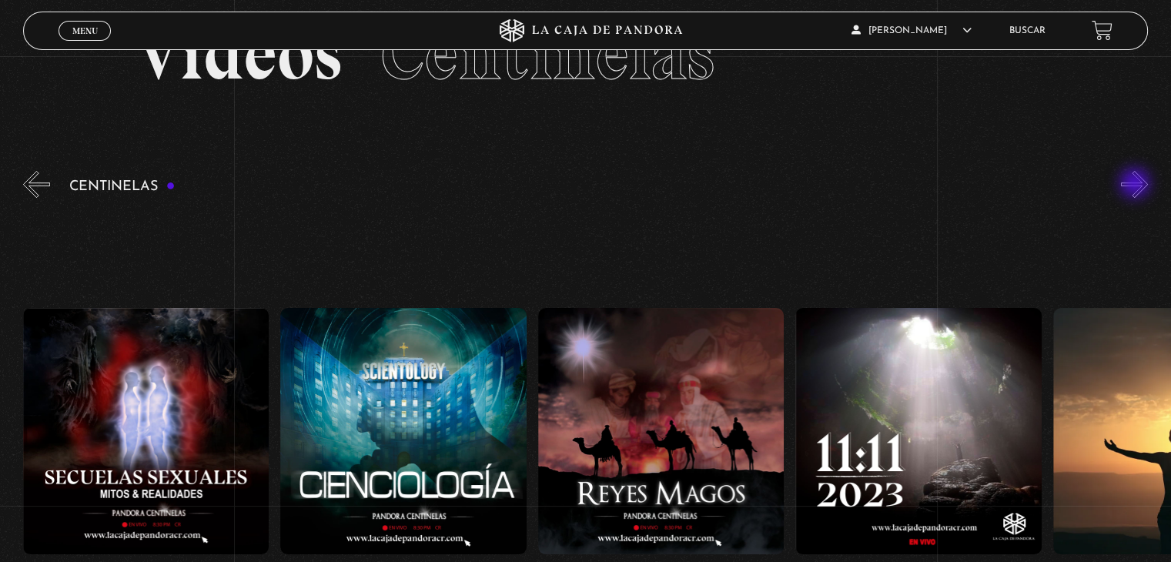
click at [1136, 185] on button "»" at bounding box center [1134, 184] width 27 height 27
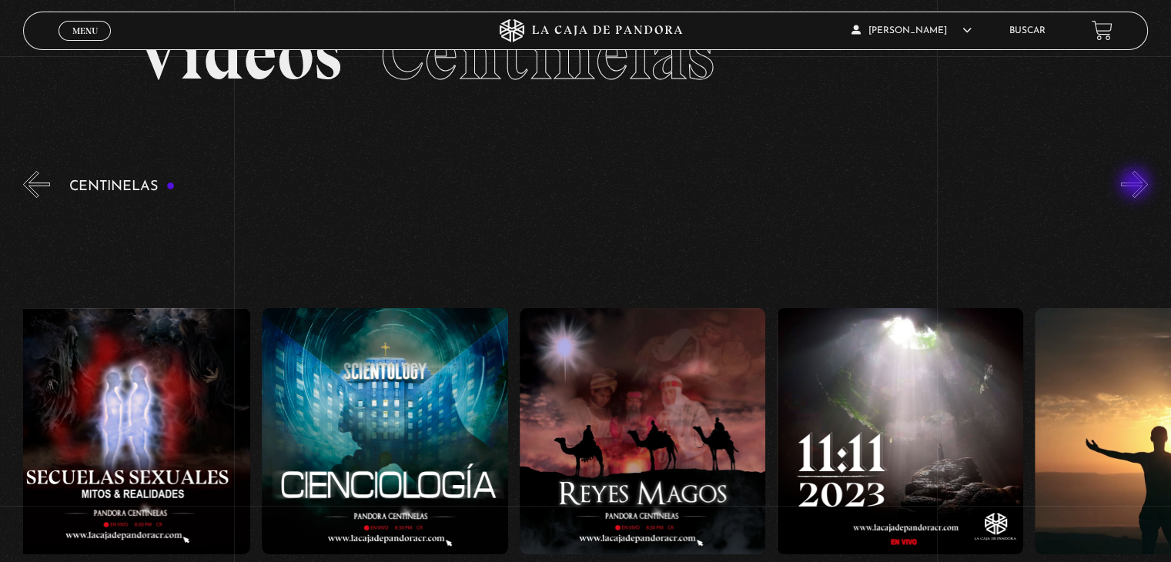
click at [1136, 185] on button "»" at bounding box center [1134, 184] width 27 height 27
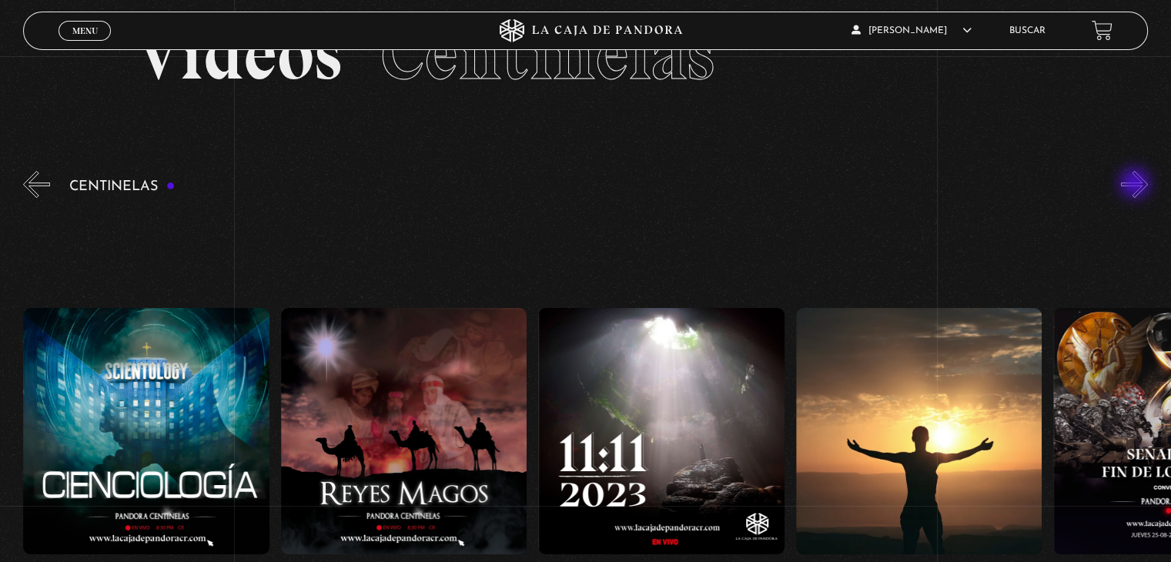
click at [1136, 185] on button "»" at bounding box center [1134, 184] width 27 height 27
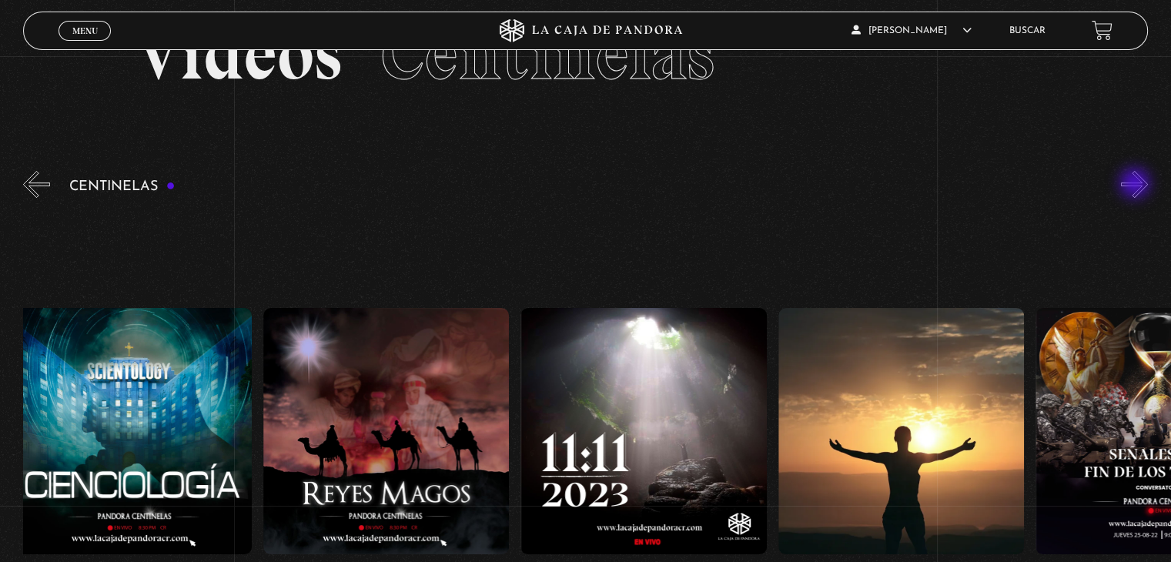
click at [1136, 185] on button "»" at bounding box center [1134, 184] width 27 height 27
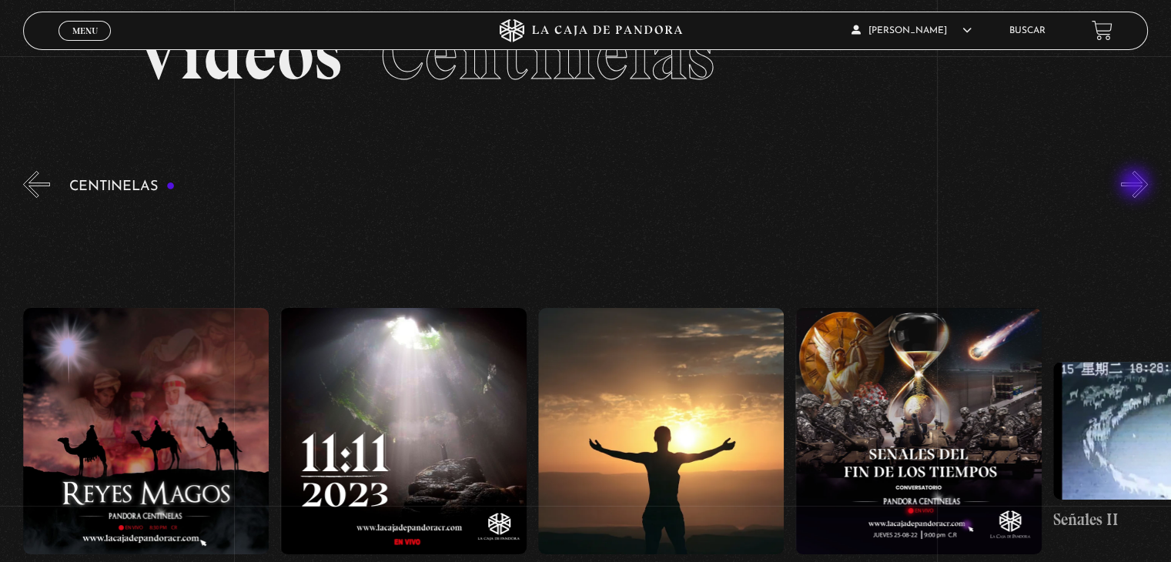
click at [1136, 185] on button "»" at bounding box center [1134, 184] width 27 height 27
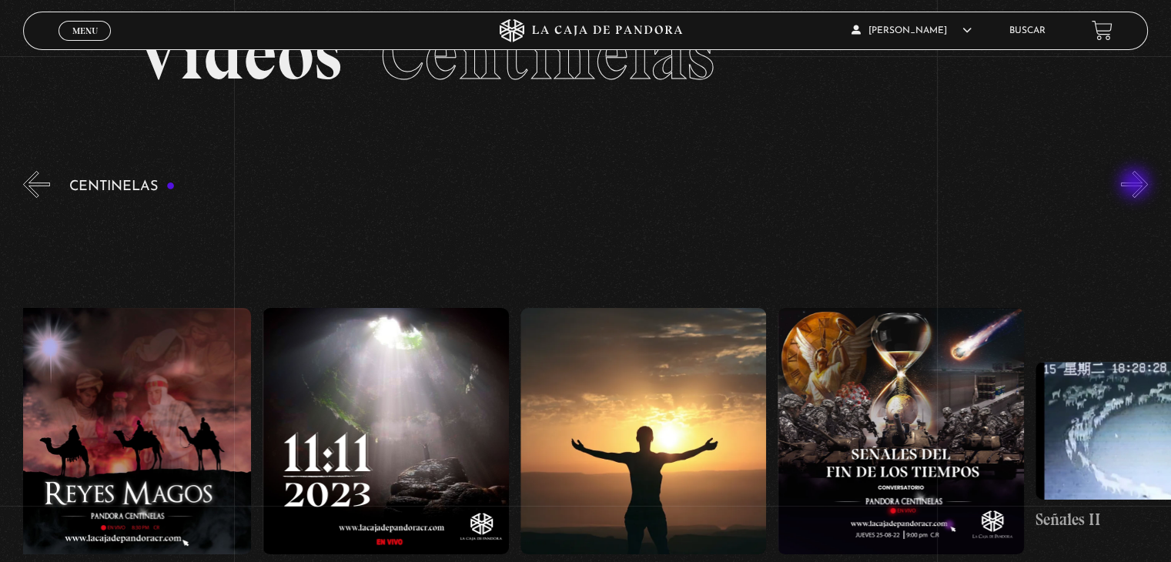
click at [1136, 185] on button "»" at bounding box center [1134, 184] width 27 height 27
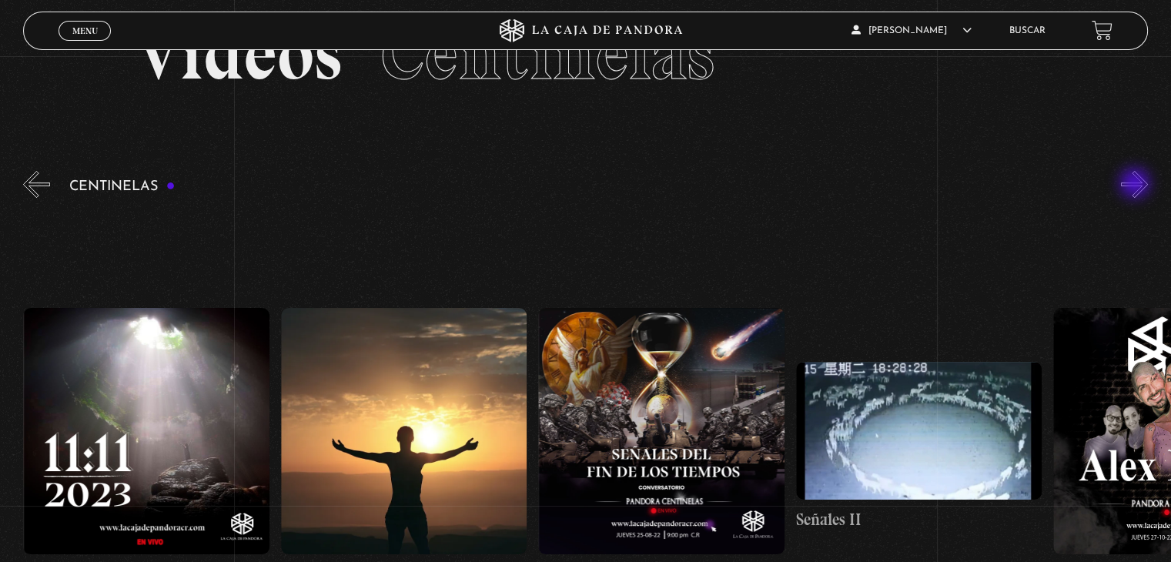
click at [1136, 185] on button "»" at bounding box center [1134, 184] width 27 height 27
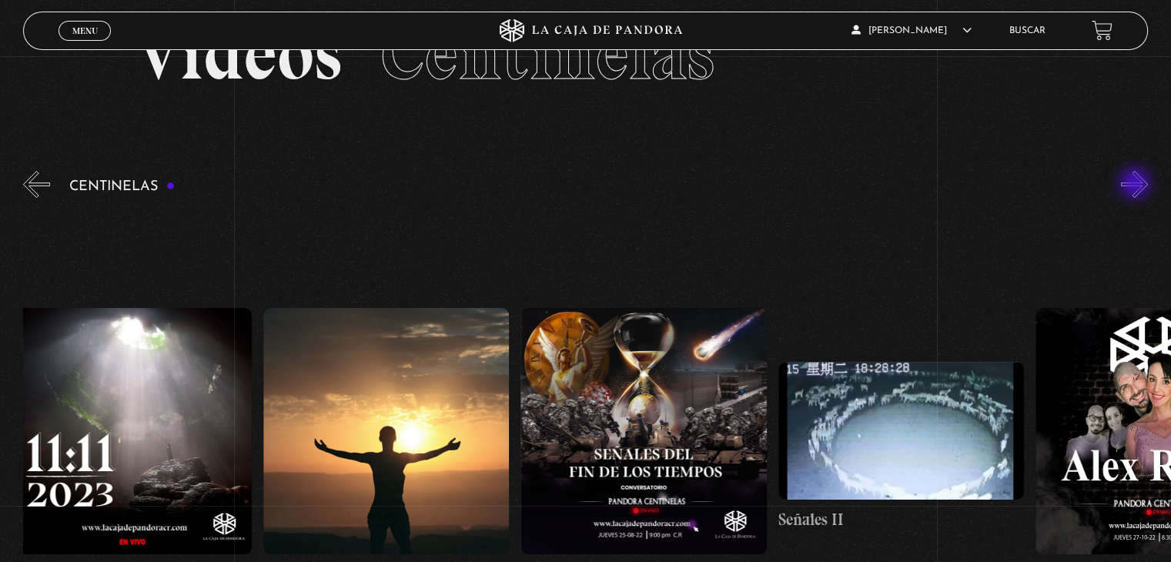
click at [1136, 185] on button "»" at bounding box center [1134, 184] width 27 height 27
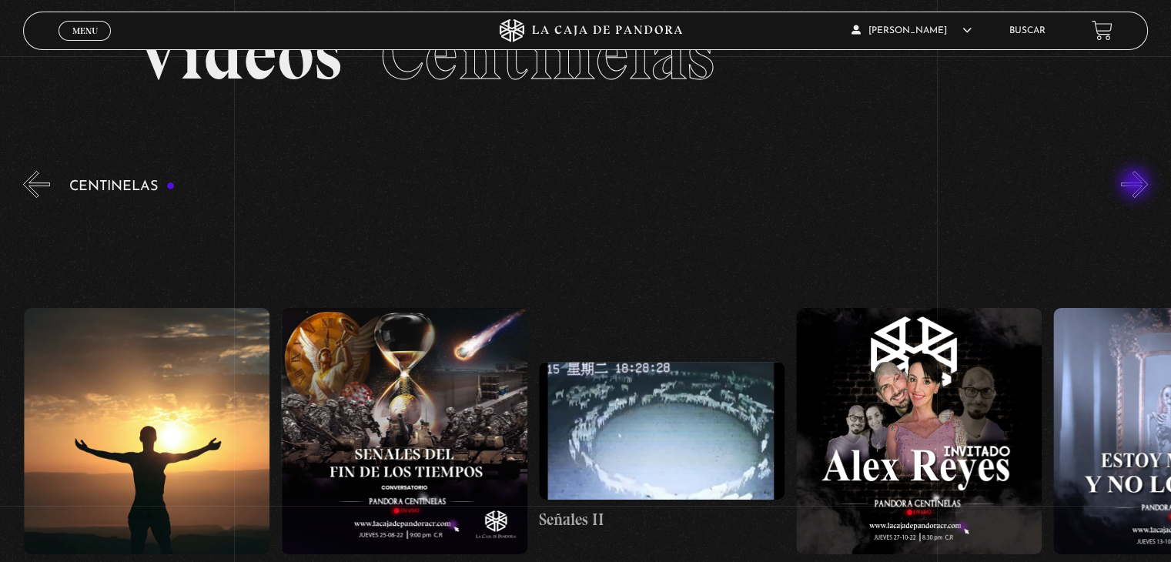
click at [1136, 185] on button "»" at bounding box center [1134, 184] width 27 height 27
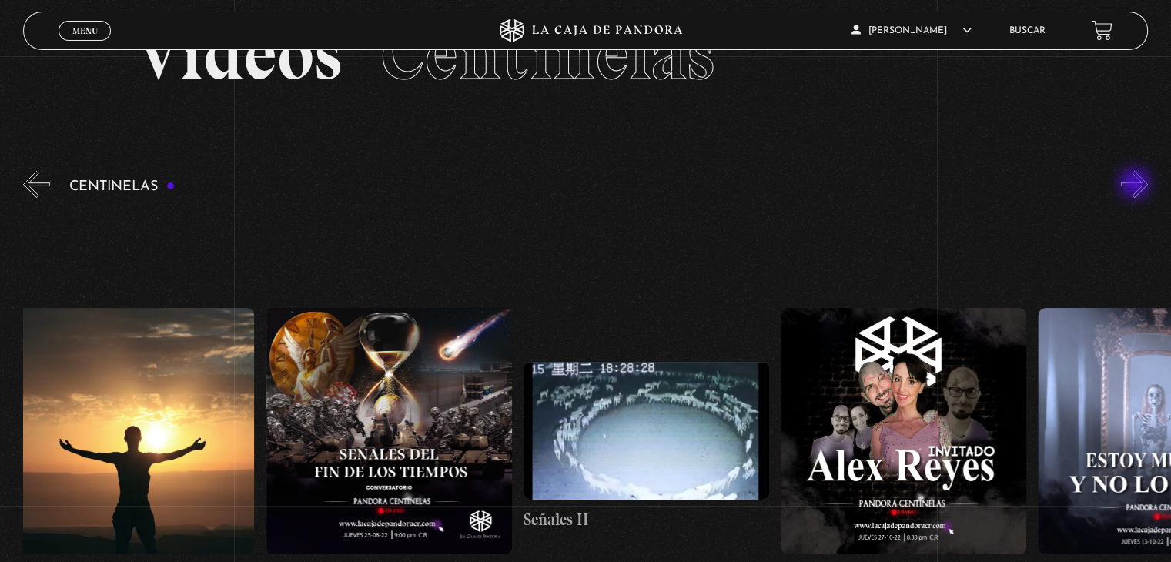
click at [1136, 185] on button "»" at bounding box center [1134, 184] width 27 height 27
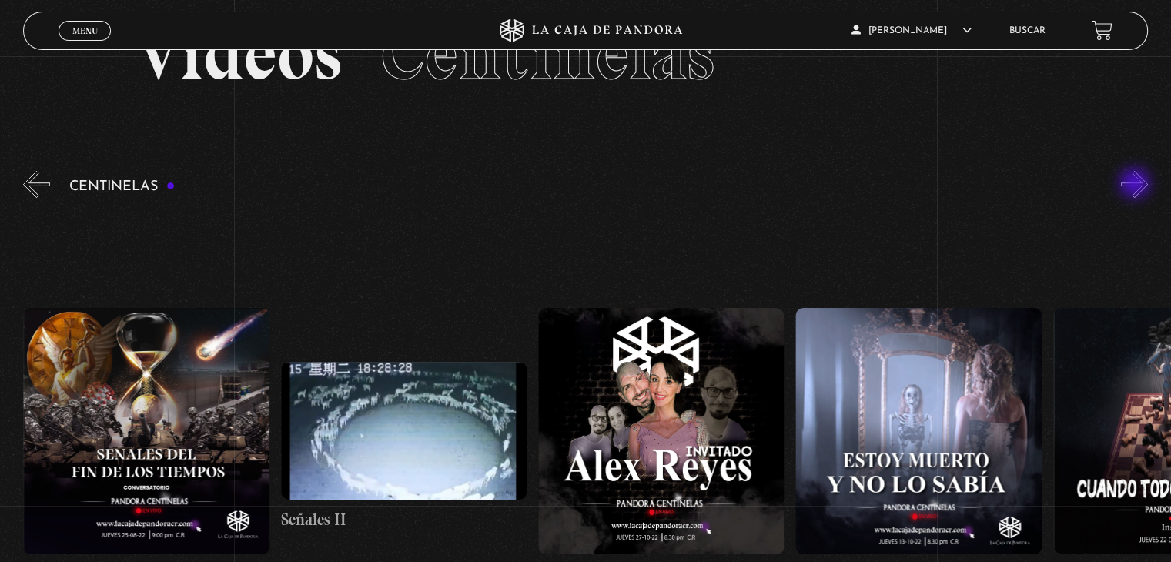
click at [1136, 185] on button "»" at bounding box center [1134, 184] width 27 height 27
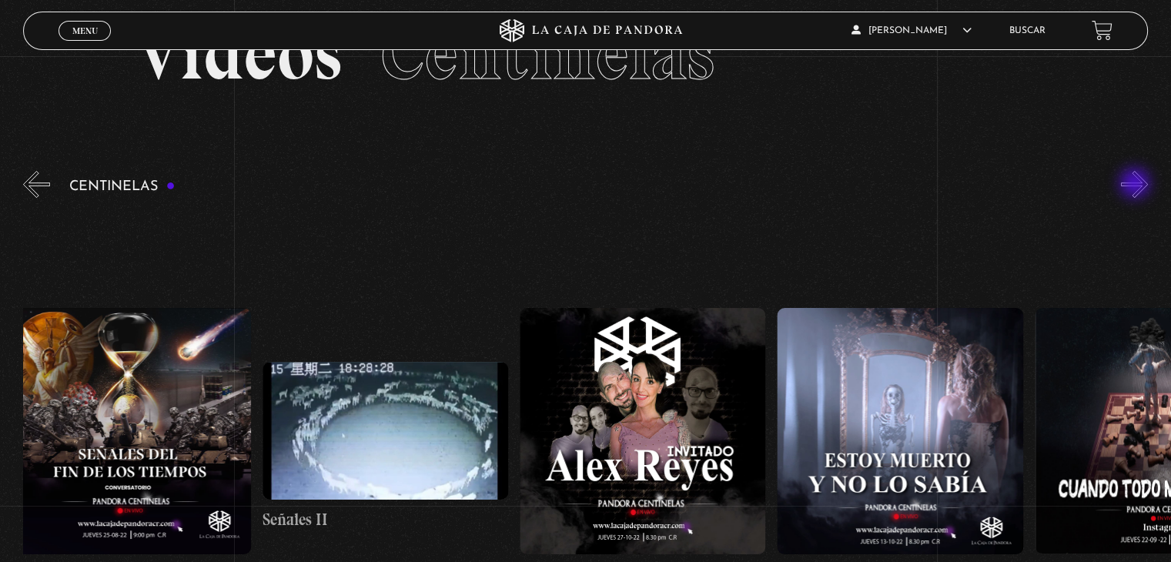
click at [1136, 185] on button "»" at bounding box center [1134, 184] width 27 height 27
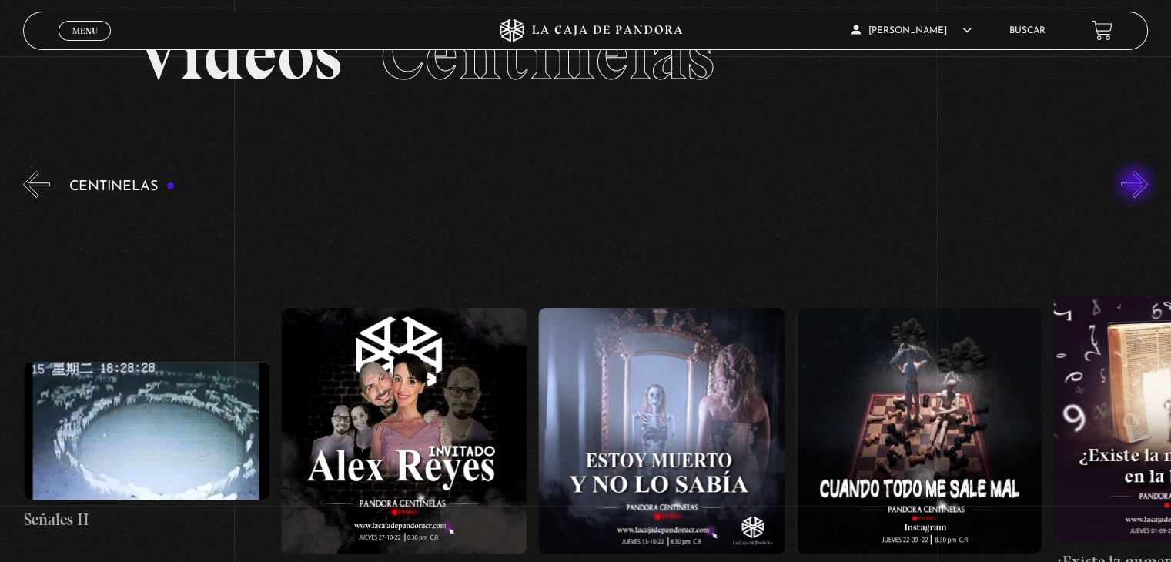
click at [1136, 185] on button "»" at bounding box center [1134, 184] width 27 height 27
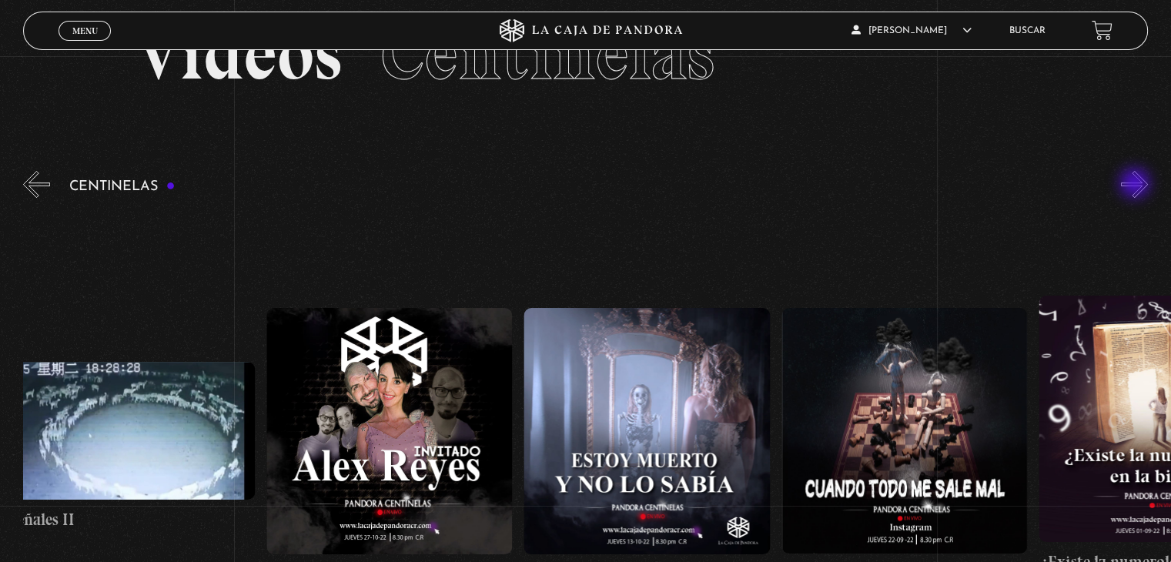
click at [1136, 185] on button "»" at bounding box center [1134, 184] width 27 height 27
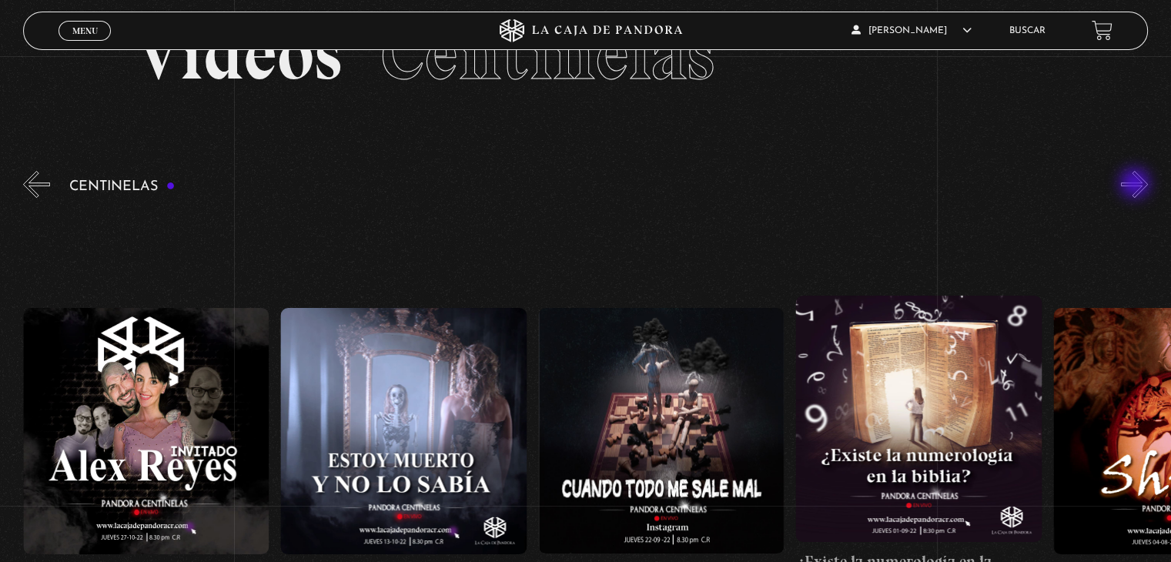
click at [1136, 185] on button "»" at bounding box center [1134, 184] width 27 height 27
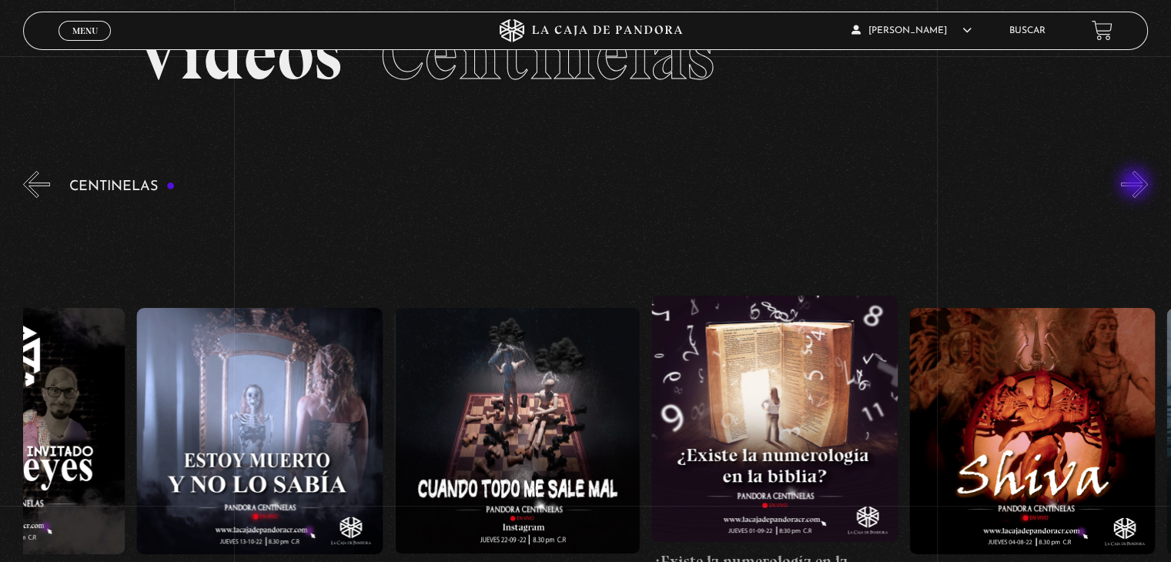
click at [1136, 185] on button "»" at bounding box center [1134, 184] width 27 height 27
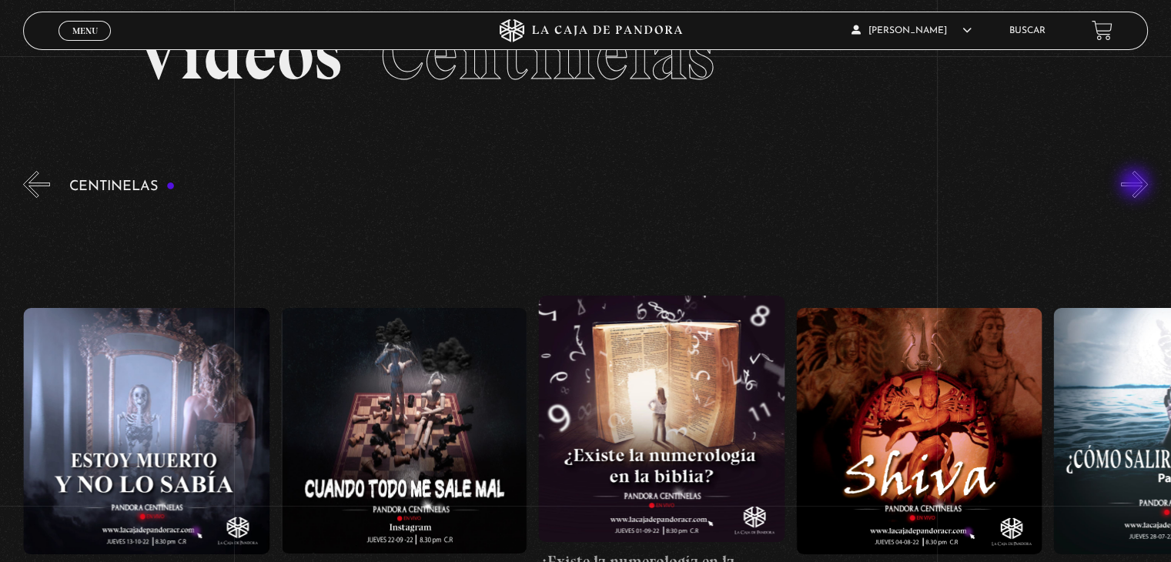
click at [1136, 185] on button "»" at bounding box center [1134, 184] width 27 height 27
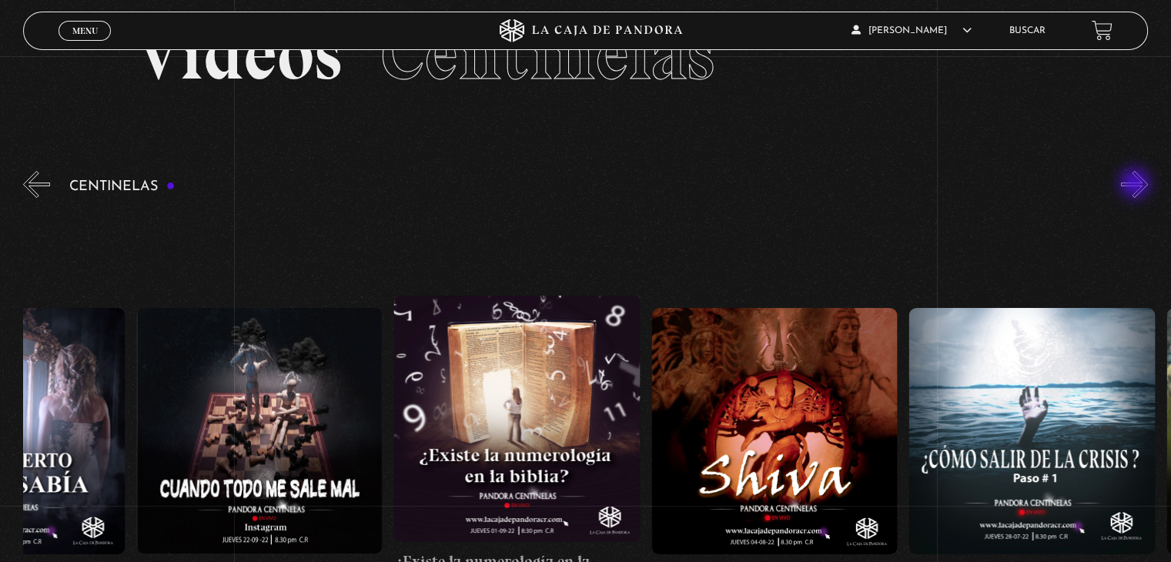
click at [1136, 185] on button "»" at bounding box center [1134, 184] width 27 height 27
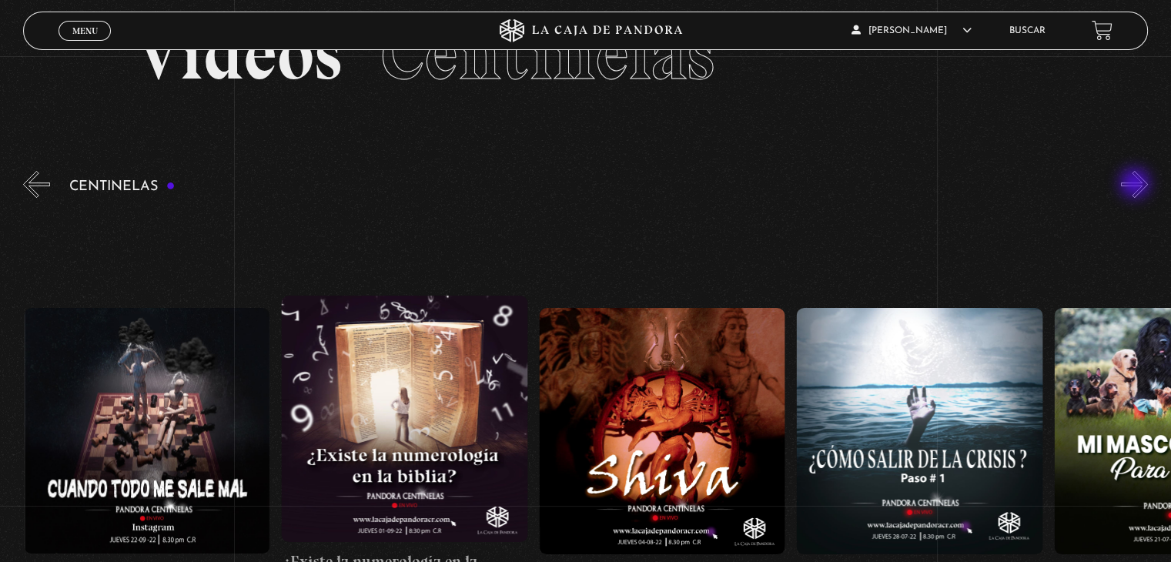
click at [1136, 185] on button "»" at bounding box center [1134, 184] width 27 height 27
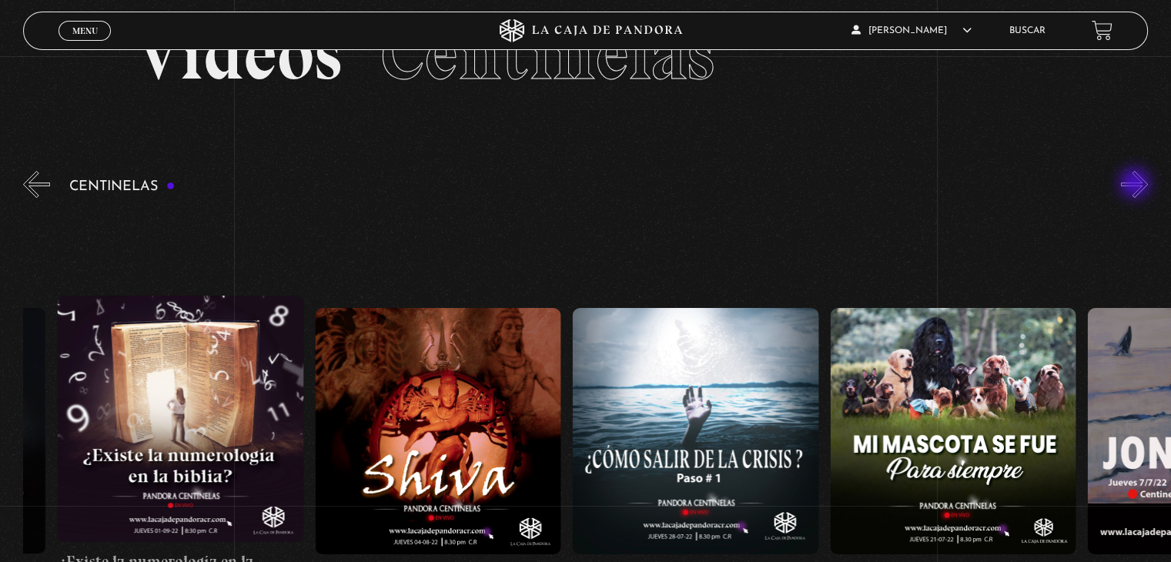
click at [1136, 185] on button "»" at bounding box center [1134, 184] width 27 height 27
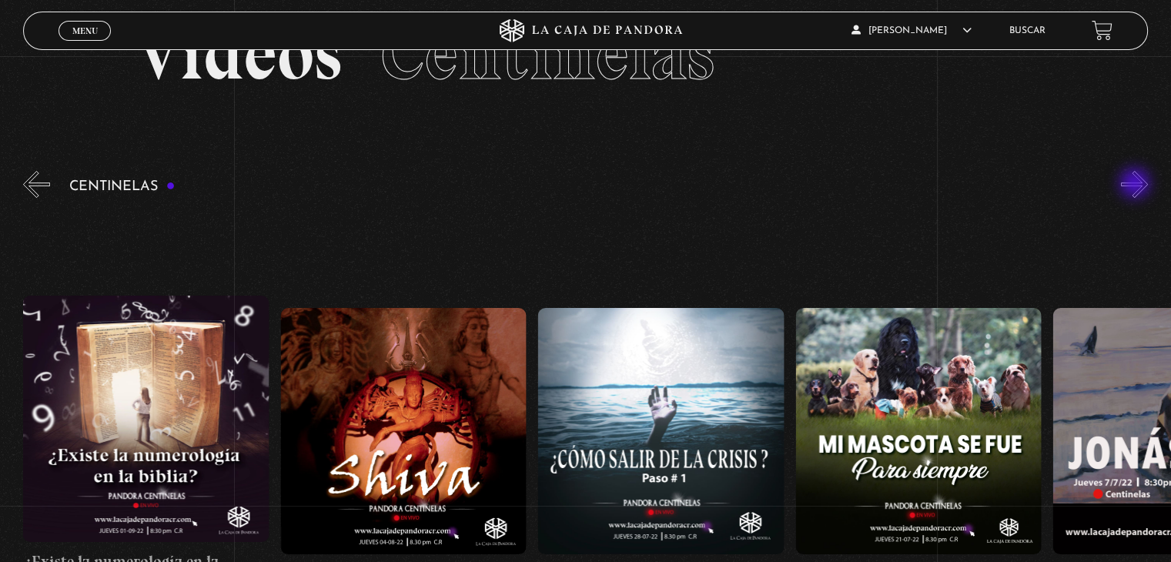
click at [1136, 185] on button "»" at bounding box center [1134, 184] width 27 height 27
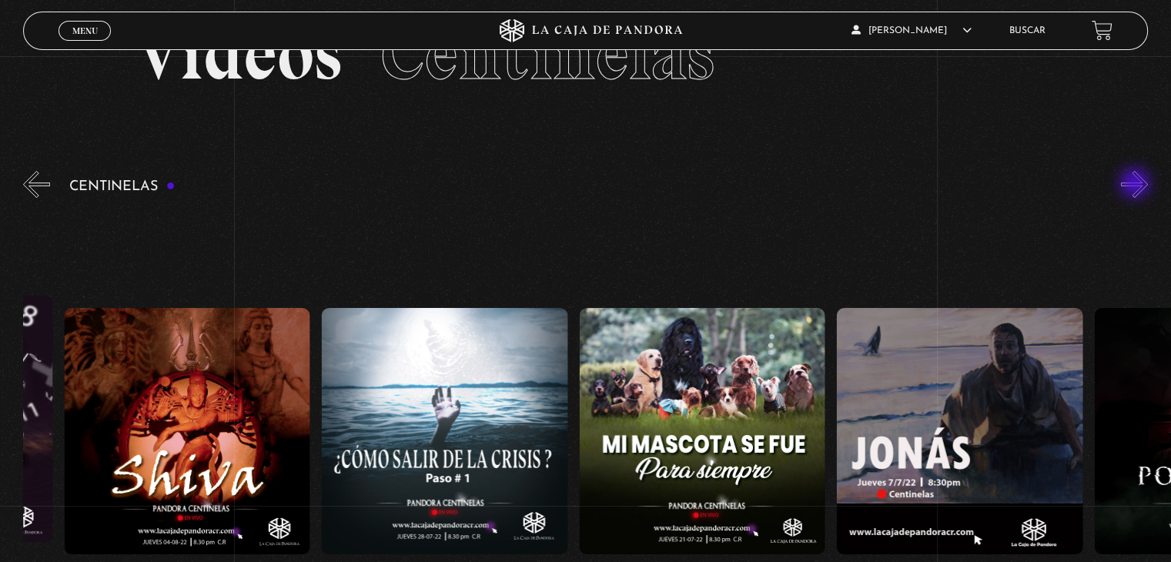
click at [1136, 185] on button "»" at bounding box center [1134, 184] width 27 height 27
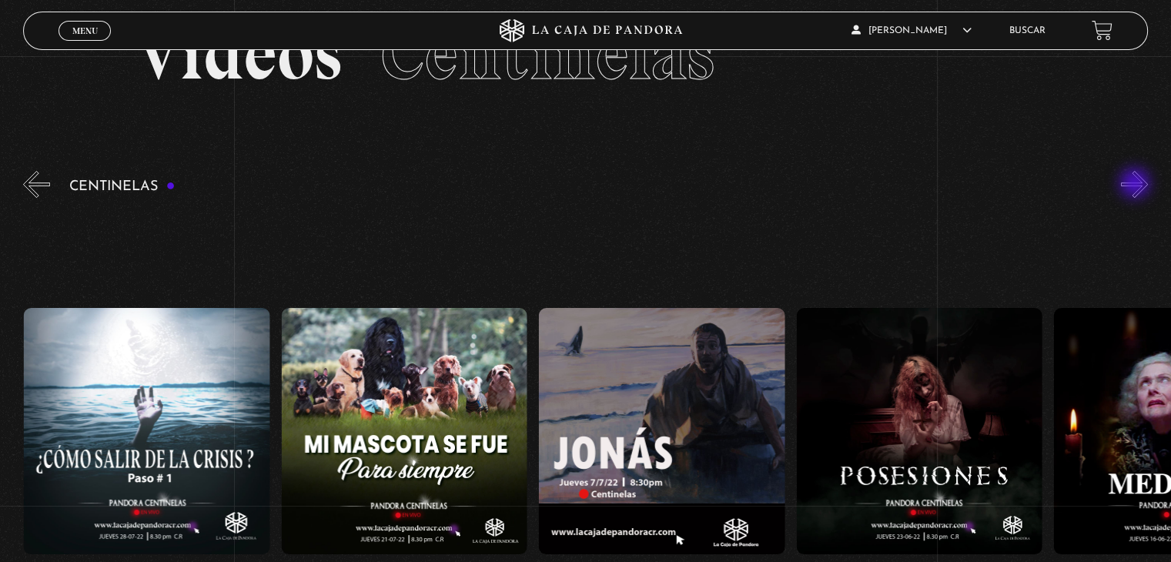
click at [1136, 185] on button "»" at bounding box center [1134, 184] width 27 height 27
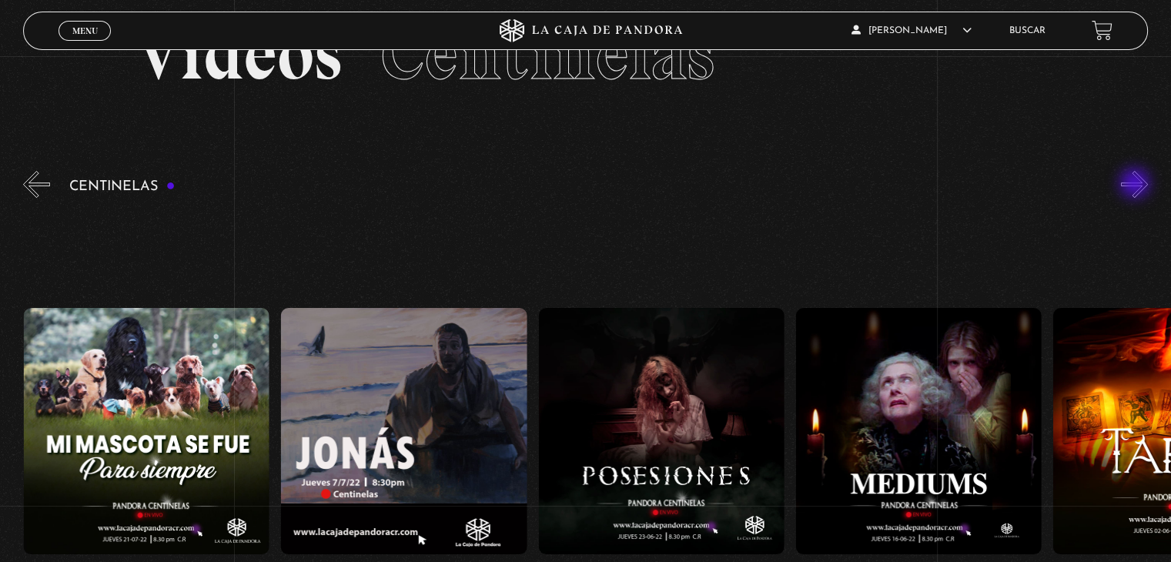
click at [1136, 185] on button "»" at bounding box center [1134, 184] width 27 height 27
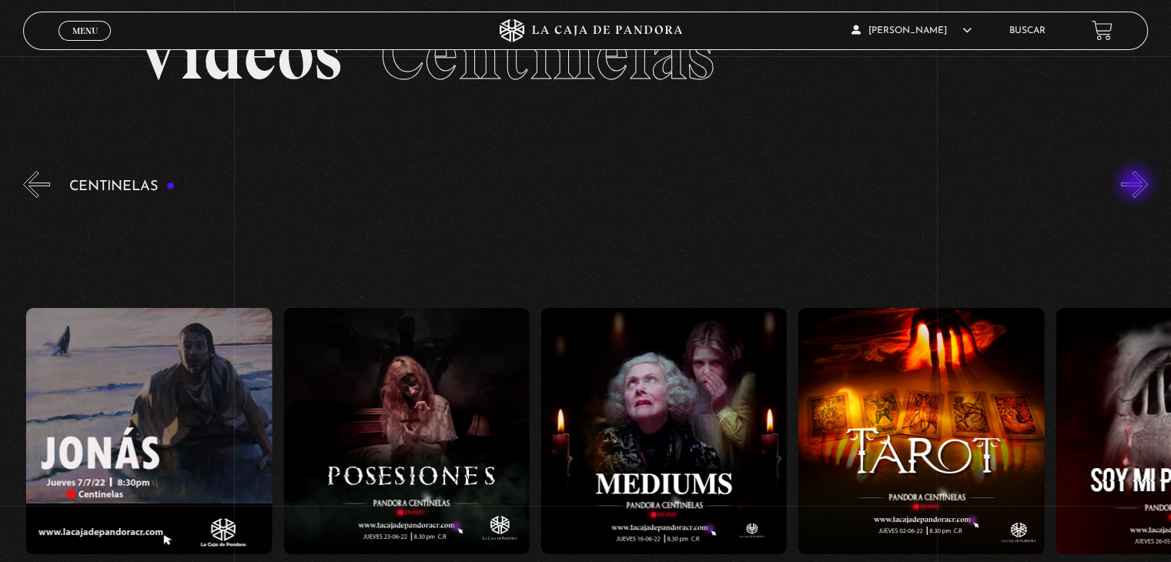
click at [1136, 185] on button "»" at bounding box center [1134, 184] width 27 height 27
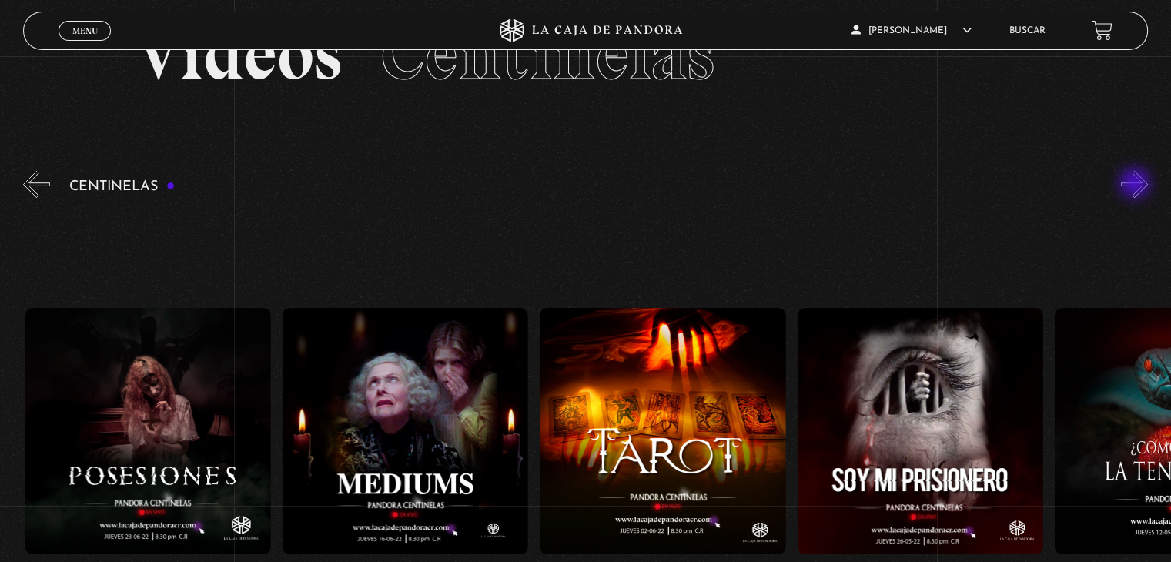
click at [1136, 185] on button "»" at bounding box center [1134, 184] width 27 height 27
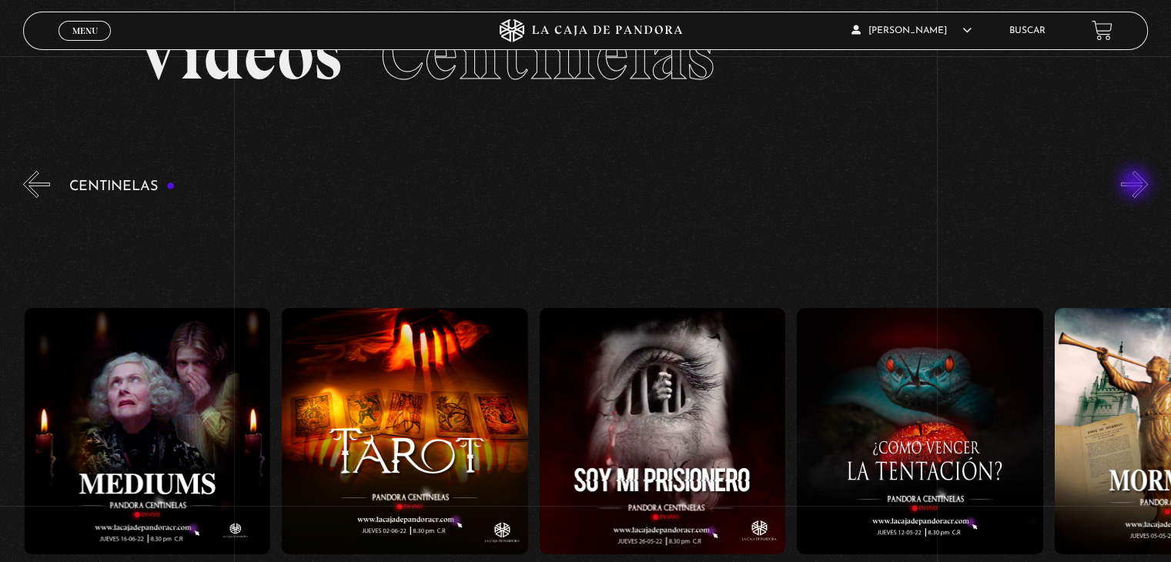
click at [1136, 185] on button "»" at bounding box center [1134, 184] width 27 height 27
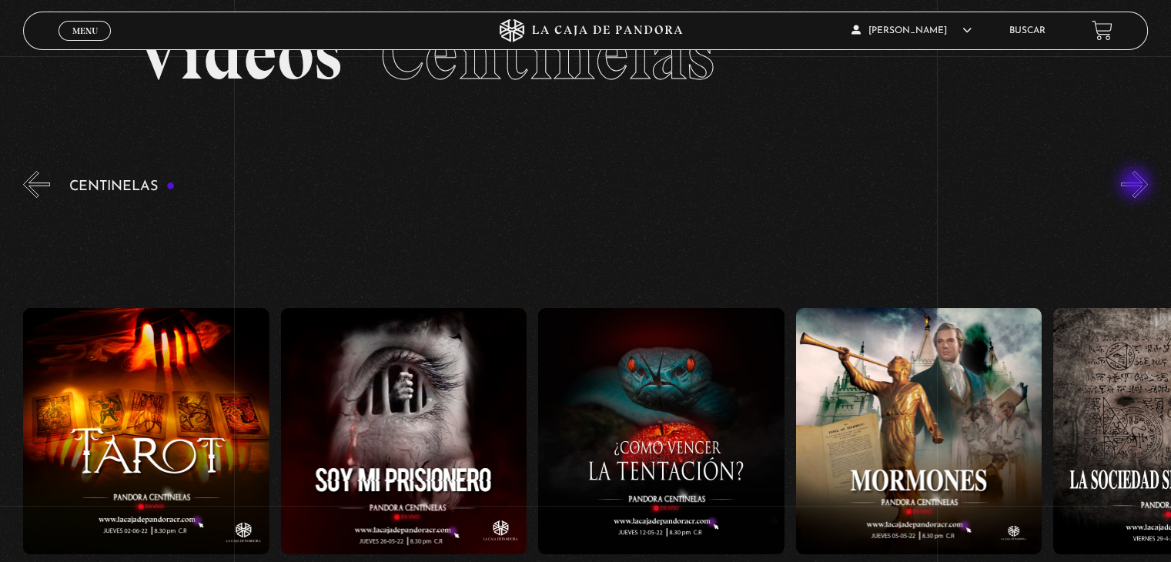
click at [1136, 185] on button "»" at bounding box center [1134, 184] width 27 height 27
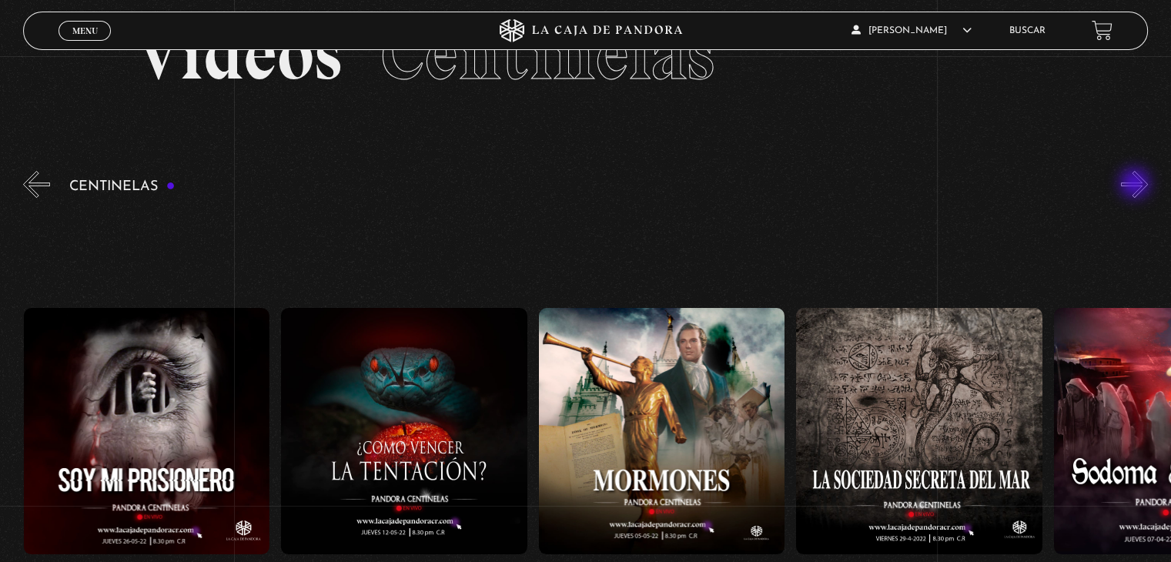
click at [1136, 185] on button "»" at bounding box center [1134, 184] width 27 height 27
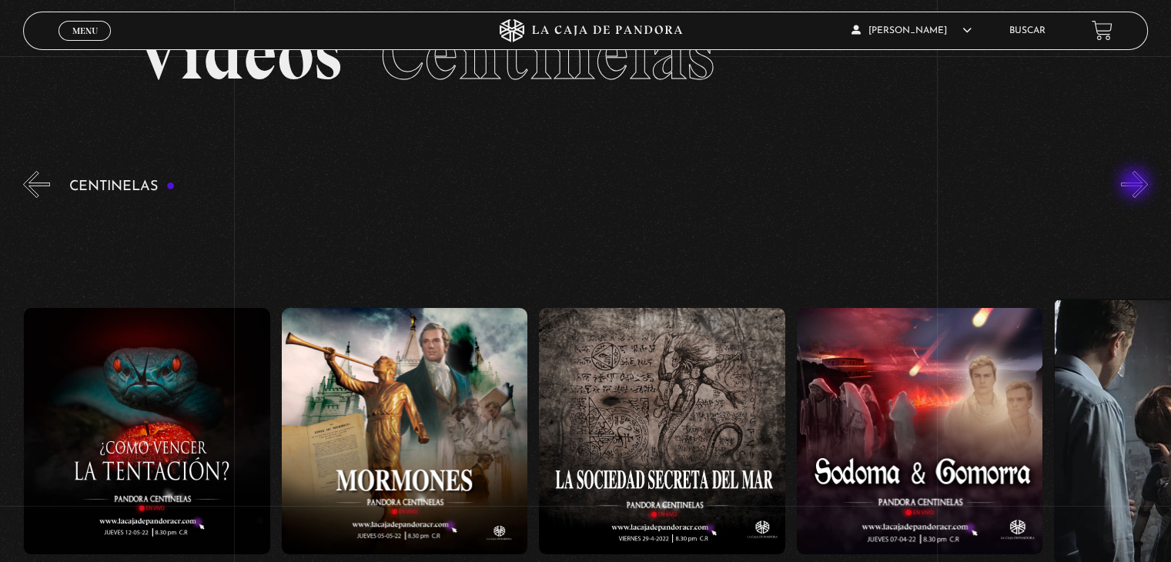
click at [1136, 185] on button "»" at bounding box center [1134, 184] width 27 height 27
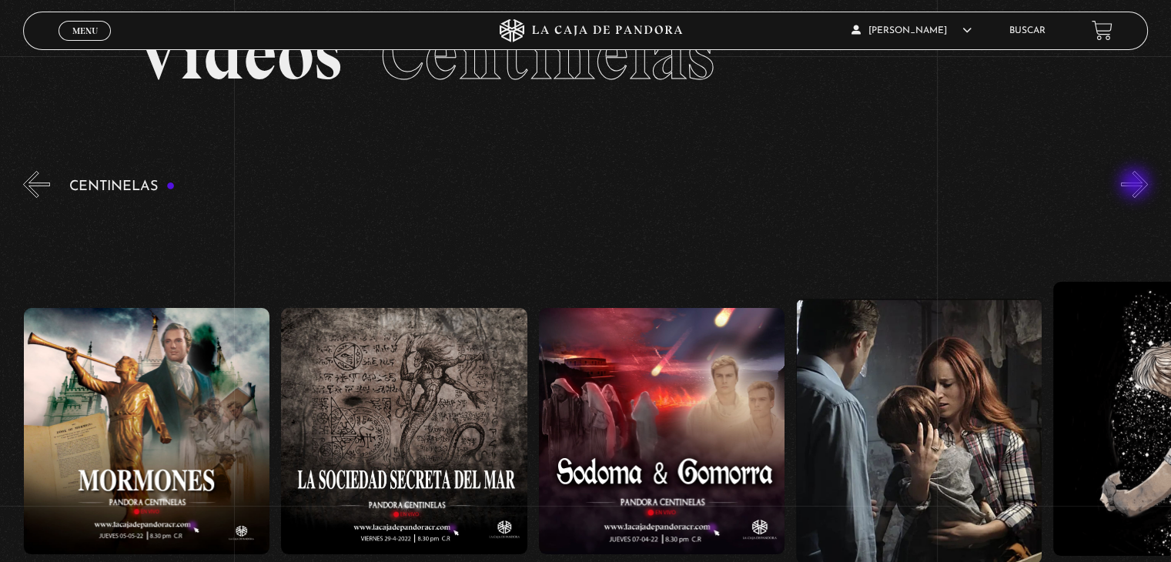
click at [1136, 185] on button "»" at bounding box center [1134, 184] width 27 height 27
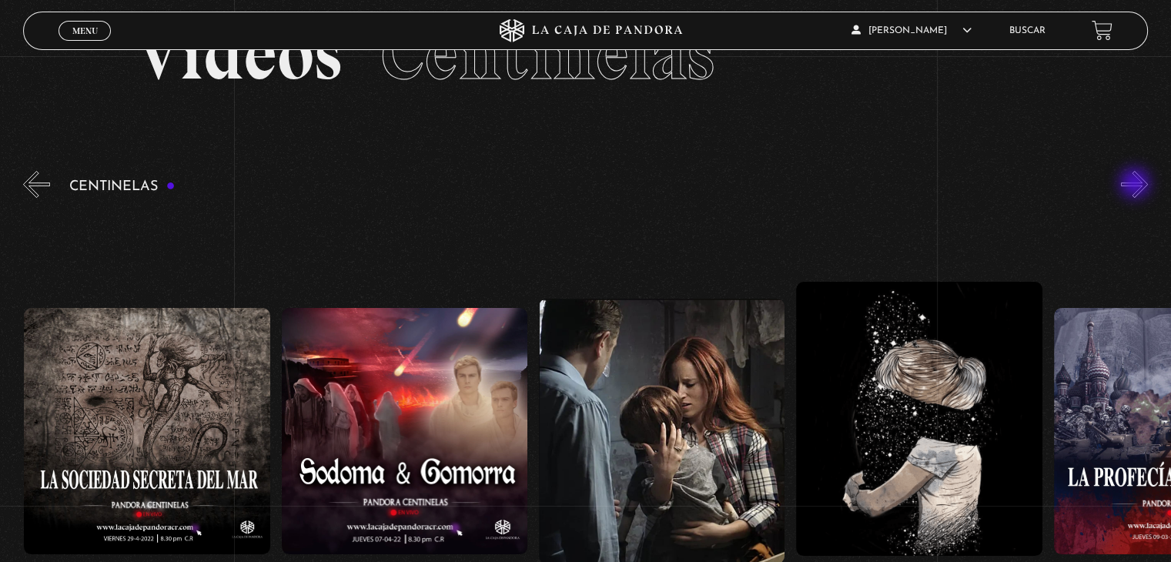
click at [1136, 185] on button "»" at bounding box center [1134, 184] width 27 height 27
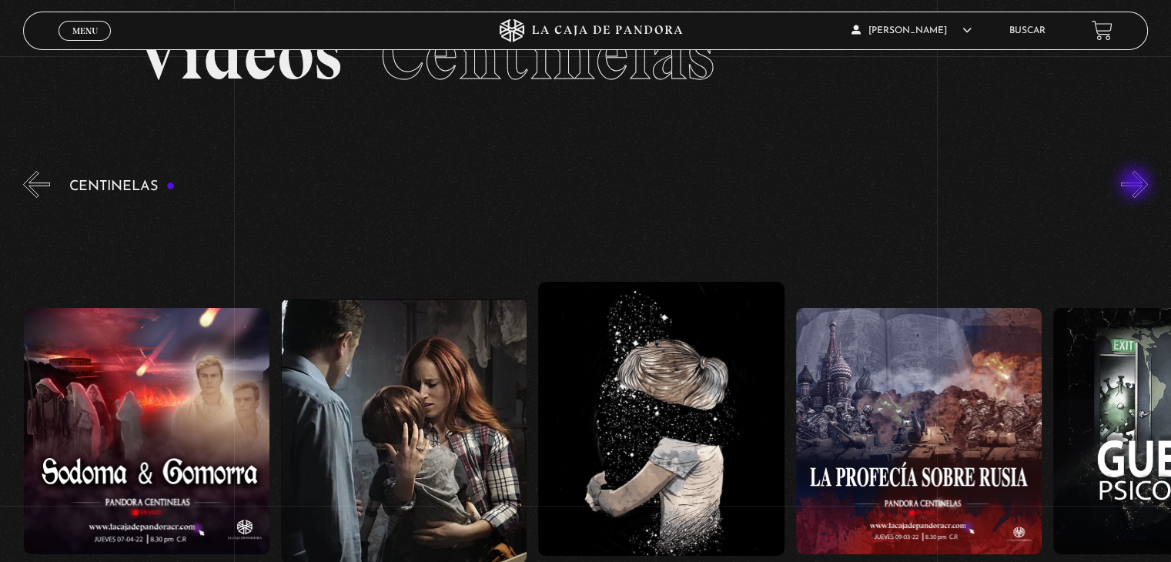
click at [1136, 185] on button "»" at bounding box center [1134, 184] width 27 height 27
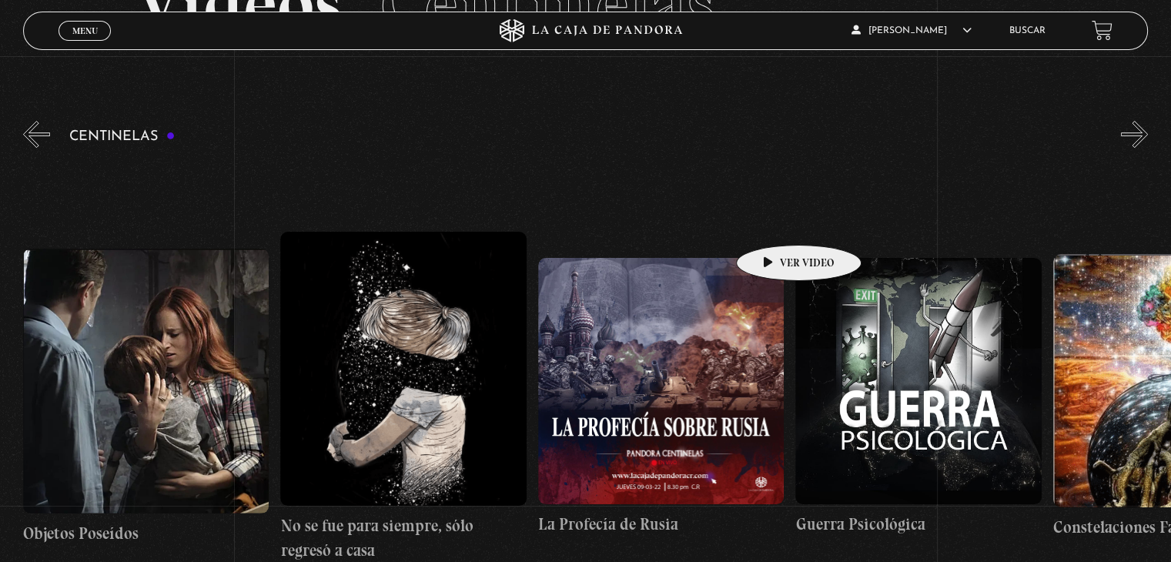
scroll to position [154, 0]
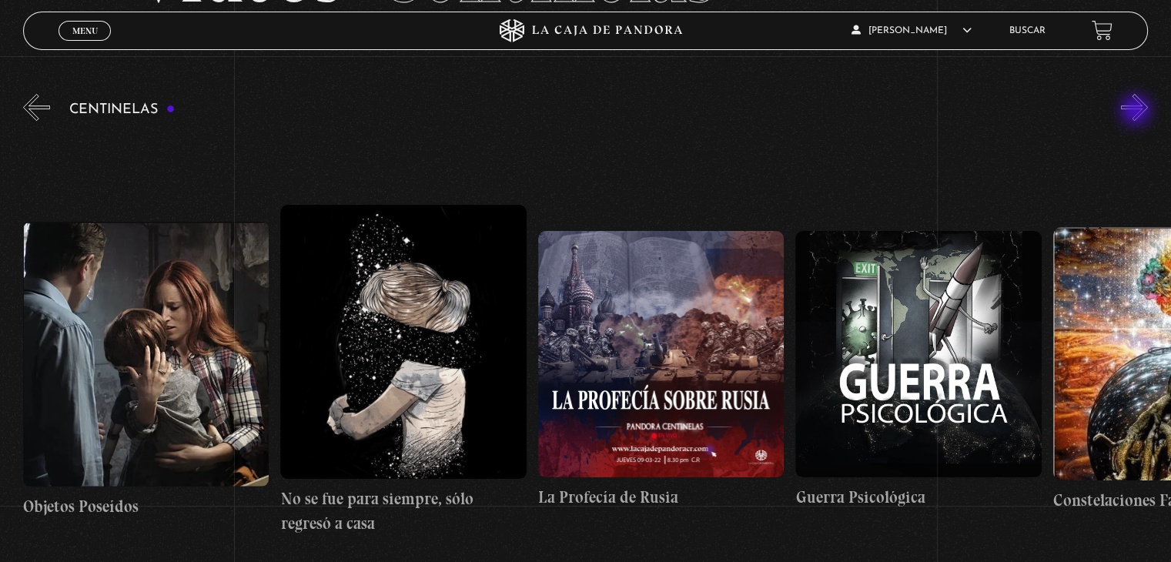
click at [1137, 112] on button "»" at bounding box center [1134, 107] width 27 height 27
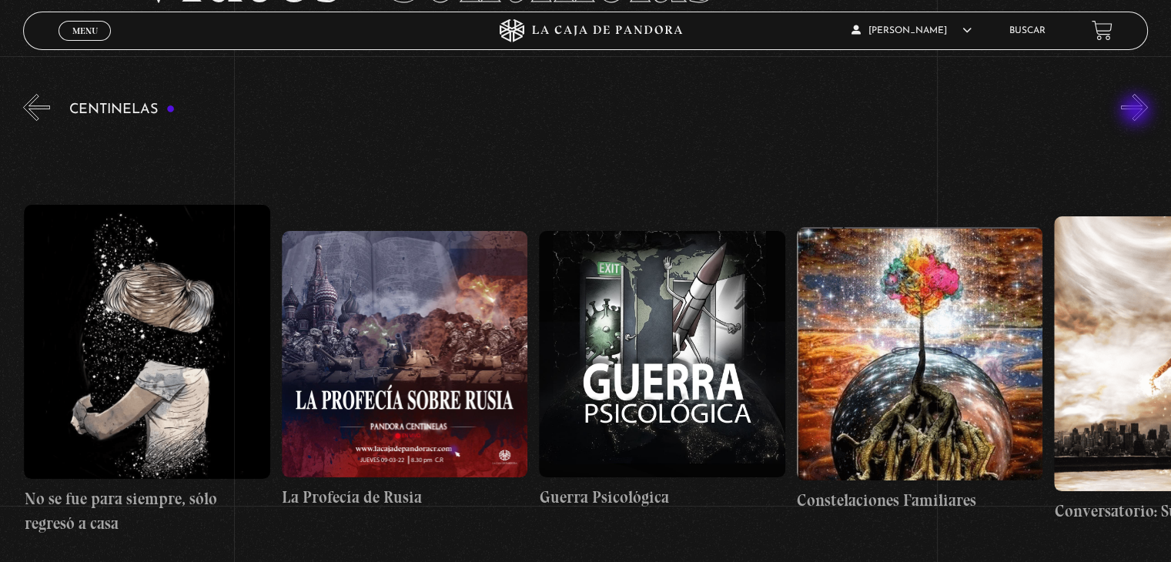
click at [1137, 112] on button "»" at bounding box center [1134, 107] width 27 height 27
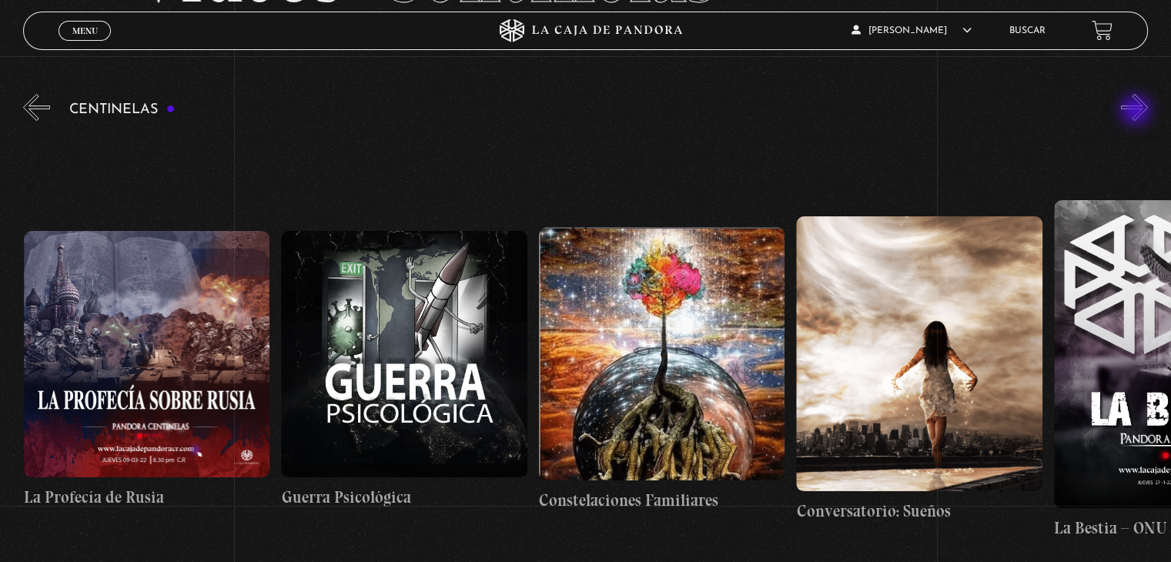
click at [1137, 112] on button "»" at bounding box center [1134, 107] width 27 height 27
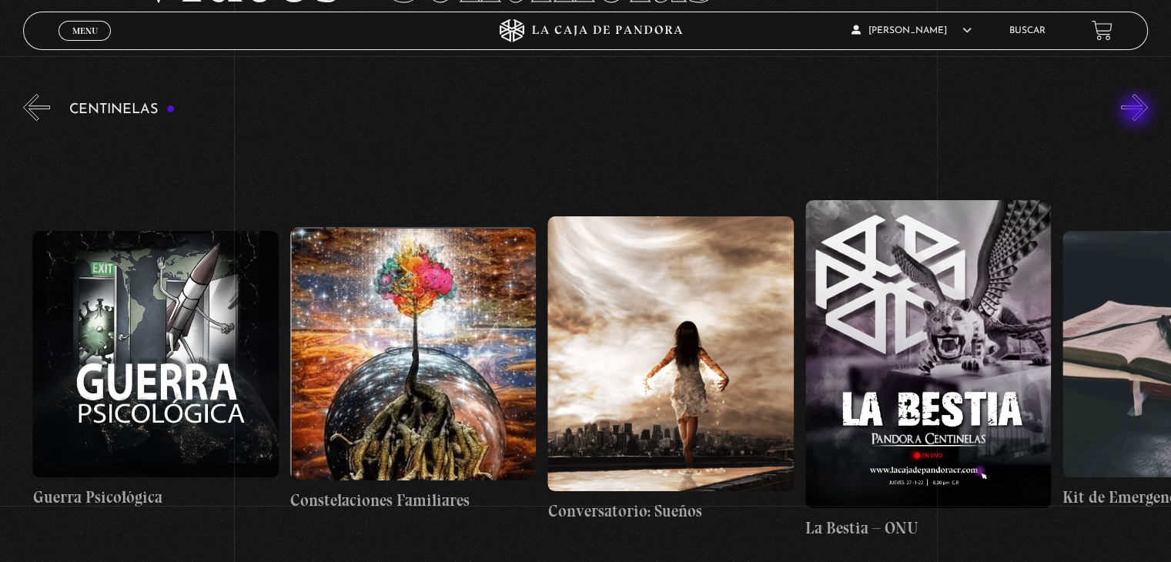
click at [1137, 112] on button "»" at bounding box center [1134, 107] width 27 height 27
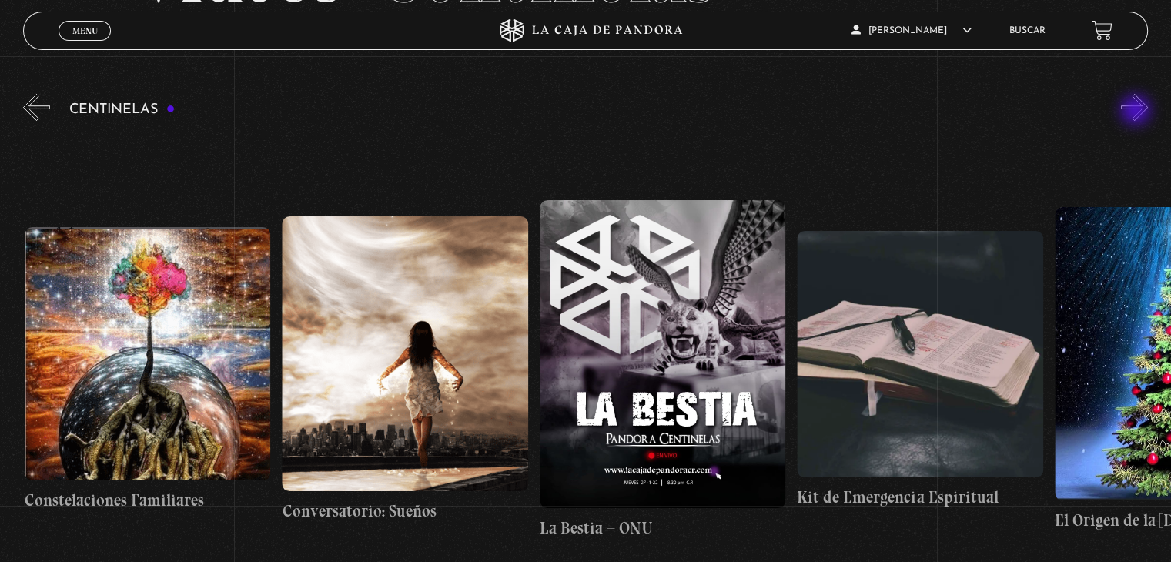
click at [1137, 112] on button "»" at bounding box center [1134, 107] width 27 height 27
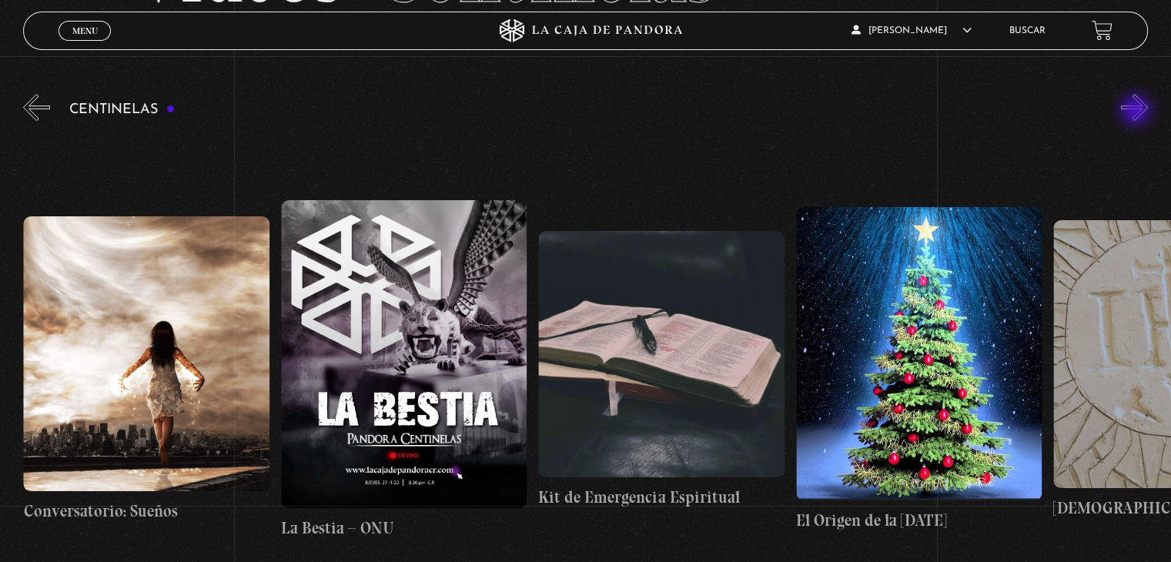
click at [1137, 112] on button "»" at bounding box center [1134, 107] width 27 height 27
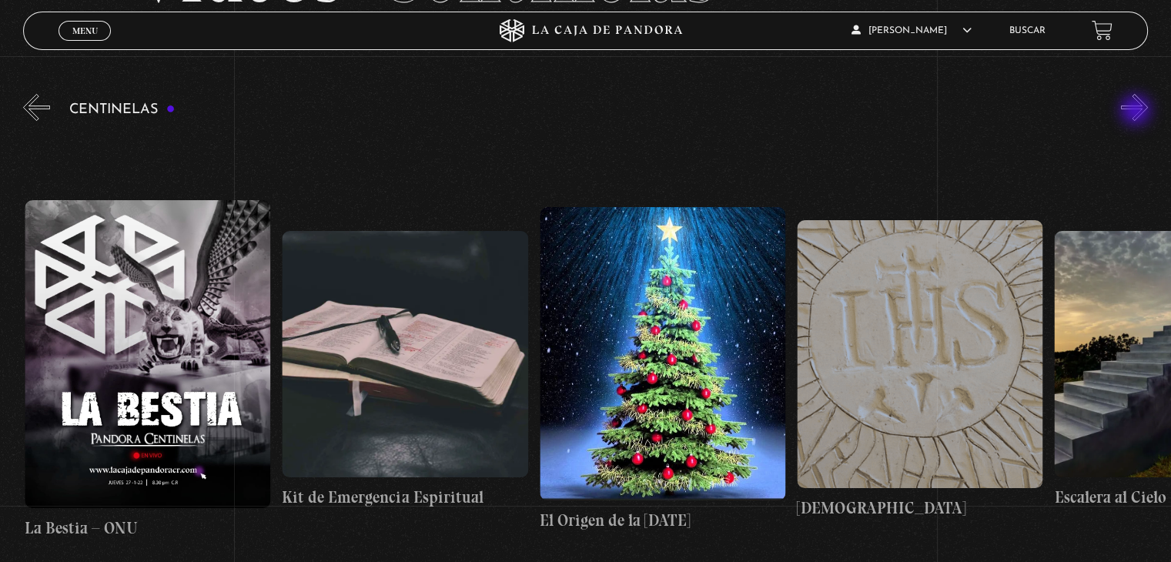
click at [1137, 112] on button "»" at bounding box center [1134, 107] width 27 height 27
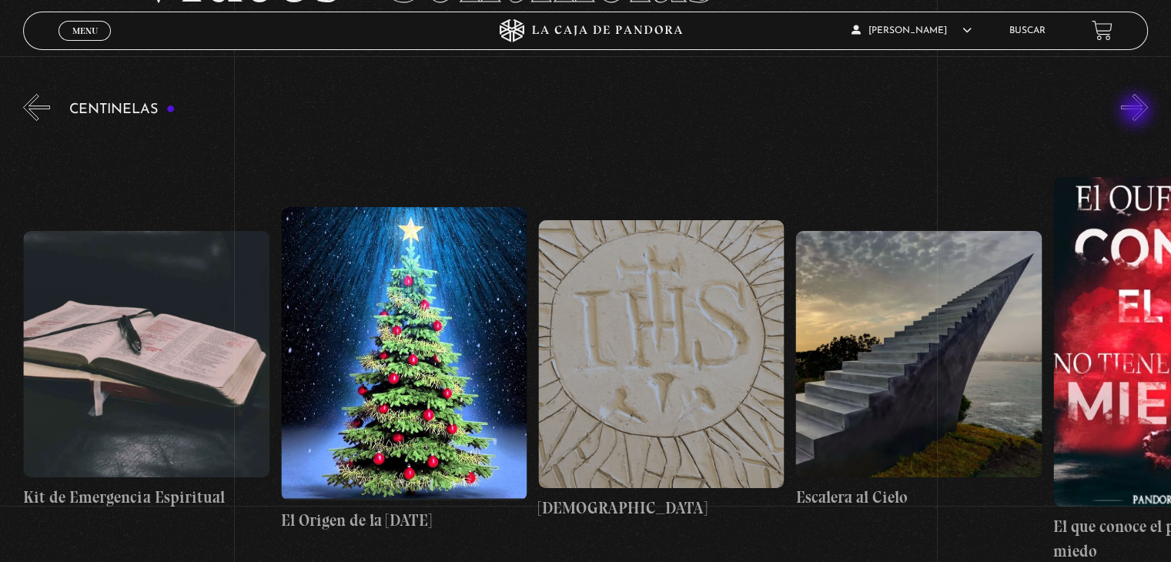
click at [1137, 112] on button "»" at bounding box center [1134, 107] width 27 height 27
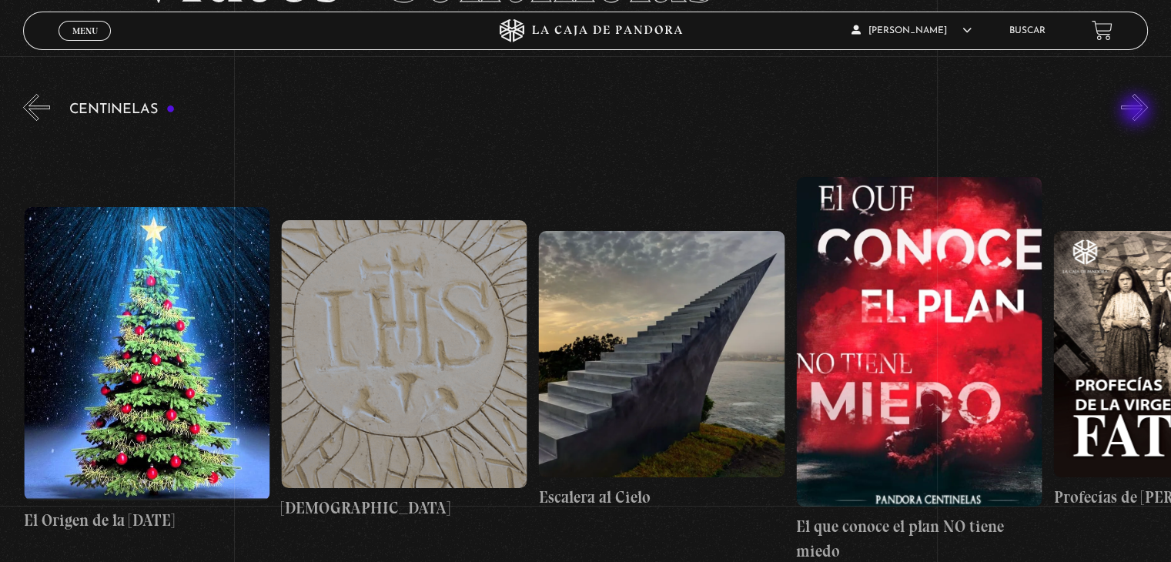
click at [1137, 112] on button "»" at bounding box center [1134, 107] width 27 height 27
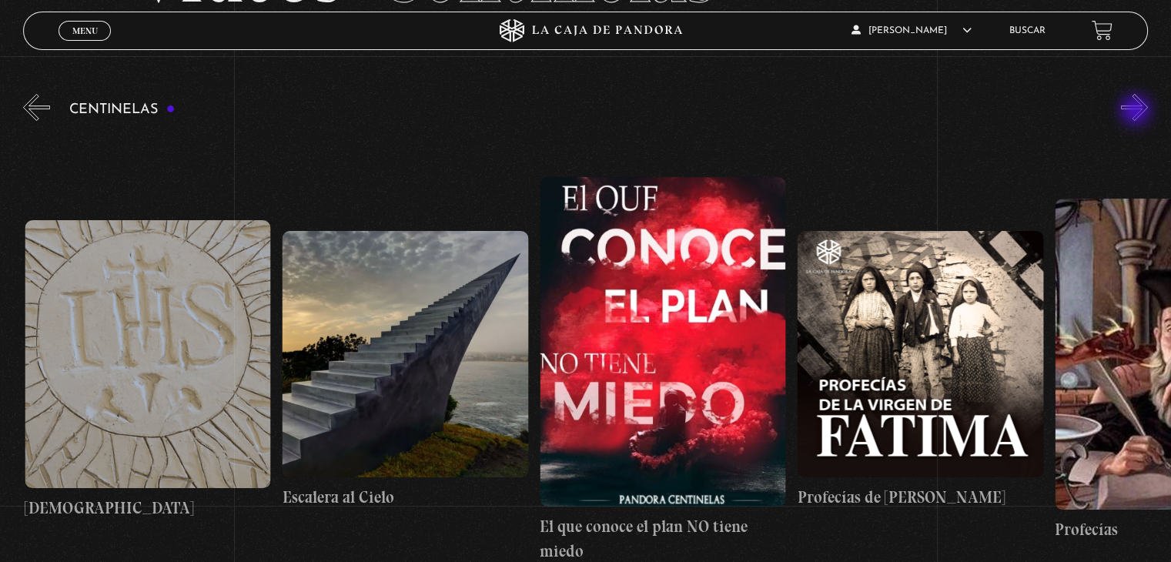
click at [1137, 112] on button "»" at bounding box center [1134, 107] width 27 height 27
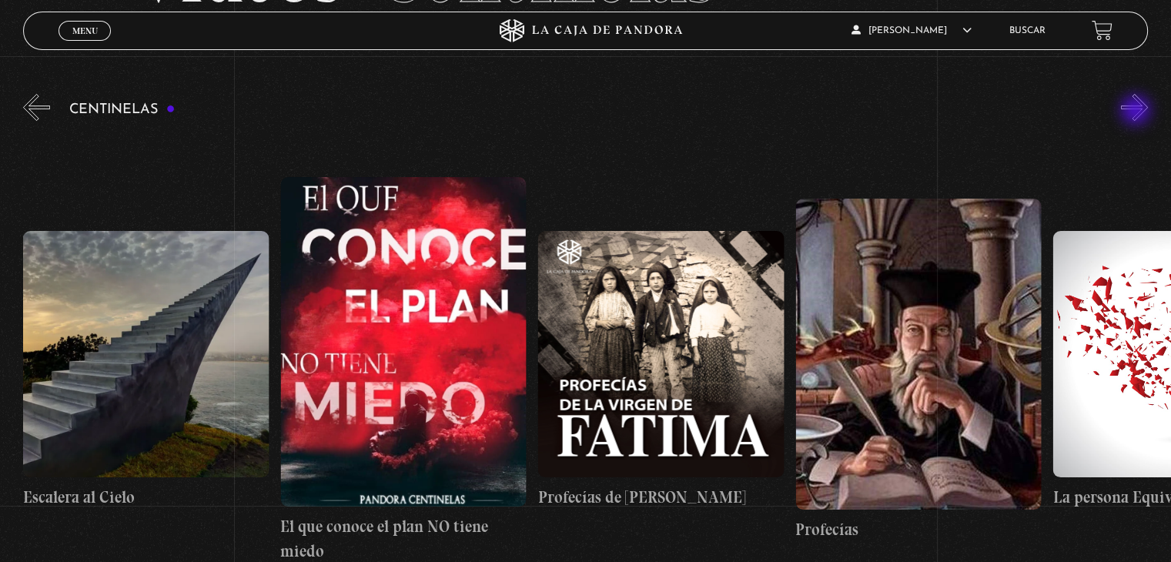
click at [1137, 112] on button "»" at bounding box center [1134, 107] width 27 height 27
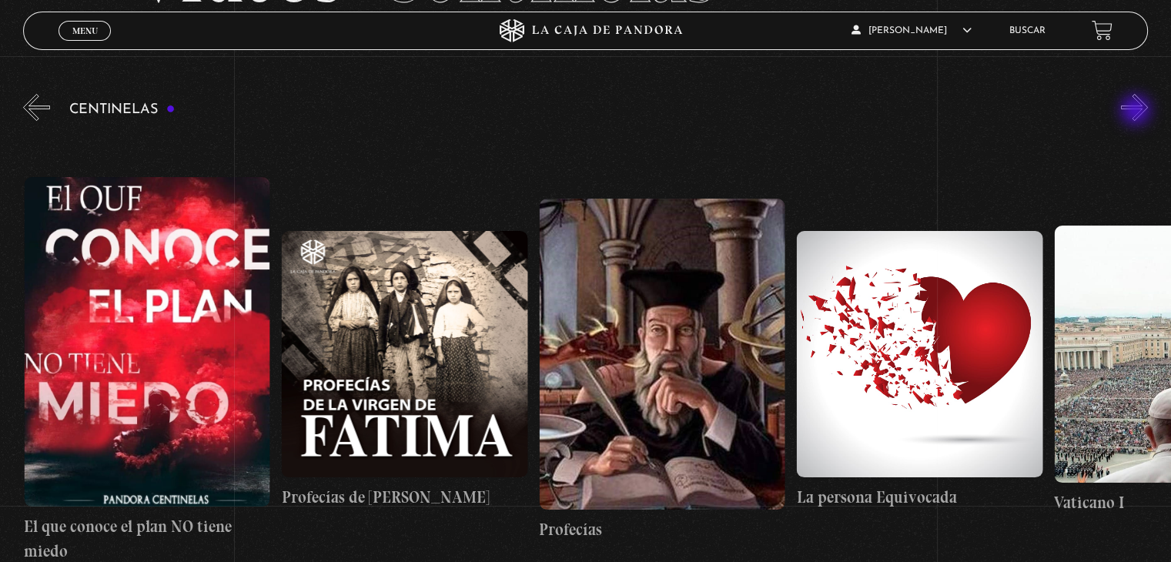
click at [1137, 112] on button "»" at bounding box center [1134, 107] width 27 height 27
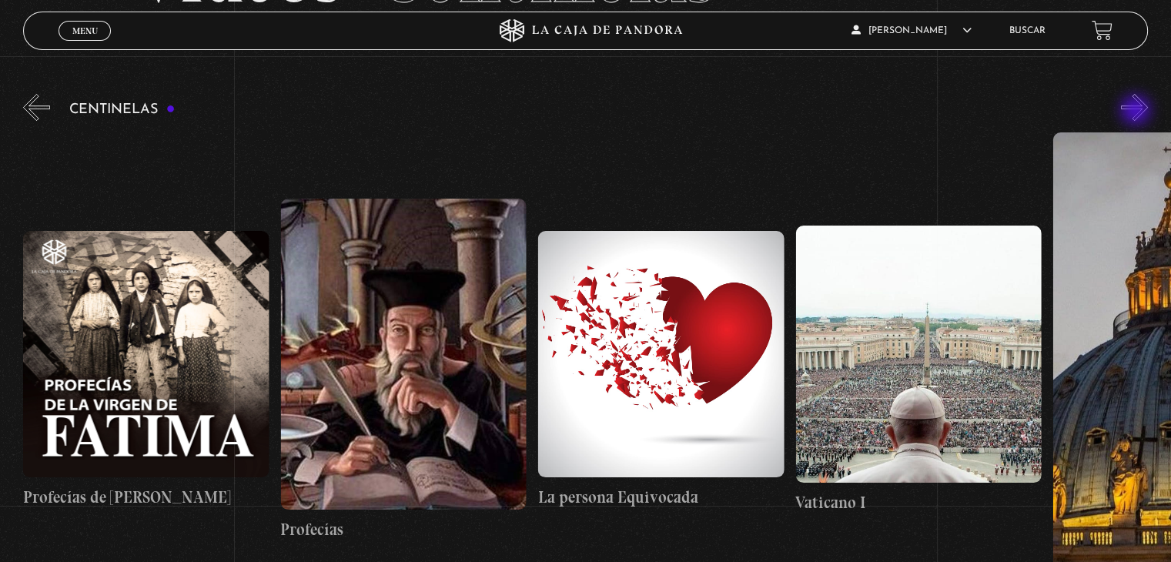
click at [1137, 112] on button "»" at bounding box center [1134, 107] width 27 height 27
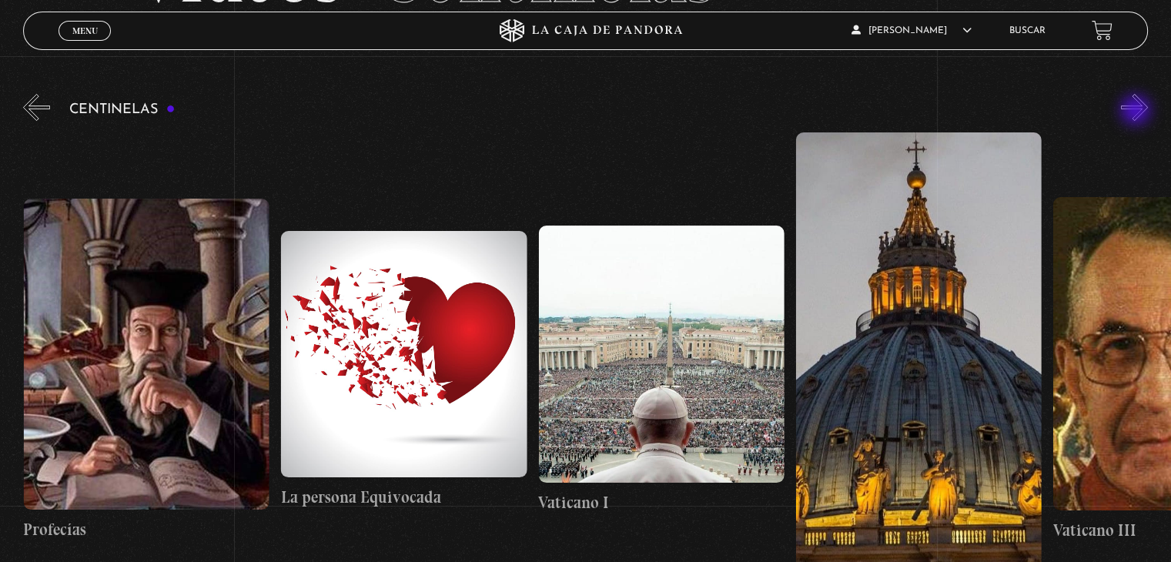
click at [1137, 112] on button "»" at bounding box center [1134, 107] width 27 height 27
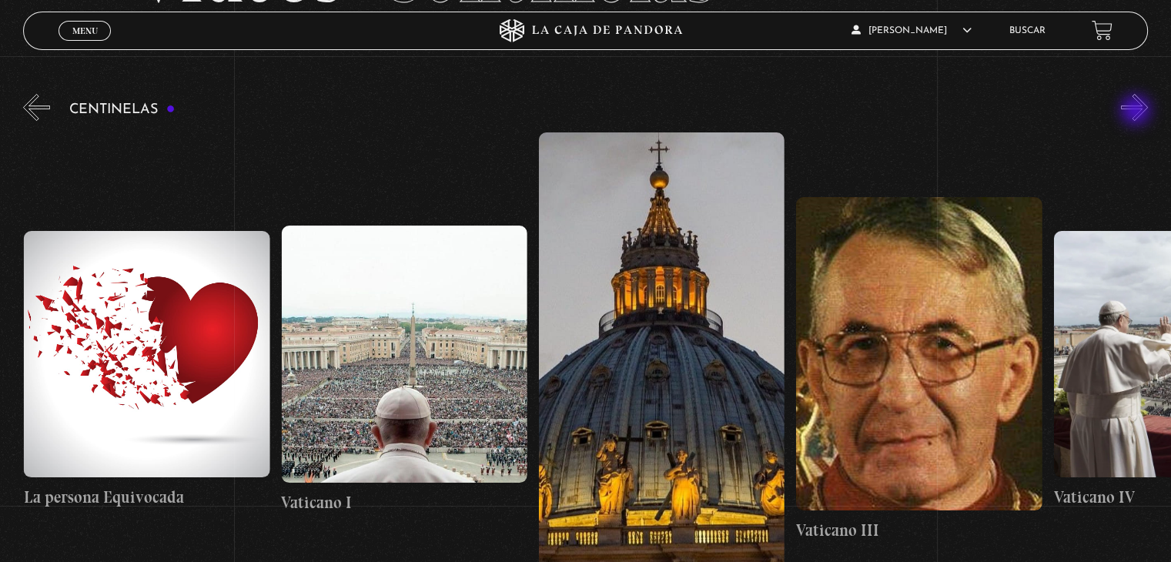
click at [1137, 112] on button "»" at bounding box center [1134, 107] width 27 height 27
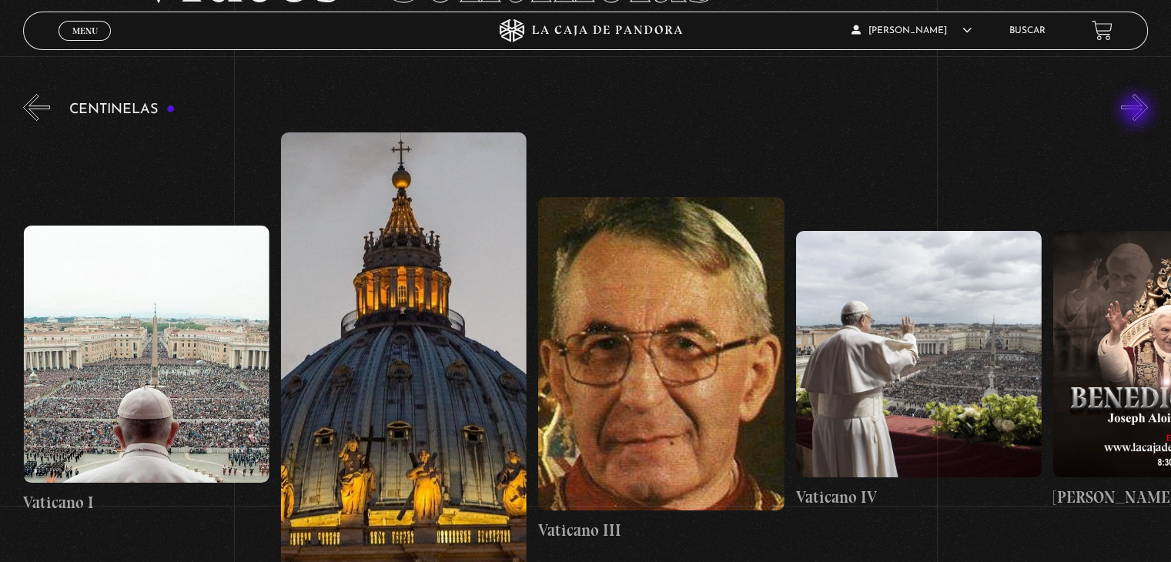
click at [1137, 112] on button "»" at bounding box center [1134, 107] width 27 height 27
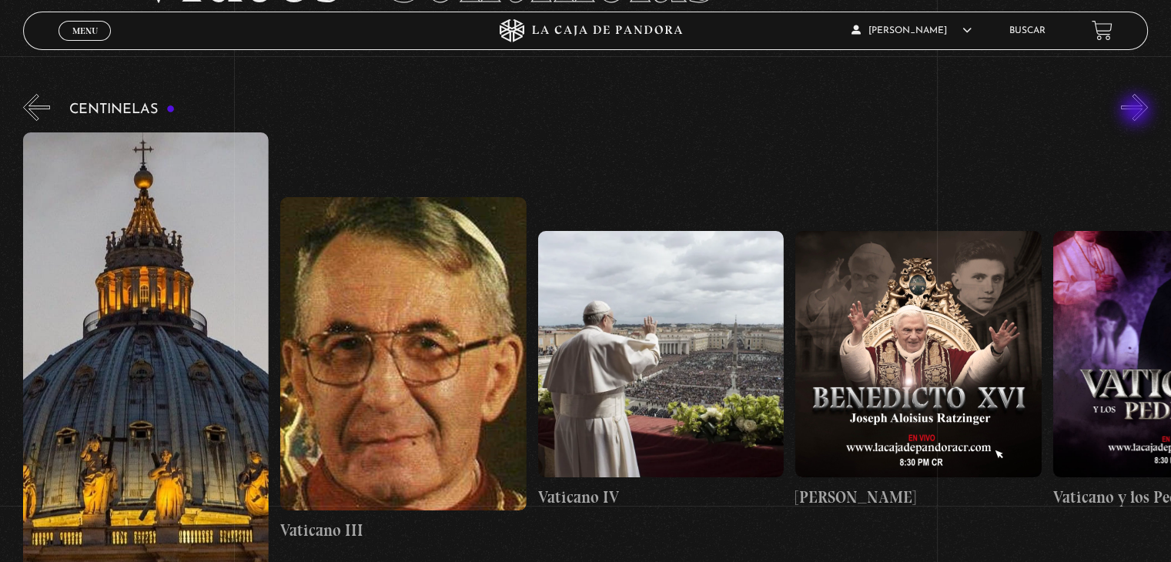
click at [1137, 112] on button "»" at bounding box center [1134, 107] width 27 height 27
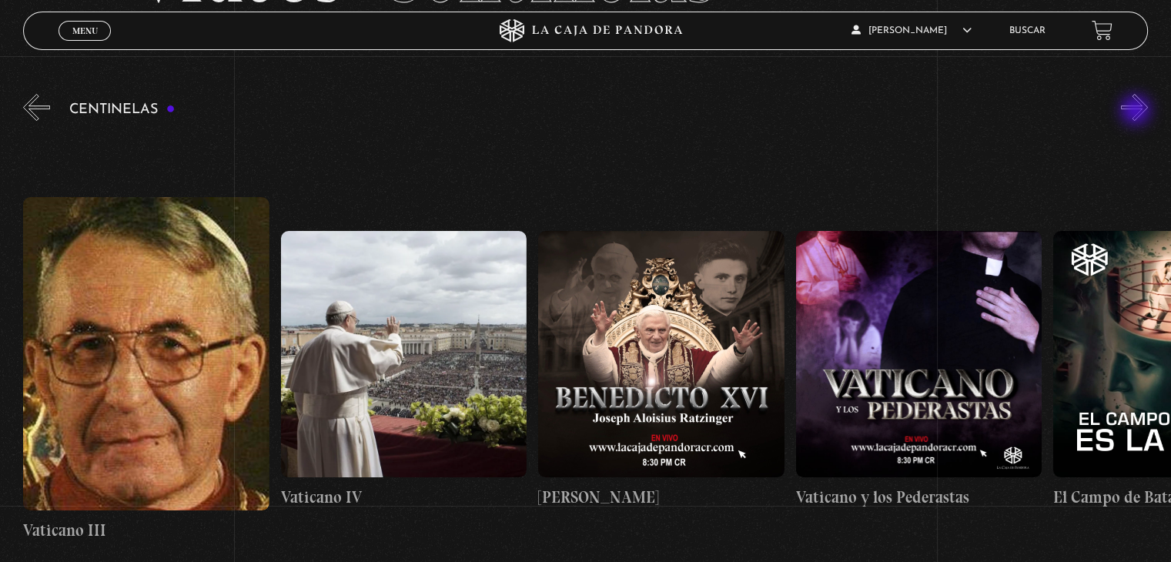
click at [1137, 112] on button "»" at bounding box center [1134, 107] width 27 height 27
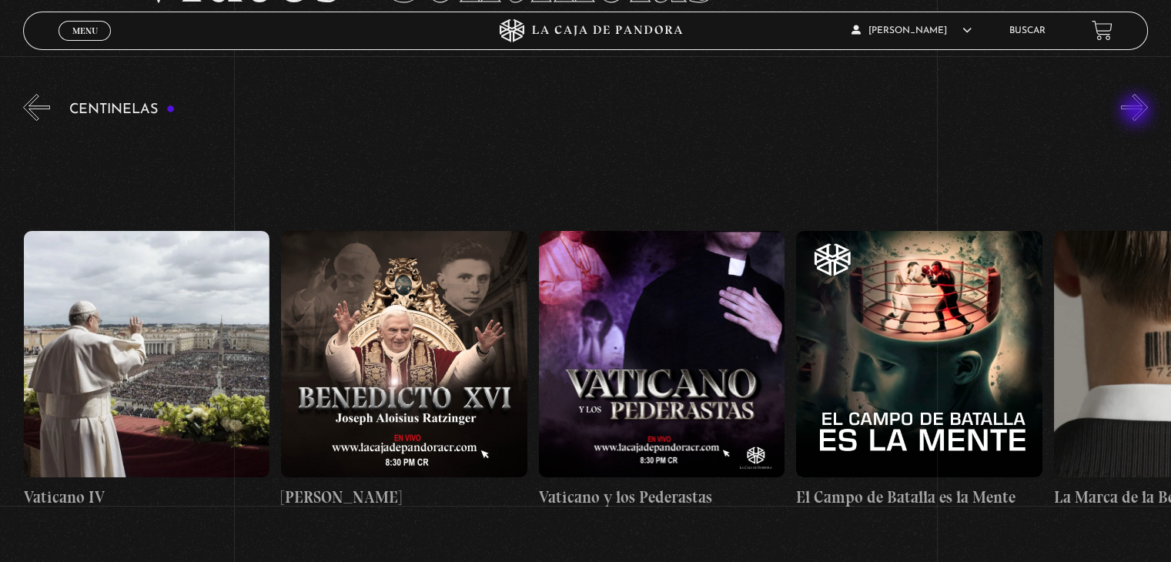
scroll to position [0, 22661]
click at [953, 284] on figure at bounding box center [918, 354] width 246 height 246
click at [903, 333] on figure at bounding box center [918, 354] width 246 height 246
